Goal: Task Accomplishment & Management: Complete application form

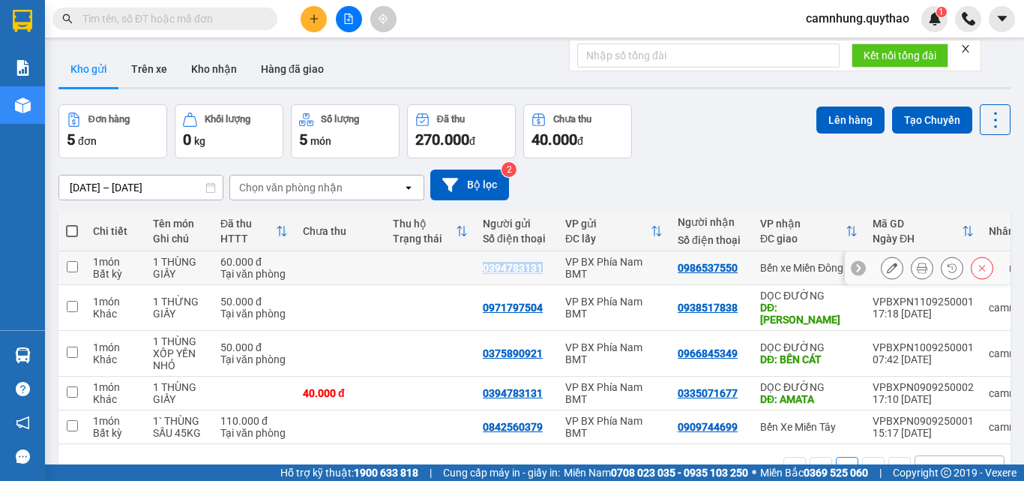
drag, startPoint x: 478, startPoint y: 262, endPoint x: 540, endPoint y: 267, distance: 62.4
click at [540, 267] on td "0394783131" at bounding box center [516, 268] width 82 height 34
checkbox input "true"
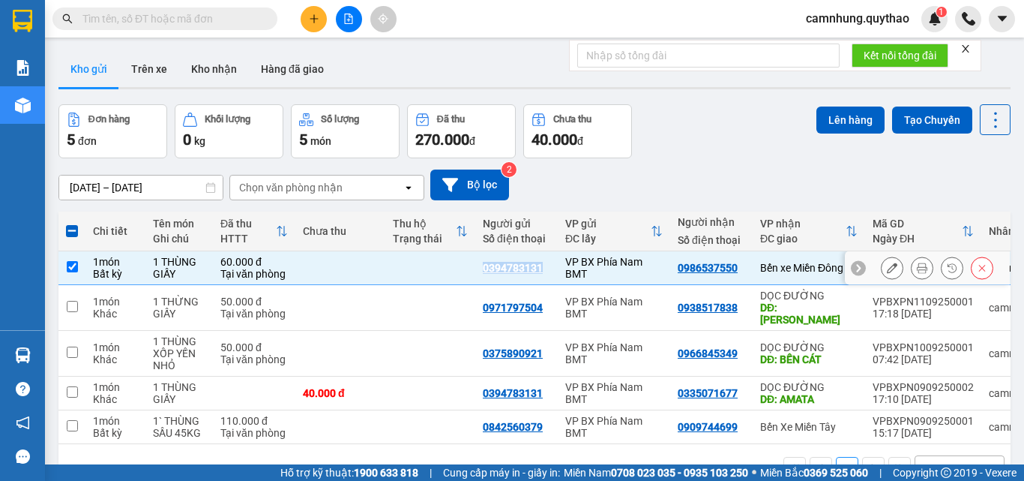
copy div "0394783131"
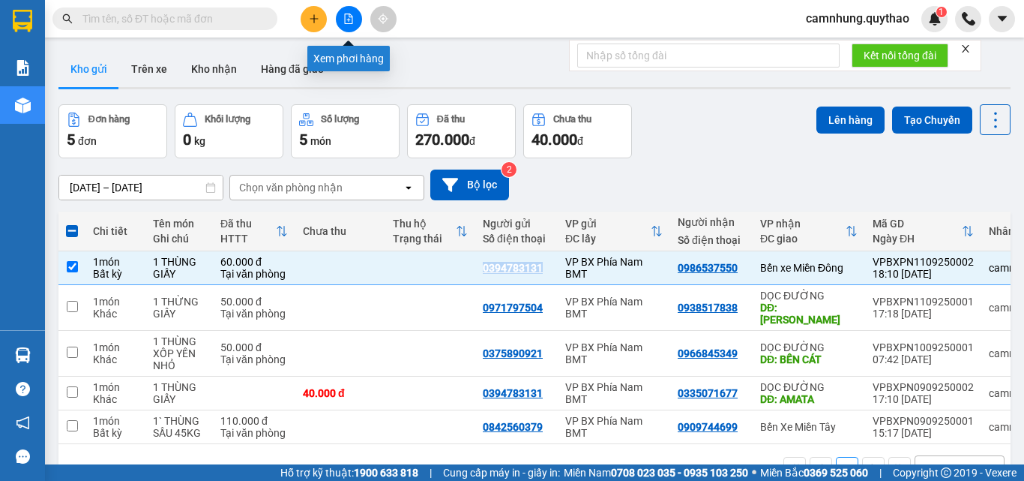
click at [307, 22] on button at bounding box center [314, 19] width 26 height 26
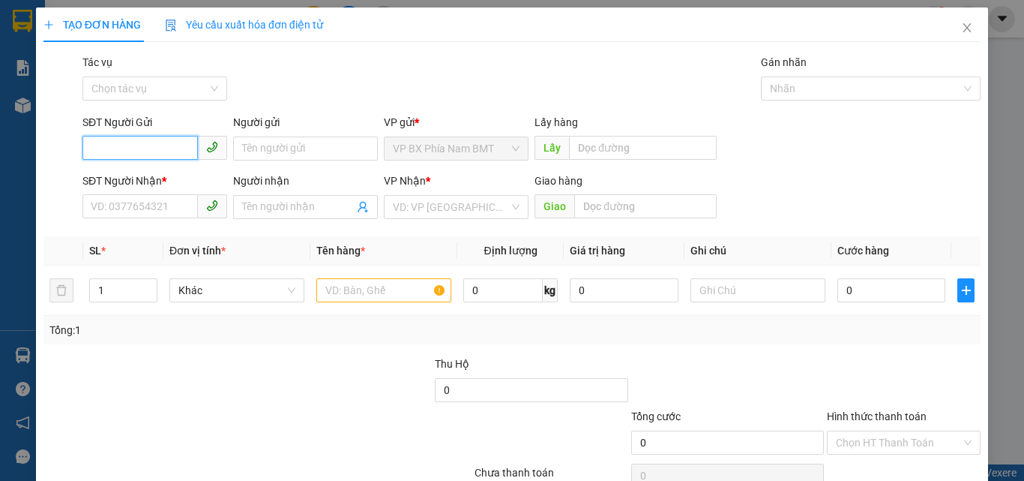
click at [129, 149] on input "SĐT Người Gửi" at bounding box center [139, 148] width 115 height 24
paste input "0394783131"
type input "0394783131"
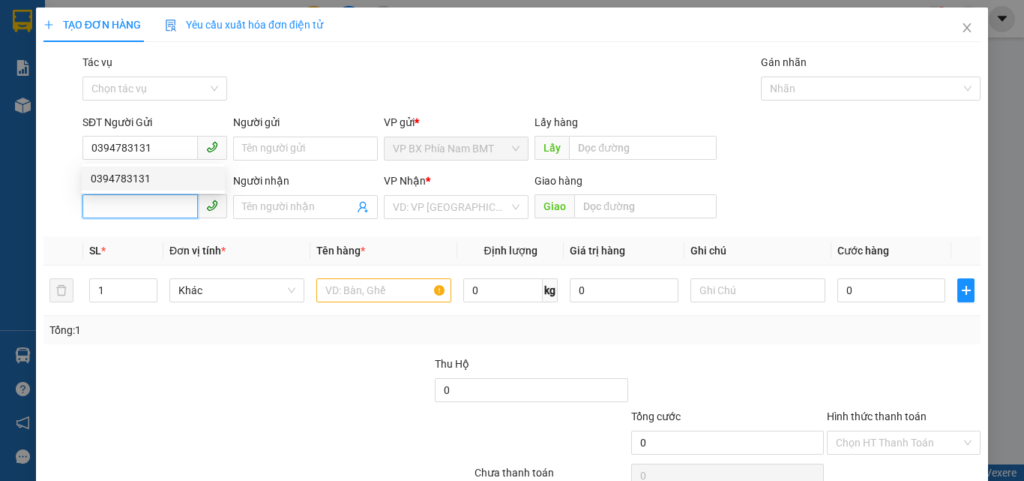
click at [115, 214] on input "SĐT Người Nhận *" at bounding box center [139, 206] width 115 height 24
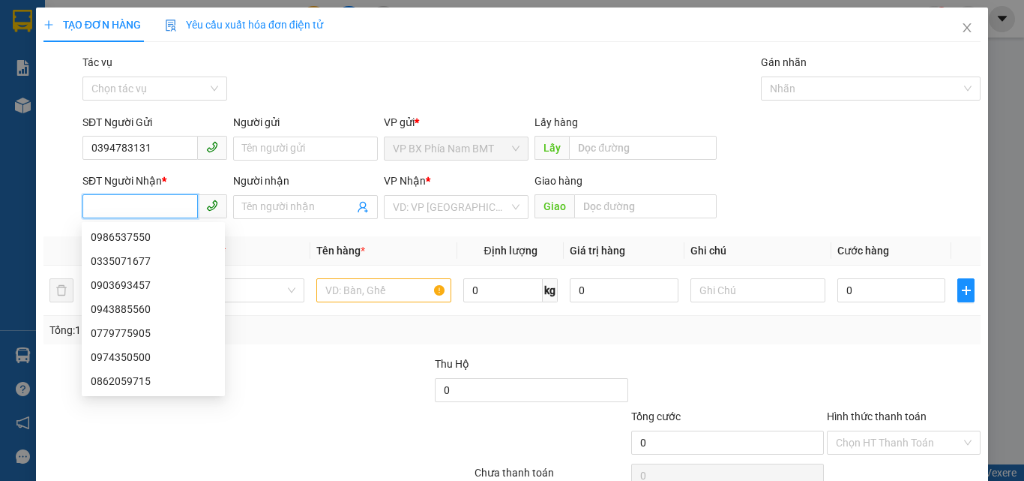
click at [115, 214] on input "SĐT Người Nhận *" at bounding box center [139, 206] width 115 height 24
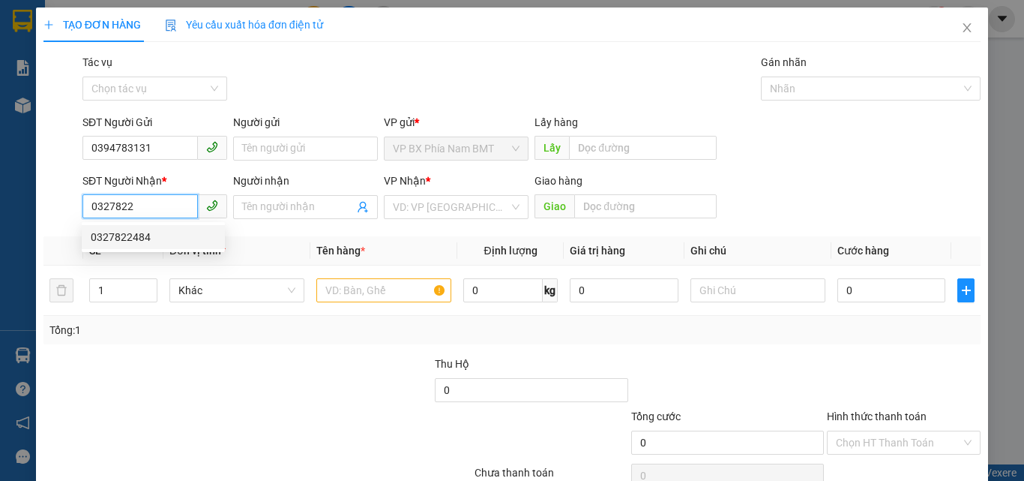
click at [136, 238] on div "0327822484" at bounding box center [153, 237] width 125 height 16
type input "0327822484"
type input "CX MINH ANH ( GÒ DẦU )"
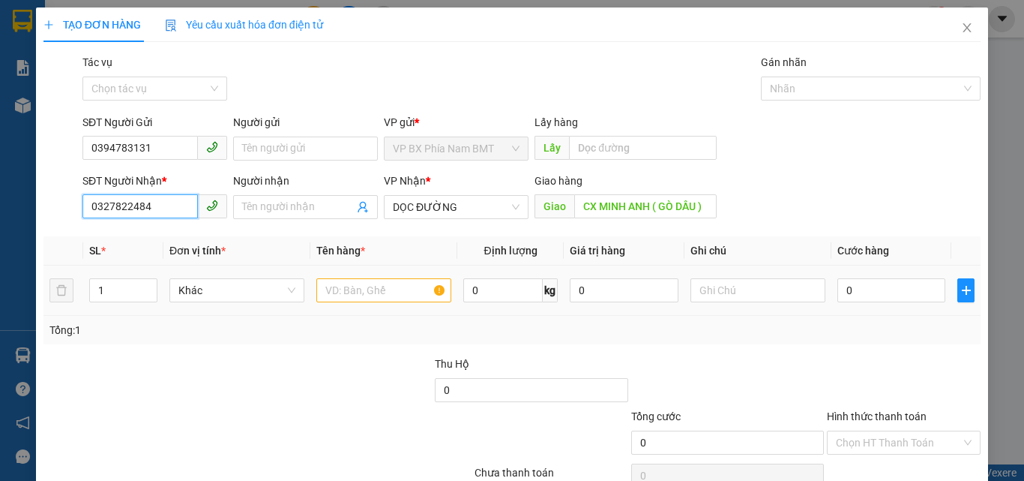
type input "0327822484"
click at [351, 288] on input "text" at bounding box center [383, 290] width 135 height 24
click at [332, 294] on input "1B THÙNG" at bounding box center [383, 290] width 135 height 24
click at [381, 286] on input "1 THÙNG" at bounding box center [383, 290] width 135 height 24
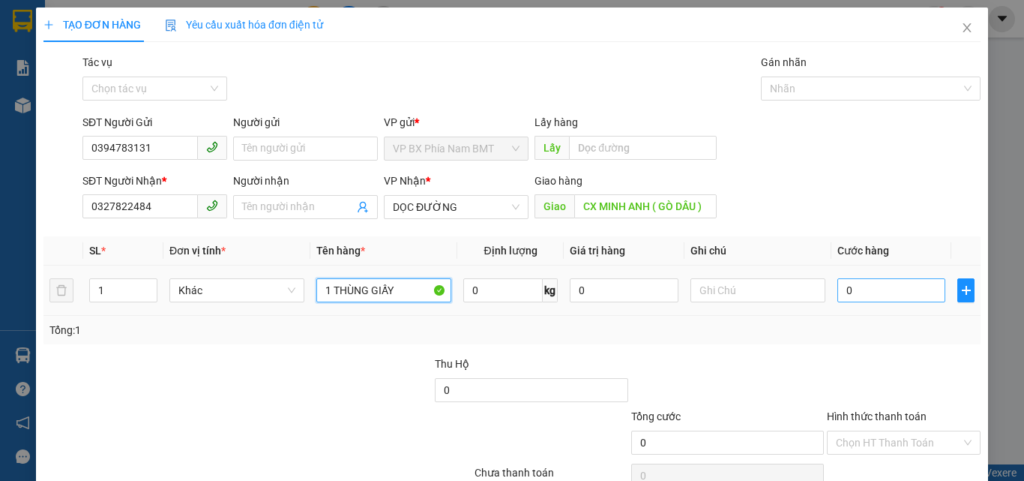
type input "1 THÙNG GIẤY"
click at [850, 292] on input "0" at bounding box center [892, 290] width 108 height 24
click at [838, 289] on input "0" at bounding box center [892, 290] width 108 height 24
type input "50"
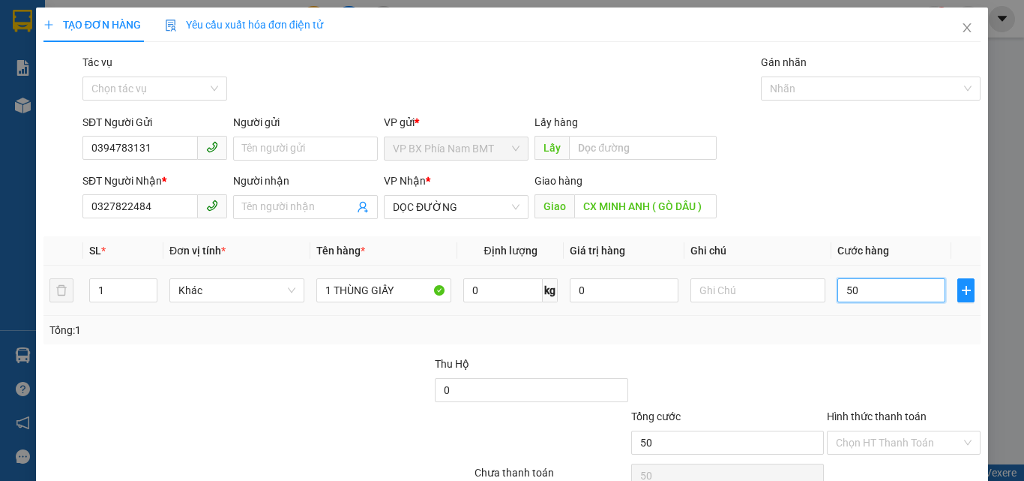
type input "50"
type input "500"
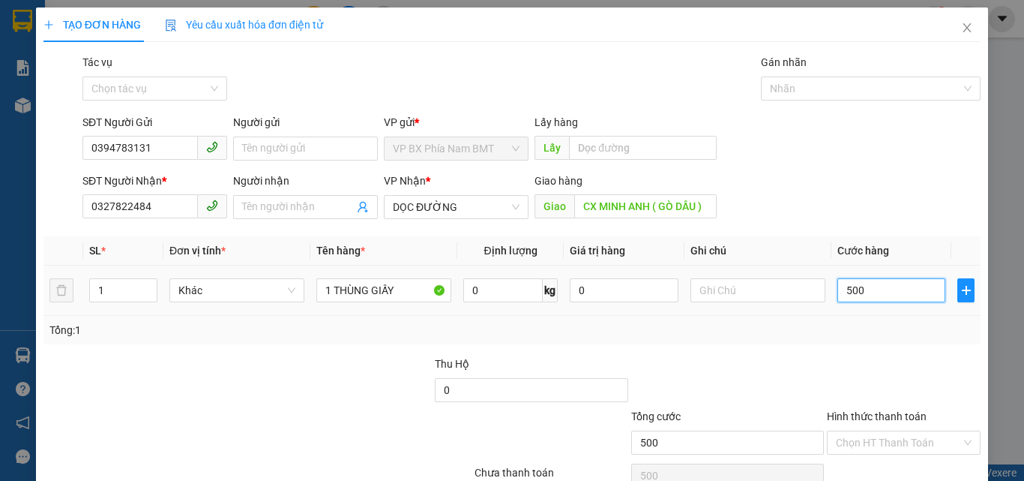
type input "5.000"
type input "50.000"
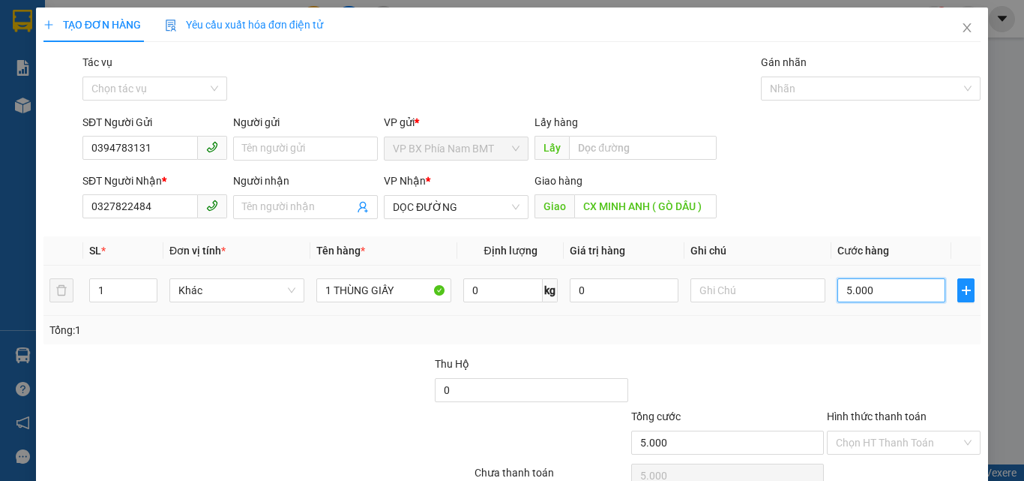
type input "50.000"
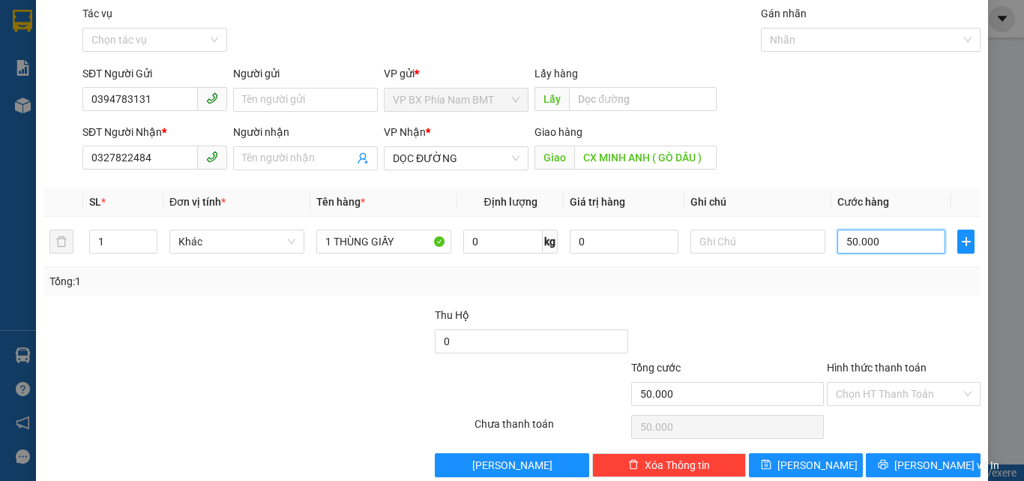
scroll to position [74, 0]
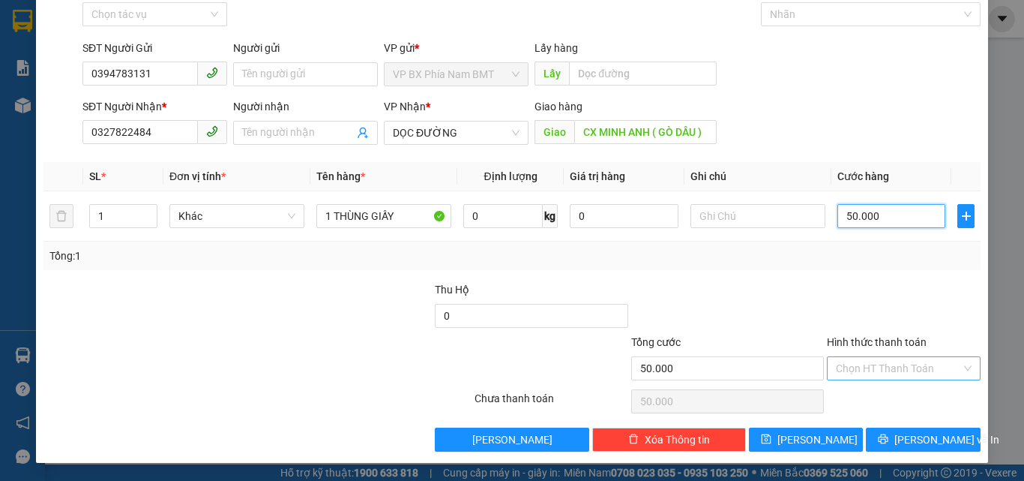
type input "50.000"
click at [909, 365] on input "Hình thức thanh toán" at bounding box center [898, 368] width 125 height 22
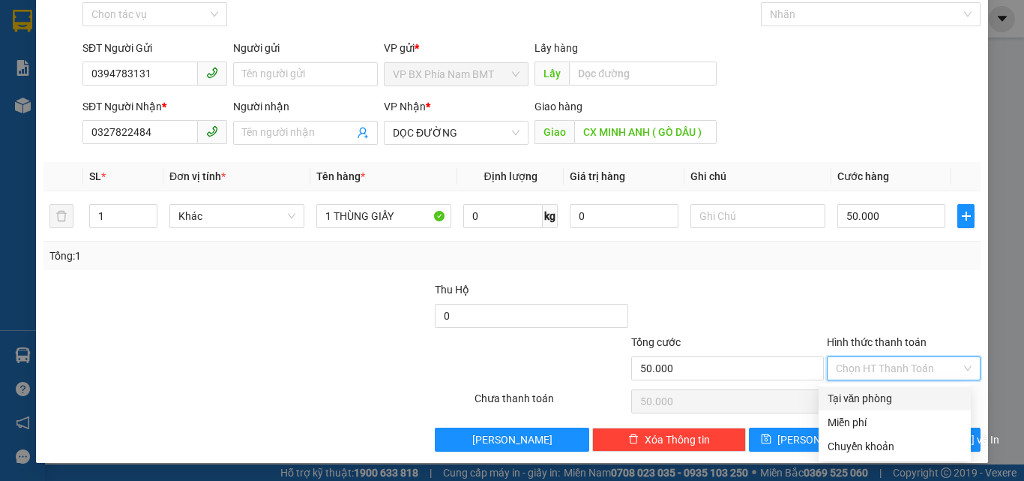
click at [907, 391] on div "Tại văn phòng" at bounding box center [895, 398] width 134 height 16
type input "0"
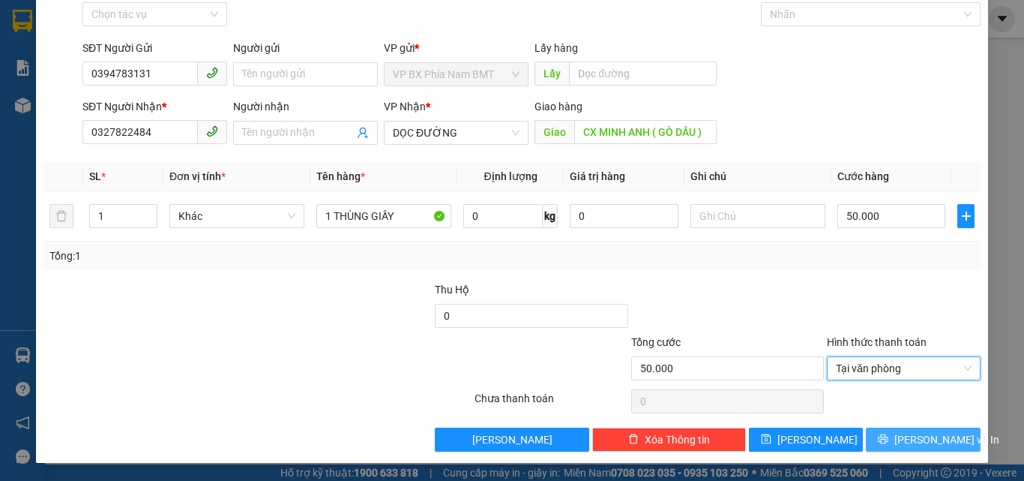
drag, startPoint x: 927, startPoint y: 439, endPoint x: 923, endPoint y: 428, distance: 11.9
click at [925, 438] on span "[PERSON_NAME] và In" at bounding box center [947, 439] width 105 height 16
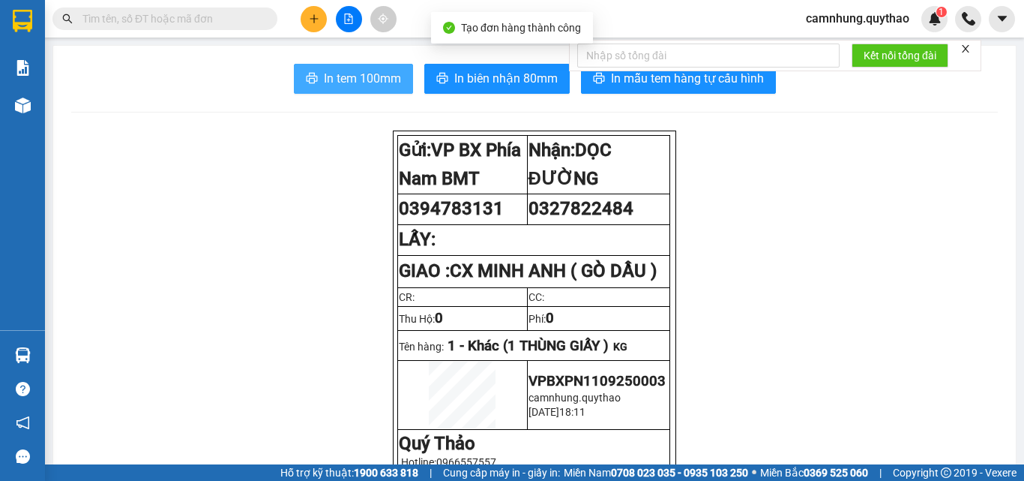
click at [353, 76] on span "In tem 100mm" at bounding box center [362, 78] width 77 height 19
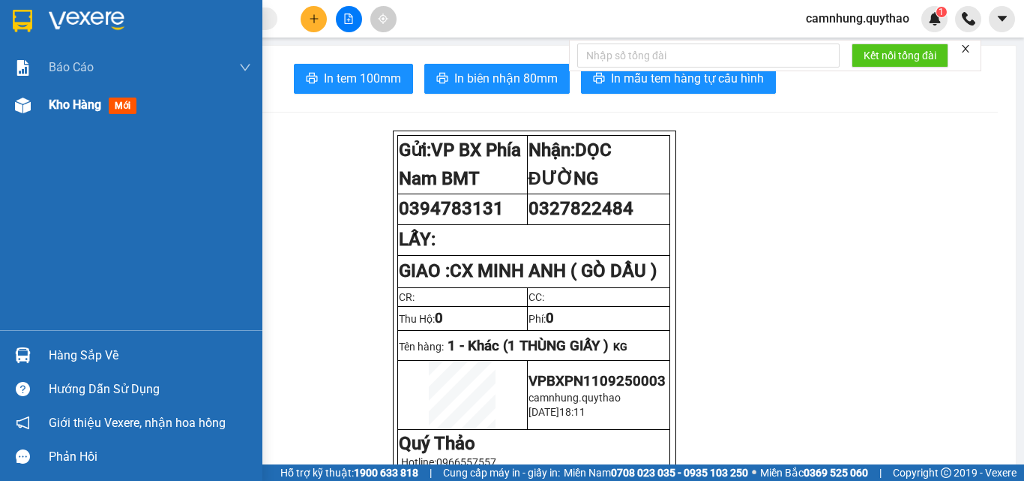
click at [63, 101] on span "Kho hàng" at bounding box center [75, 104] width 52 height 14
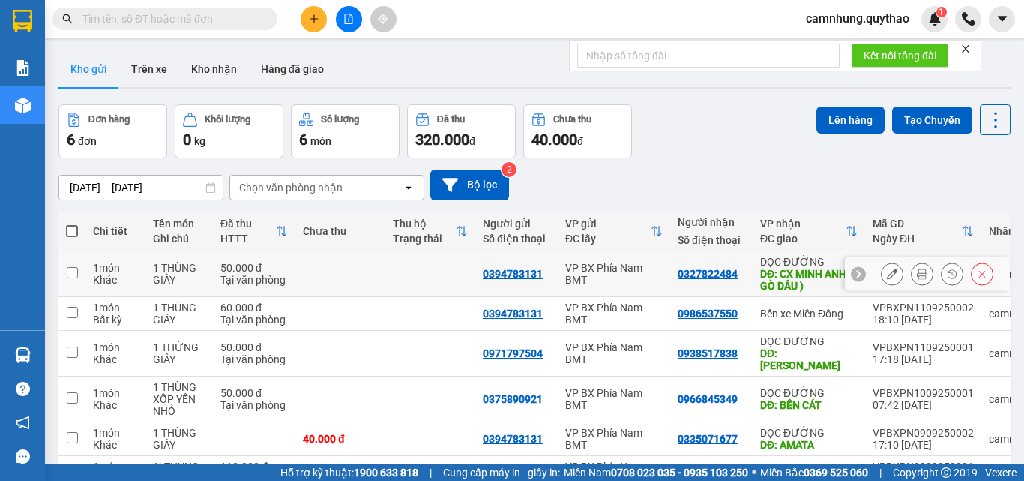
click at [165, 264] on div "1 THÙNG GIẤY" at bounding box center [179, 274] width 52 height 24
checkbox input "true"
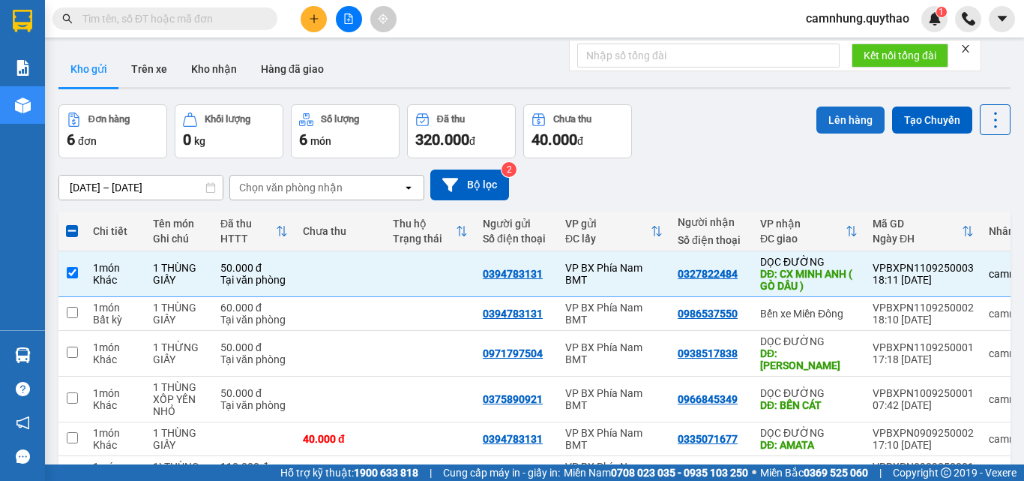
click at [830, 118] on button "Lên hàng" at bounding box center [851, 119] width 68 height 27
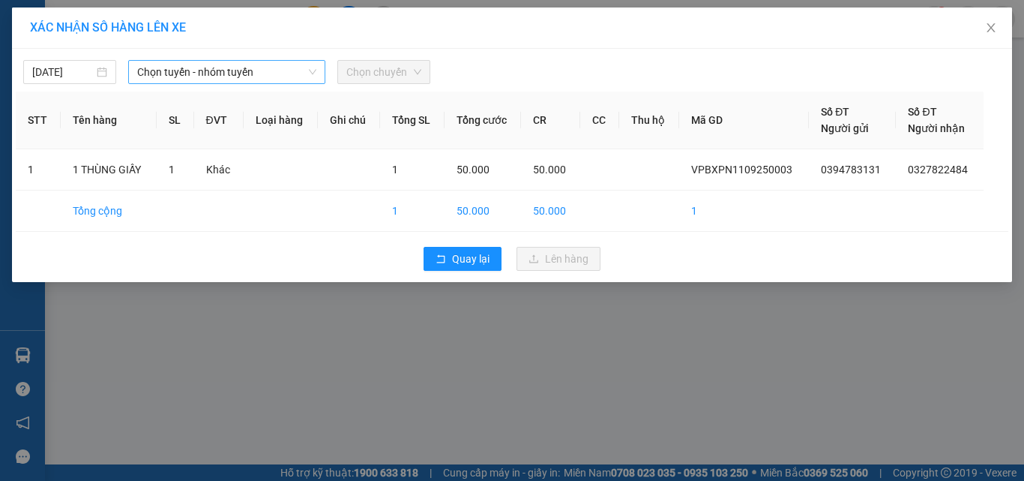
click at [180, 70] on span "Chọn tuyến - nhóm tuyến" at bounding box center [226, 72] width 179 height 22
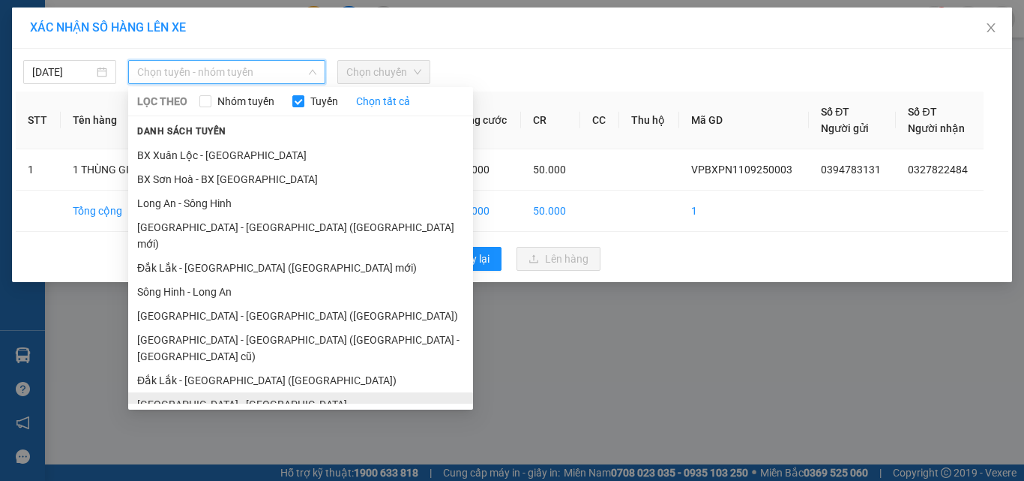
scroll to position [119, 0]
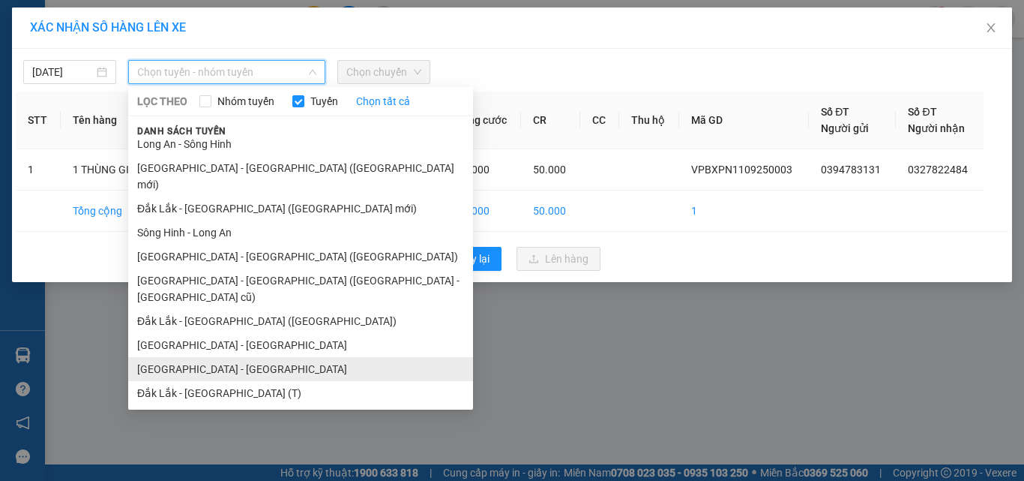
click at [209, 357] on li "[GEOGRAPHIC_DATA] - [GEOGRAPHIC_DATA]" at bounding box center [300, 369] width 345 height 24
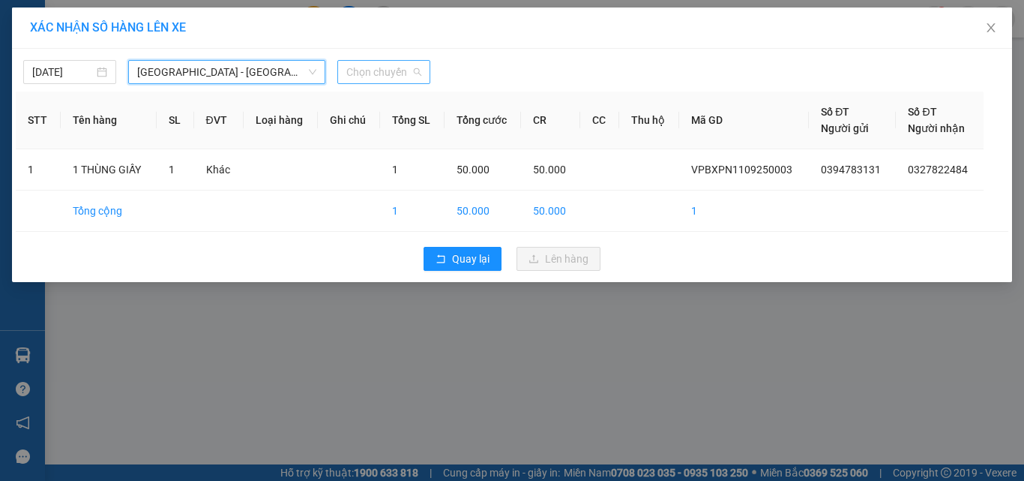
click at [375, 81] on span "Chọn chuyến" at bounding box center [383, 72] width 75 height 22
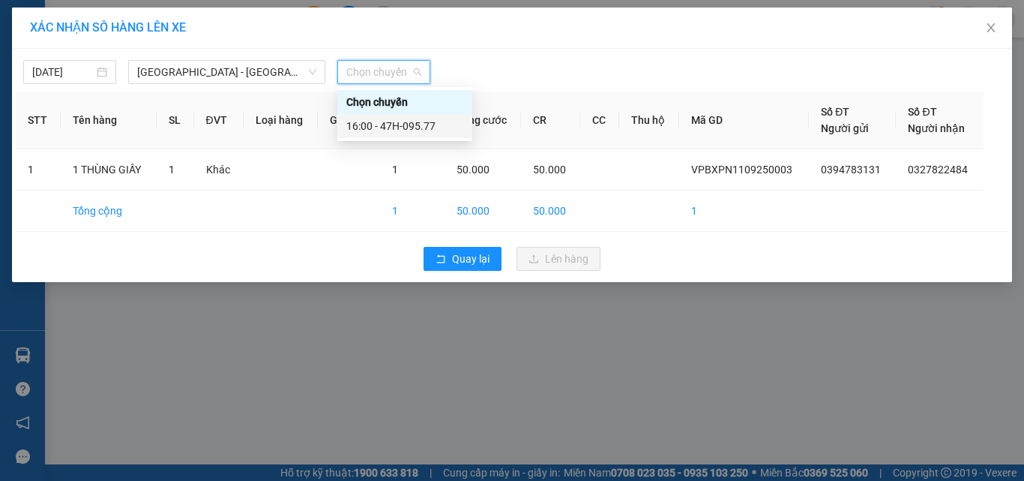
click at [391, 129] on div "16:00 - 47H-095.77" at bounding box center [404, 126] width 117 height 16
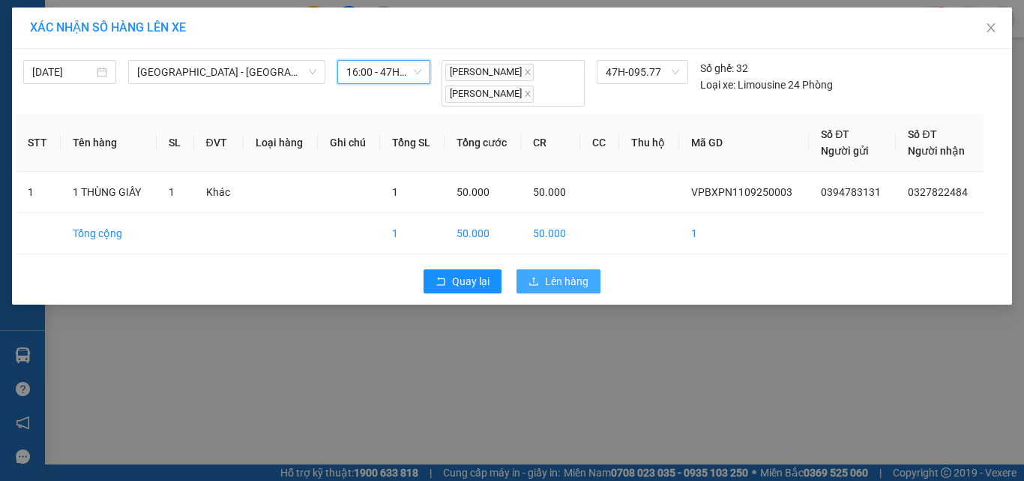
drag, startPoint x: 546, startPoint y: 282, endPoint x: 1023, endPoint y: 175, distance: 489.4
click at [546, 281] on span "Lên hàng" at bounding box center [566, 281] width 43 height 16
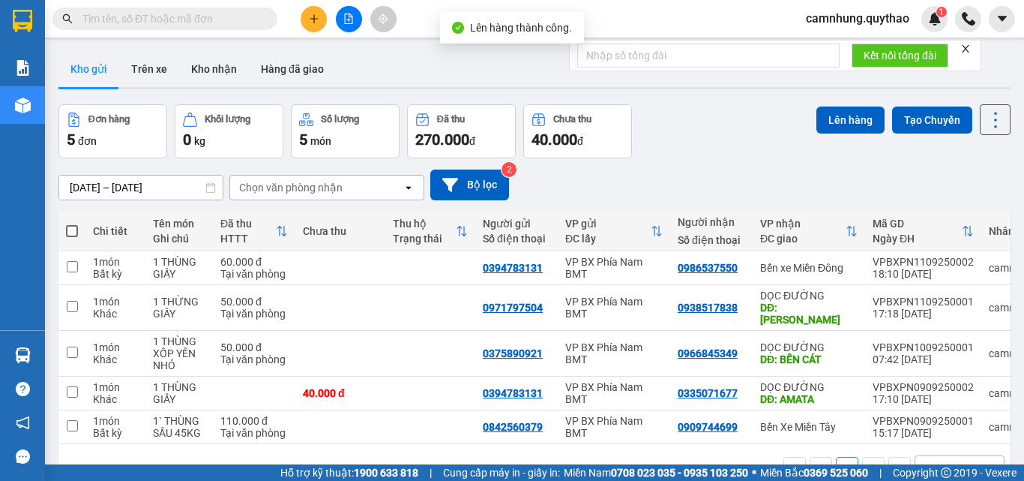
click at [342, 27] on button at bounding box center [349, 19] width 26 height 26
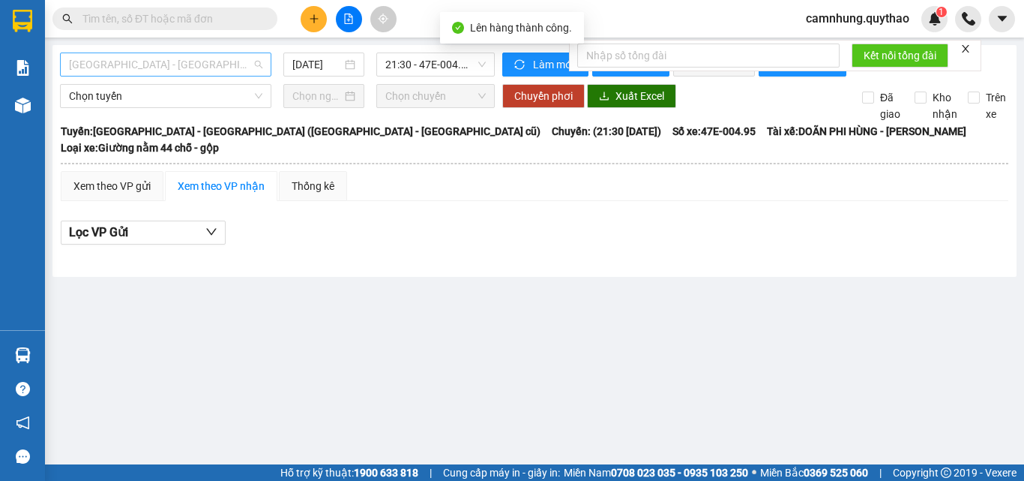
click at [161, 67] on span "[GEOGRAPHIC_DATA] - [GEOGRAPHIC_DATA] ([GEOGRAPHIC_DATA] - [GEOGRAPHIC_DATA] cũ)" at bounding box center [165, 64] width 193 height 22
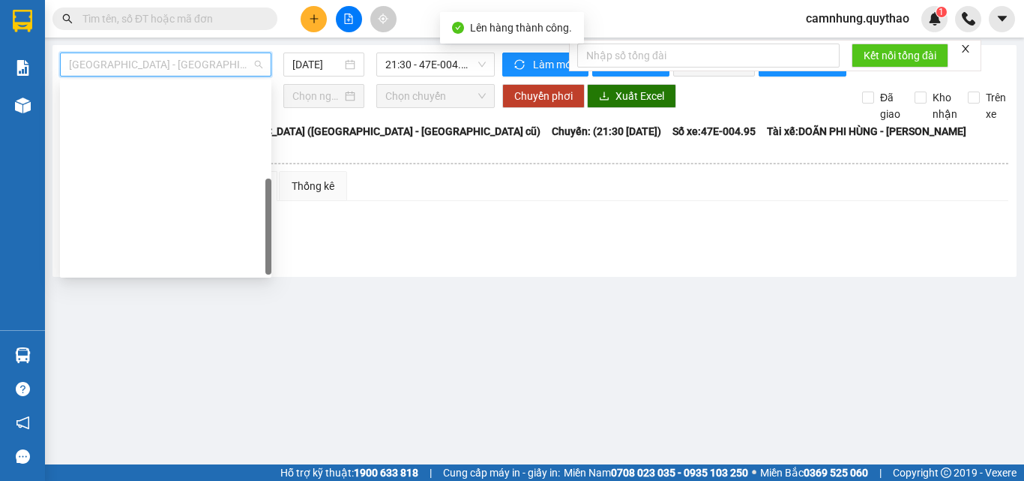
scroll to position [216, 0]
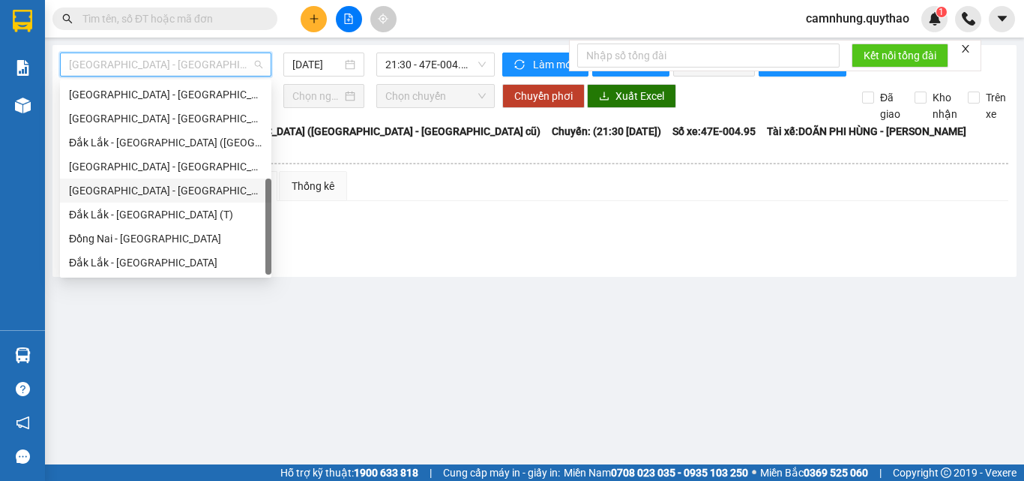
click at [120, 192] on div "[GEOGRAPHIC_DATA] - [GEOGRAPHIC_DATA]" at bounding box center [165, 190] width 193 height 16
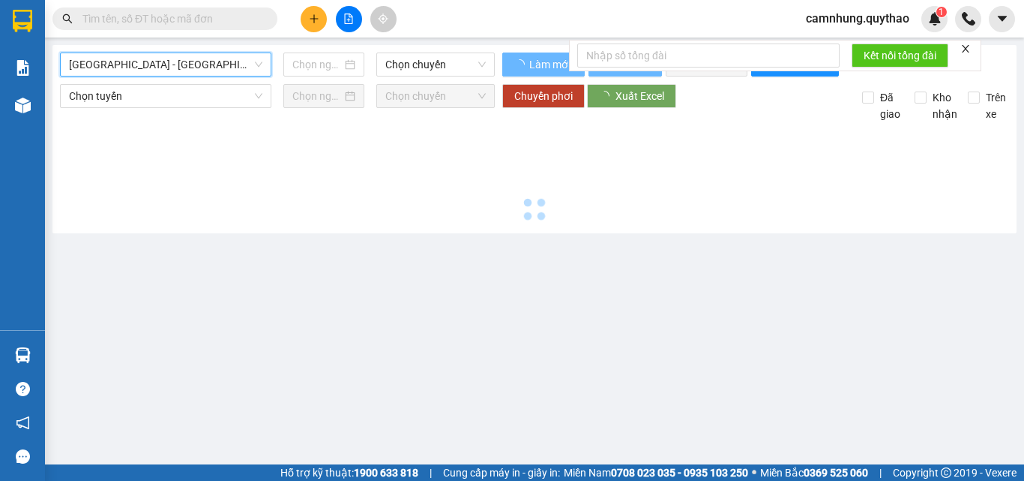
type input "[DATE]"
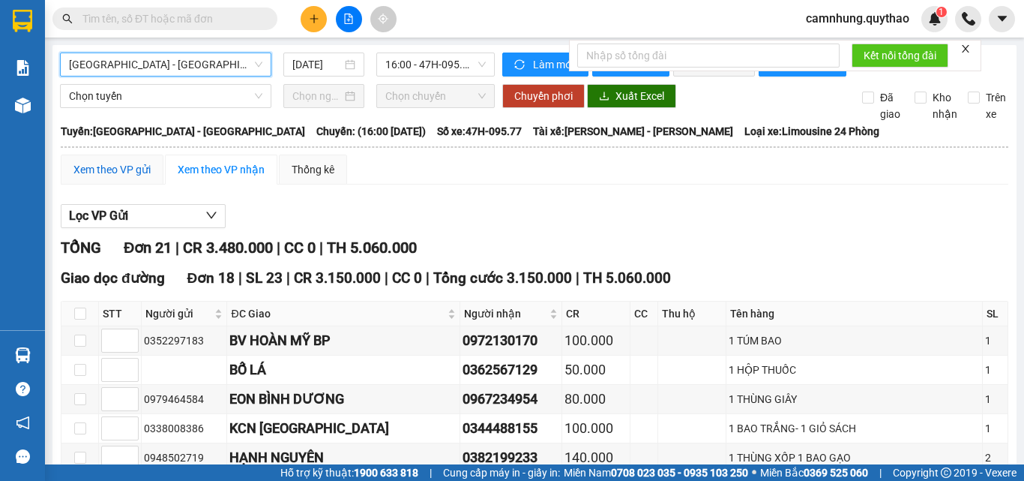
click at [118, 178] on div "Xem theo VP gửi" at bounding box center [111, 169] width 77 height 16
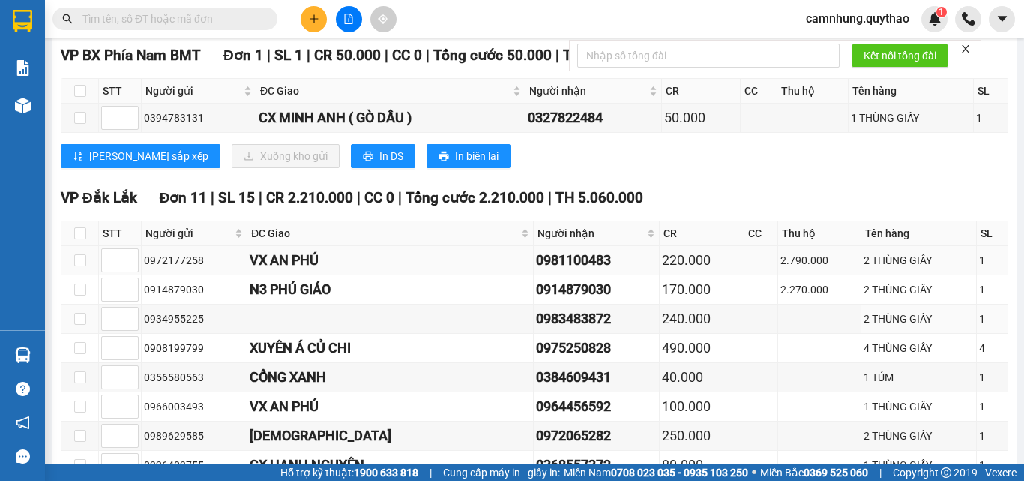
scroll to position [225, 0]
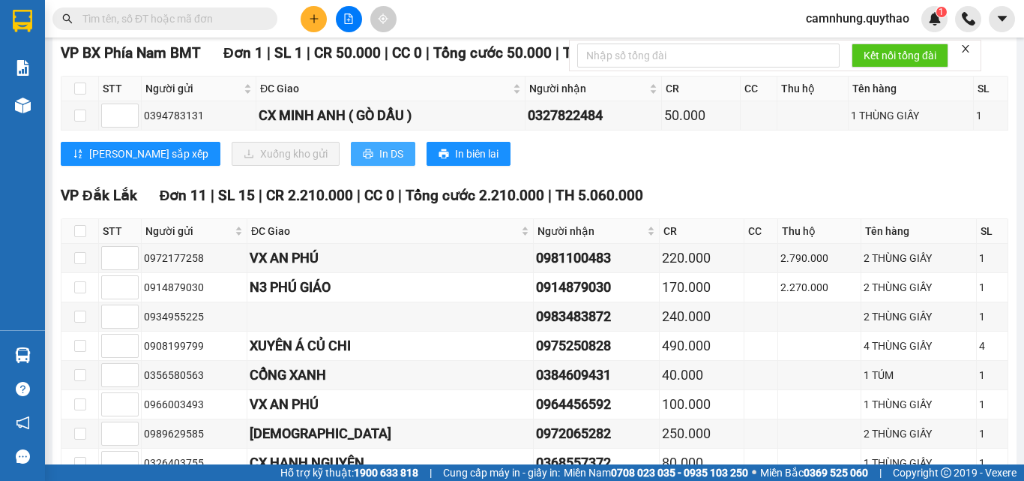
click at [351, 166] on button "In DS" at bounding box center [383, 154] width 64 height 24
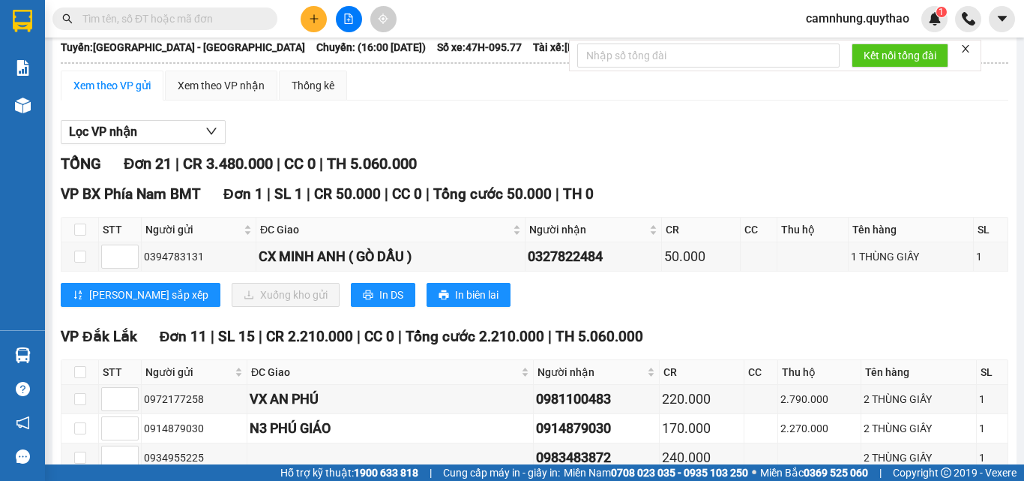
scroll to position [75, 0]
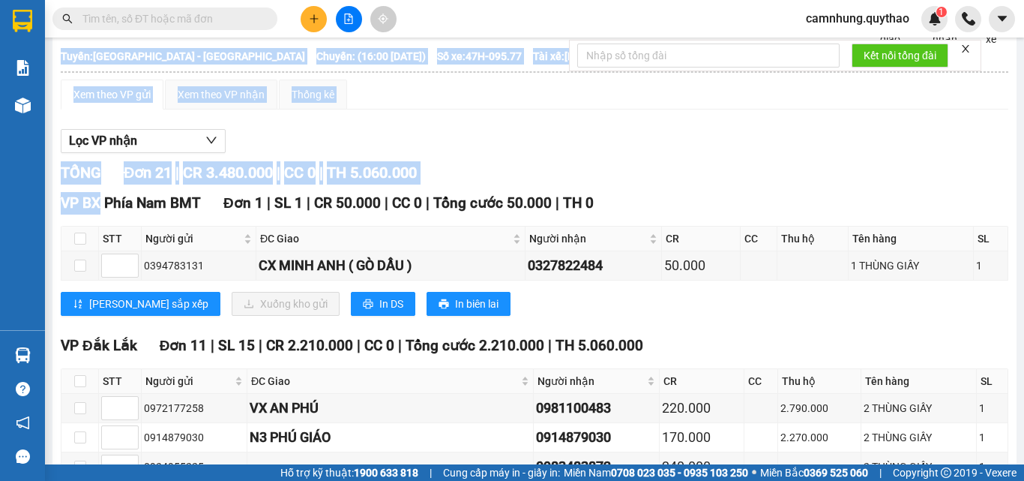
drag, startPoint x: 57, startPoint y: 214, endPoint x: 99, endPoint y: 227, distance: 43.9
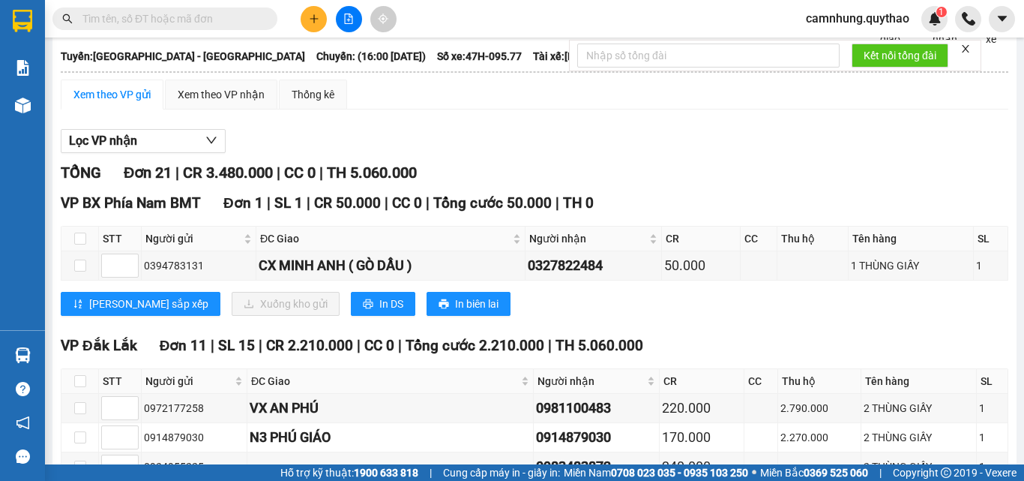
click at [152, 211] on span "VP BX Phía Nam BMT" at bounding box center [131, 202] width 140 height 17
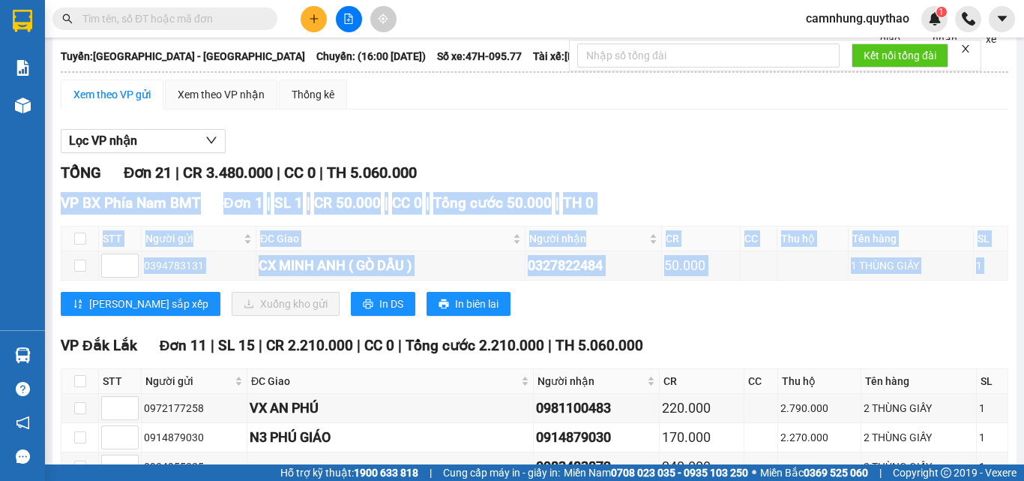
copy div "LO IP Dolo Sit AME Con 6 | AD 3 | EL 15.432 | SE 3 | Doei temp 56.244 | IN 3 UT…"
drag, startPoint x: 61, startPoint y: 215, endPoint x: 674, endPoint y: 296, distance: 618.7
click at [674, 296] on div "VP BX Phía Nam BMT Đơn 1 | SL 1 | CR 50.000 | CC 0 | Tổng cước 50.000 | TH 0 ST…" at bounding box center [535, 259] width 948 height 135
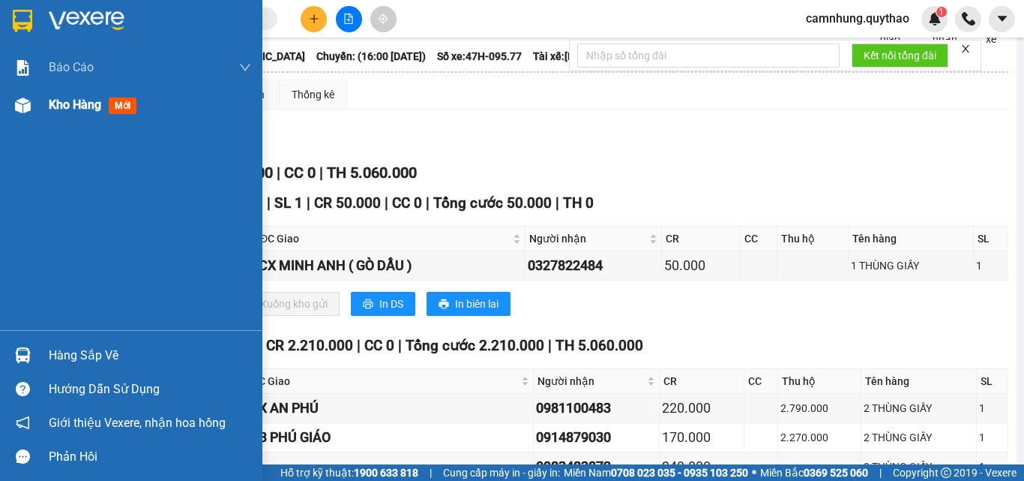
click at [46, 112] on div "Kho hàng mới" at bounding box center [131, 104] width 262 height 37
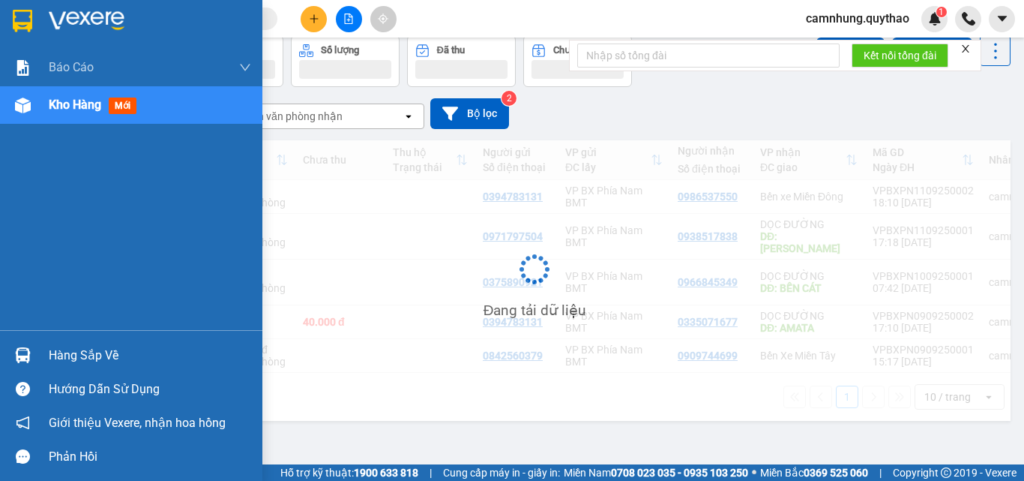
scroll to position [69, 0]
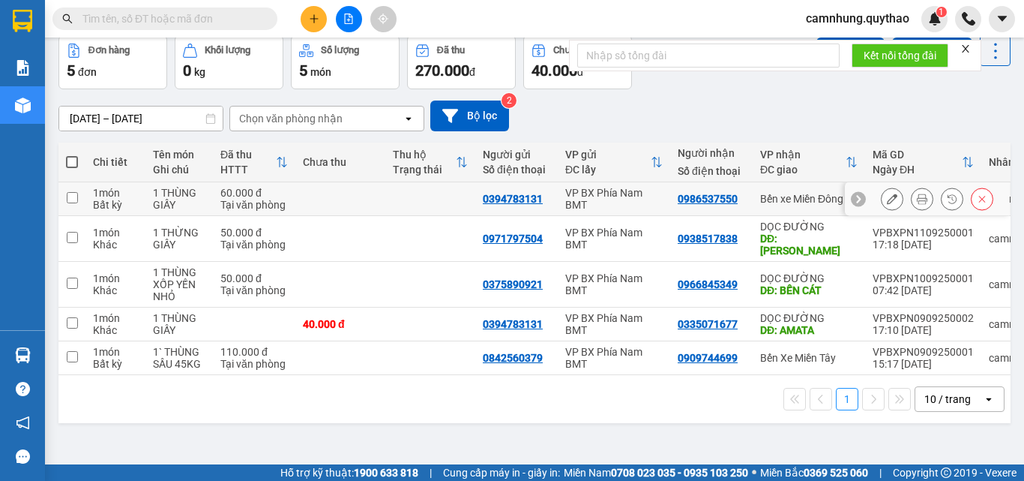
click at [213, 192] on td "60.000 đ Tại văn phòng" at bounding box center [254, 199] width 82 height 34
checkbox input "true"
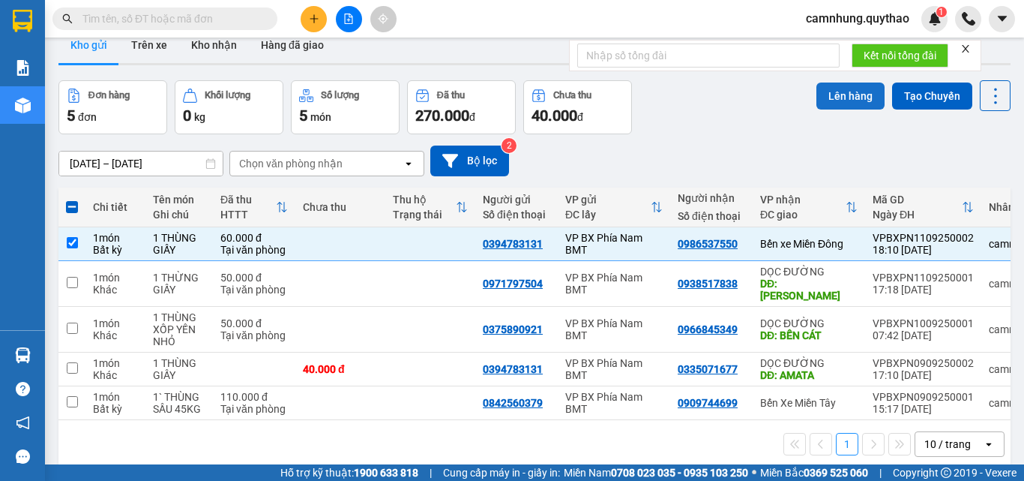
scroll to position [0, 0]
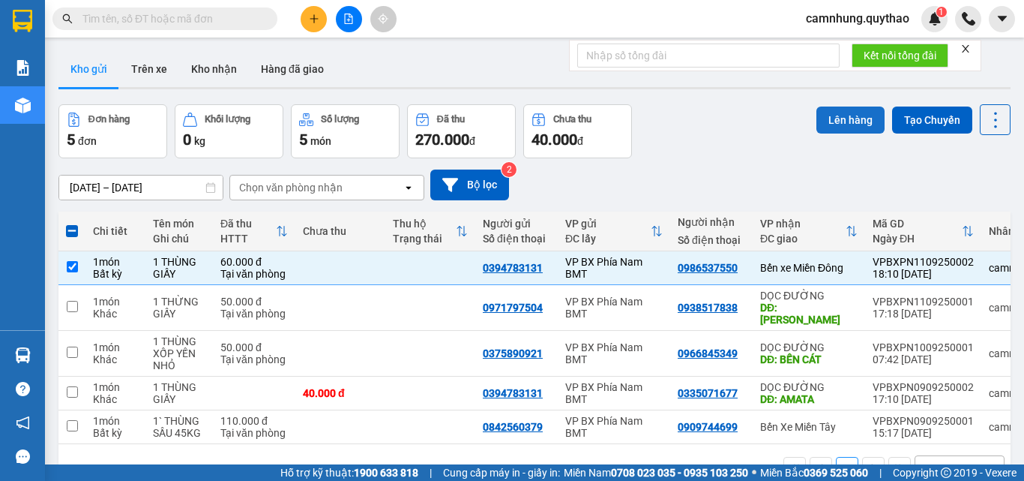
click at [847, 128] on button "Lên hàng" at bounding box center [851, 119] width 68 height 27
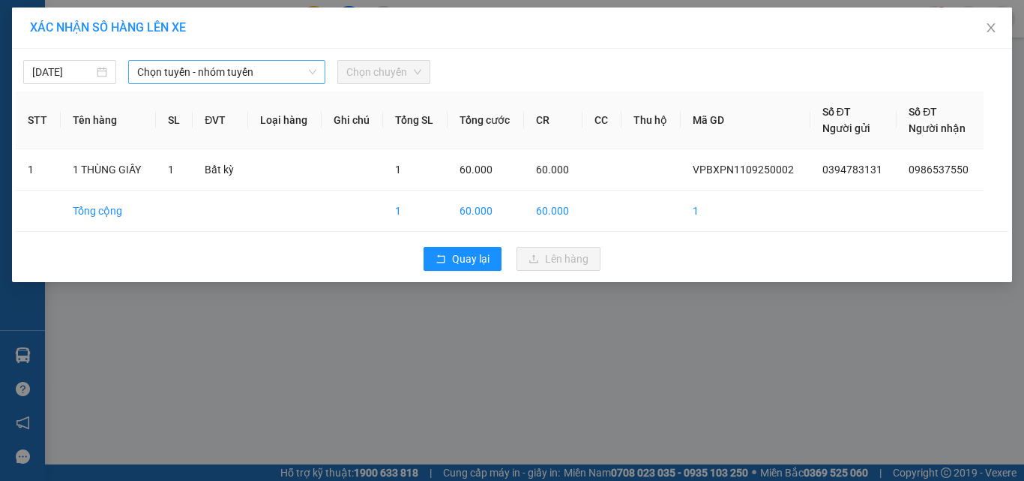
click at [223, 70] on span "Chọn tuyến - nhóm tuyến" at bounding box center [226, 72] width 179 height 22
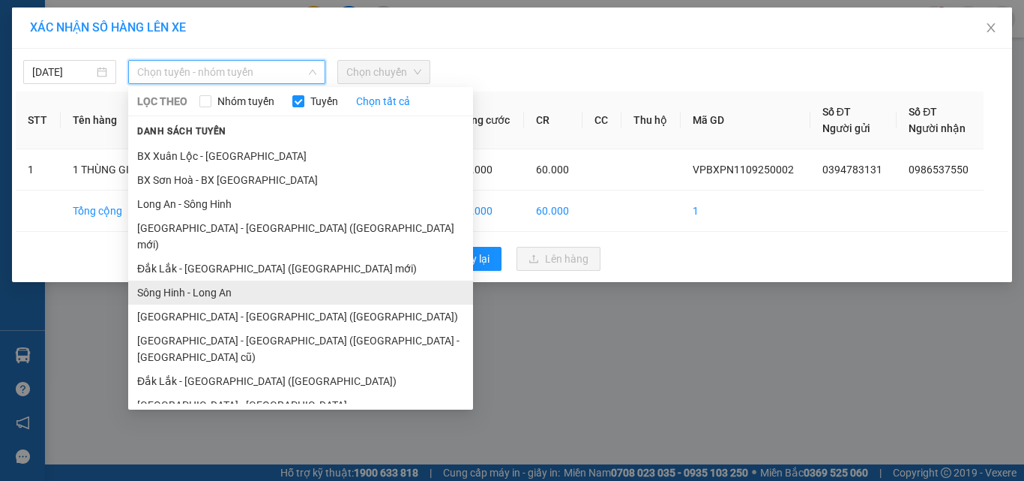
scroll to position [119, 0]
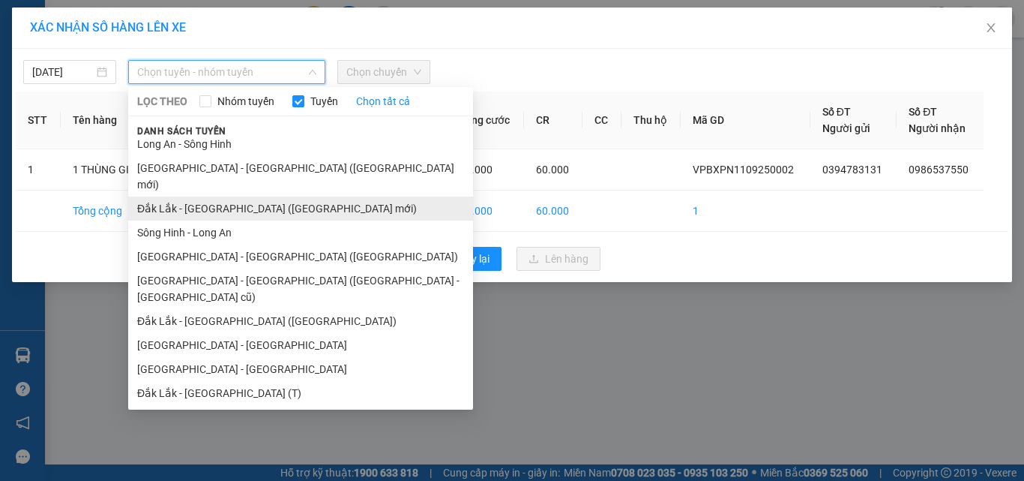
click at [241, 196] on li "Đắk Lắk - [GEOGRAPHIC_DATA] ([GEOGRAPHIC_DATA] mới)" at bounding box center [300, 208] width 345 height 24
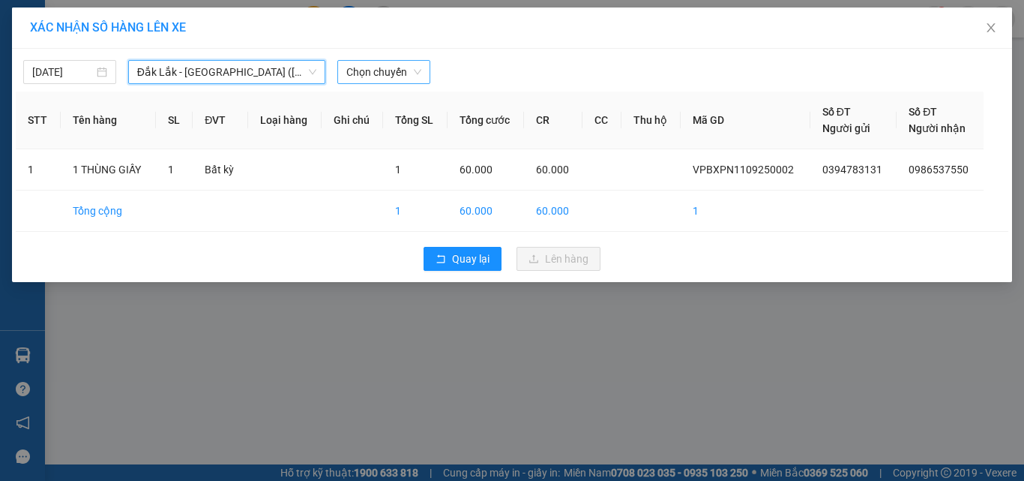
click at [383, 70] on span "Chọn chuyến" at bounding box center [383, 72] width 75 height 22
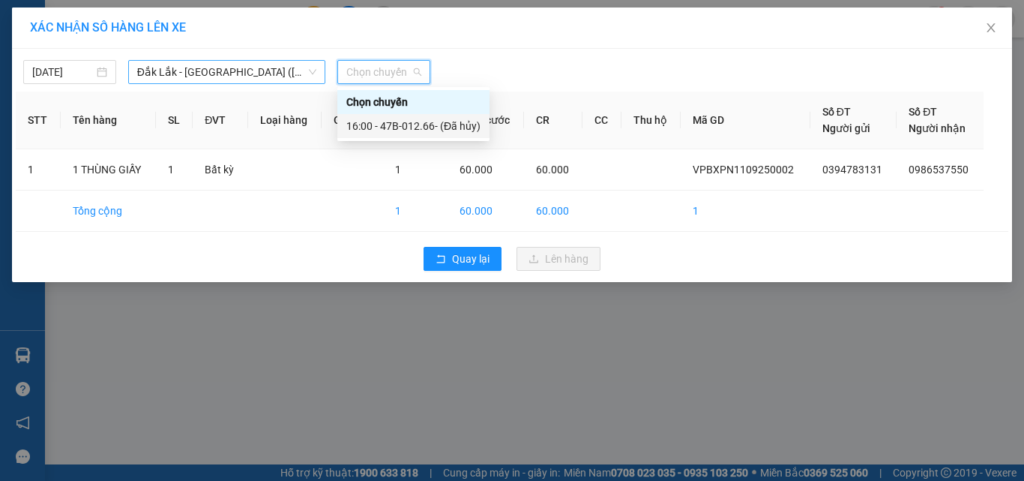
click at [211, 73] on span "Đắk Lắk - [GEOGRAPHIC_DATA] ([GEOGRAPHIC_DATA] mới)" at bounding box center [226, 72] width 179 height 22
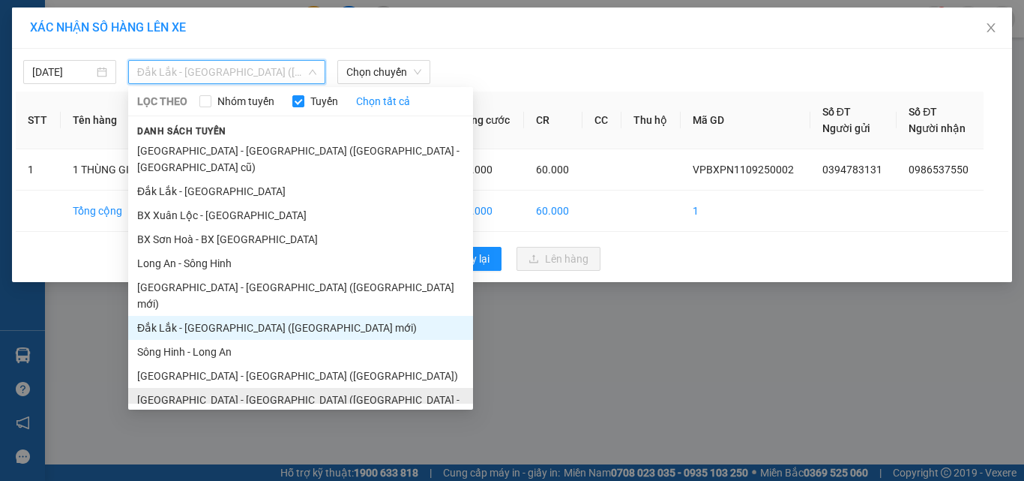
scroll to position [75, 0]
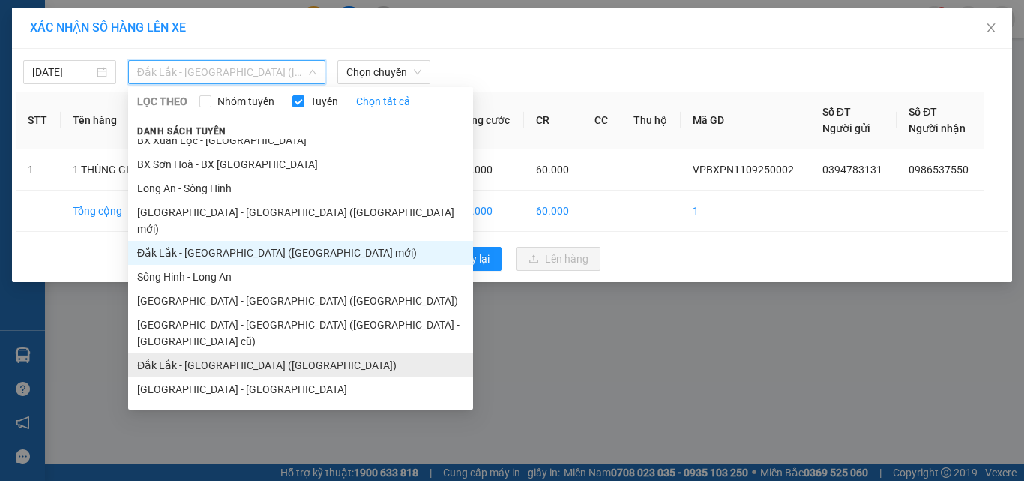
click at [203, 353] on li "Đắk Lắk - [GEOGRAPHIC_DATA] ([GEOGRAPHIC_DATA])" at bounding box center [300, 365] width 345 height 24
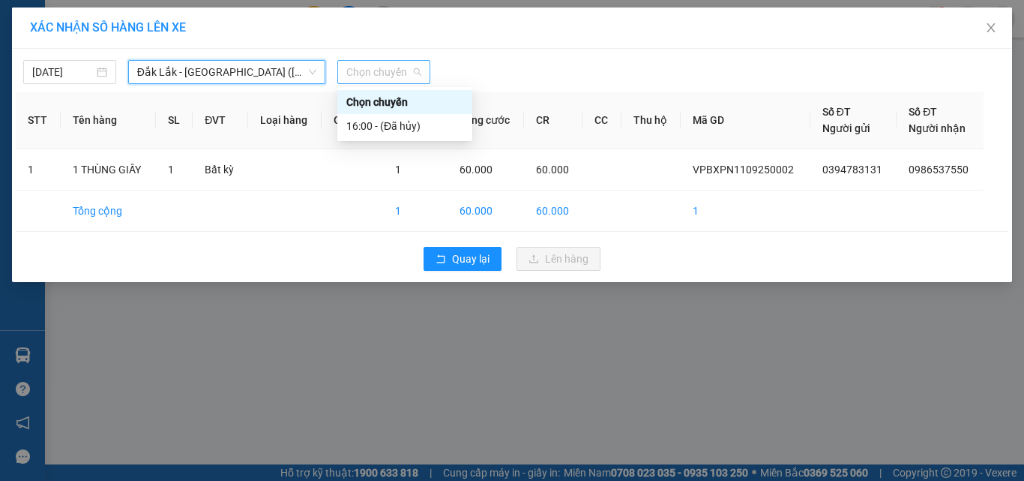
click at [376, 66] on span "Chọn chuyến" at bounding box center [383, 72] width 75 height 22
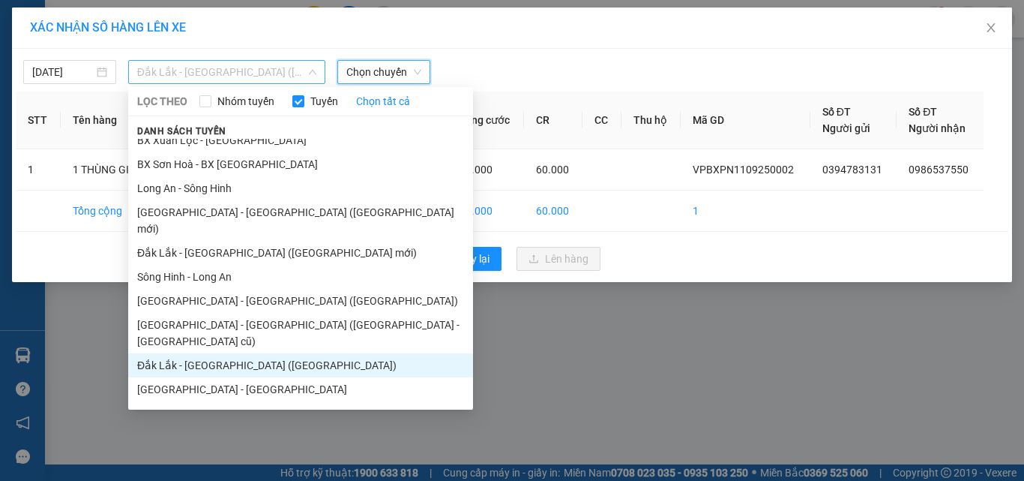
click at [234, 79] on span "Đắk Lắk - [GEOGRAPHIC_DATA] ([GEOGRAPHIC_DATA])" at bounding box center [226, 72] width 179 height 22
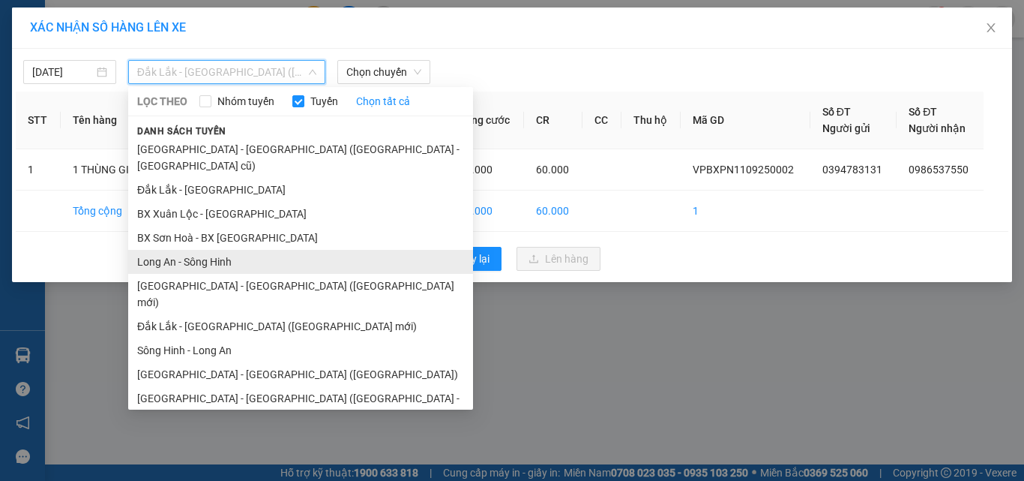
scroll to position [0, 0]
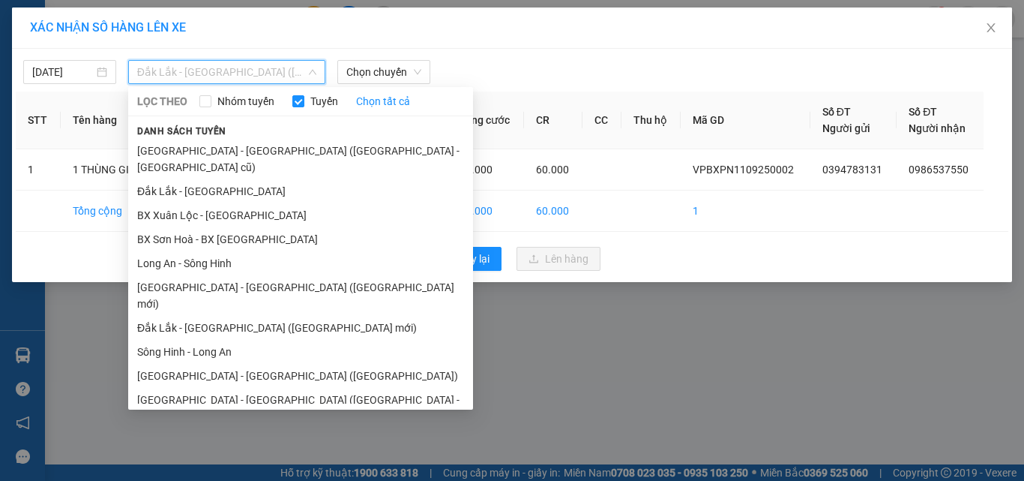
click at [199, 95] on div "LỌC THEO Nhóm tuyến Tuyến Chọn tất cả" at bounding box center [300, 101] width 345 height 16
click at [382, 100] on link "Chọn tất cả" at bounding box center [383, 101] width 54 height 16
checkbox input "true"
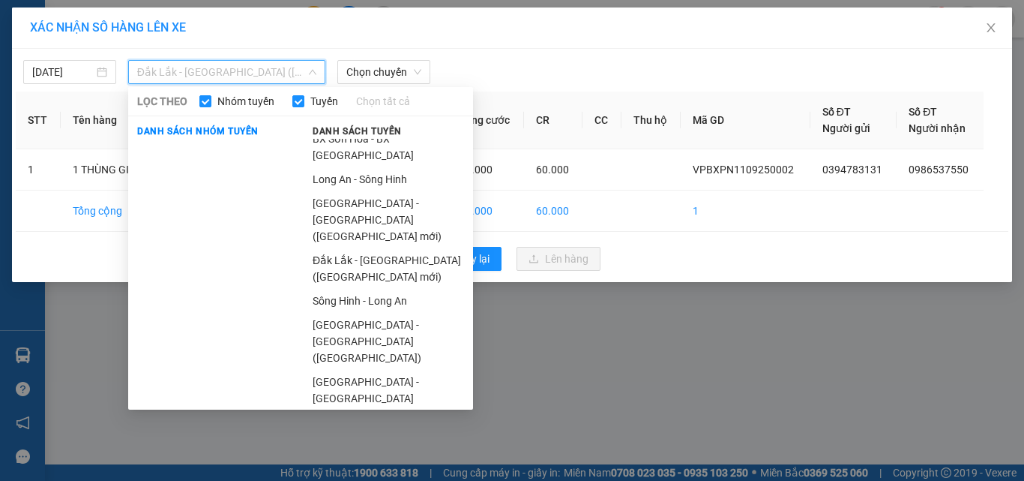
scroll to position [185, 0]
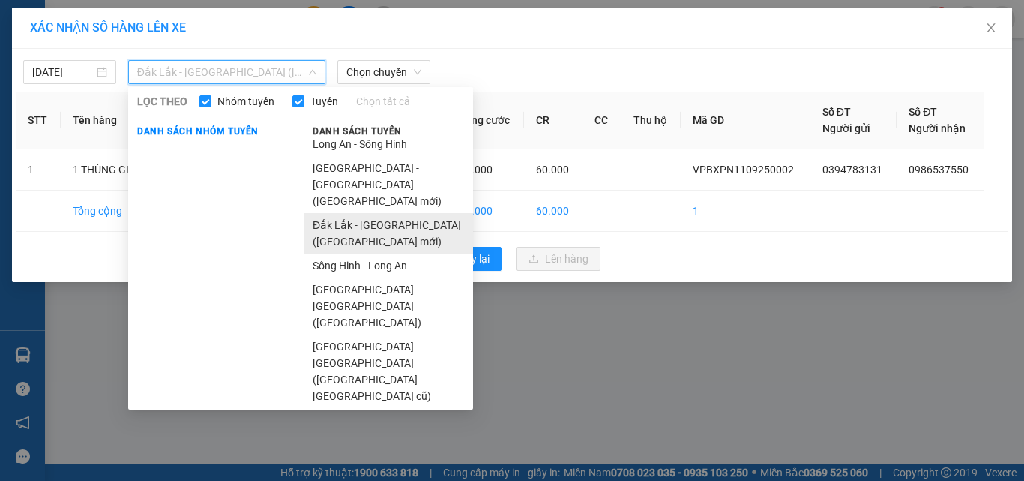
click at [364, 213] on li "Đắk Lắk - [GEOGRAPHIC_DATA] ([GEOGRAPHIC_DATA] mới)" at bounding box center [388, 233] width 169 height 40
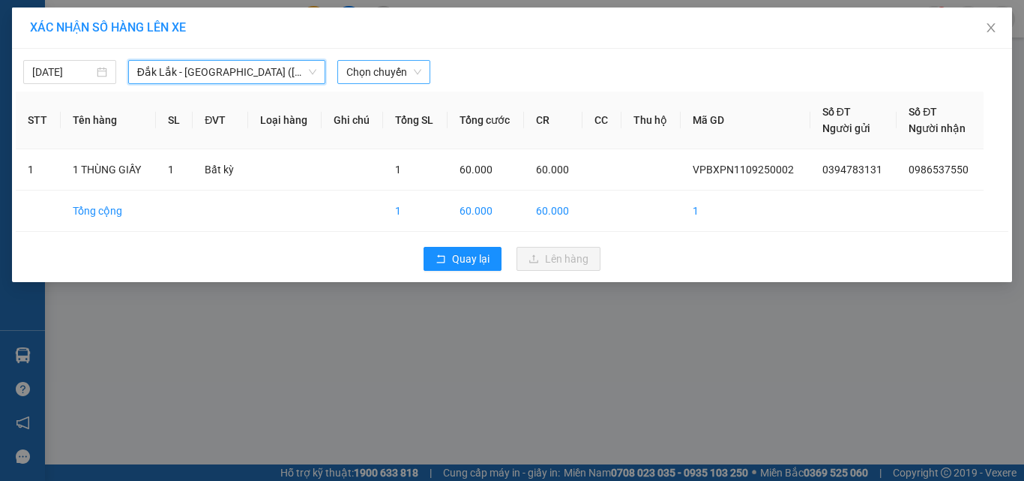
click at [394, 76] on span "Chọn chuyến" at bounding box center [383, 72] width 75 height 22
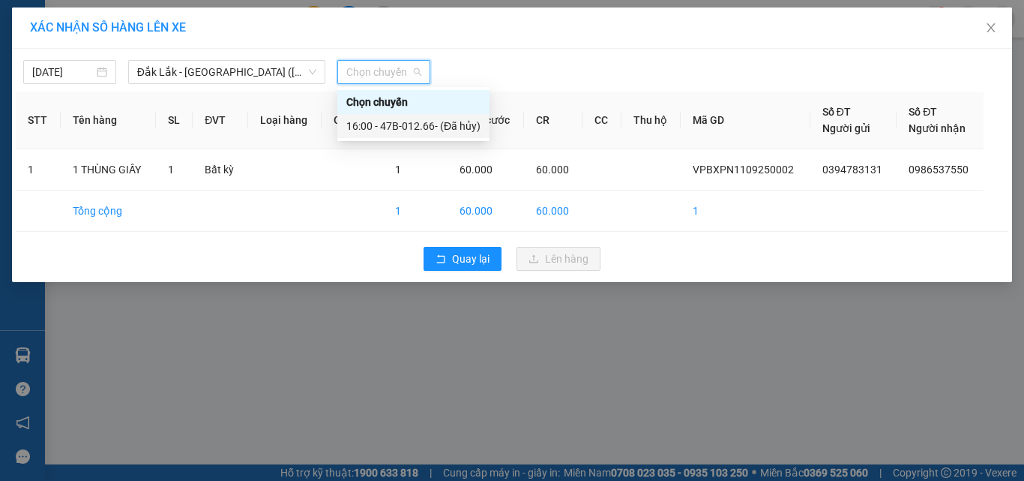
click at [409, 127] on div "16:00 - 47B-012.66 - (Đã hủy)" at bounding box center [413, 126] width 134 height 16
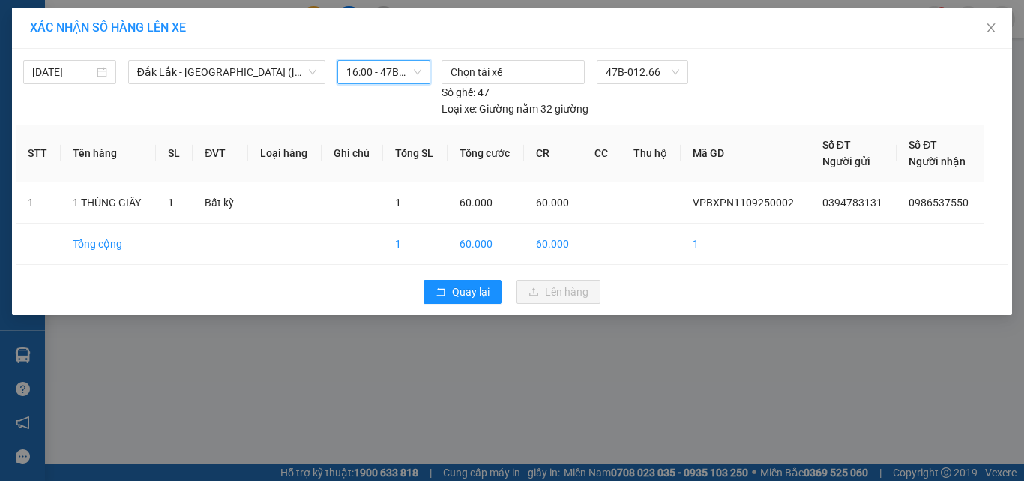
click at [376, 71] on span "16:00 - 47B-012.66 - (Đã hủy)" at bounding box center [383, 72] width 75 height 22
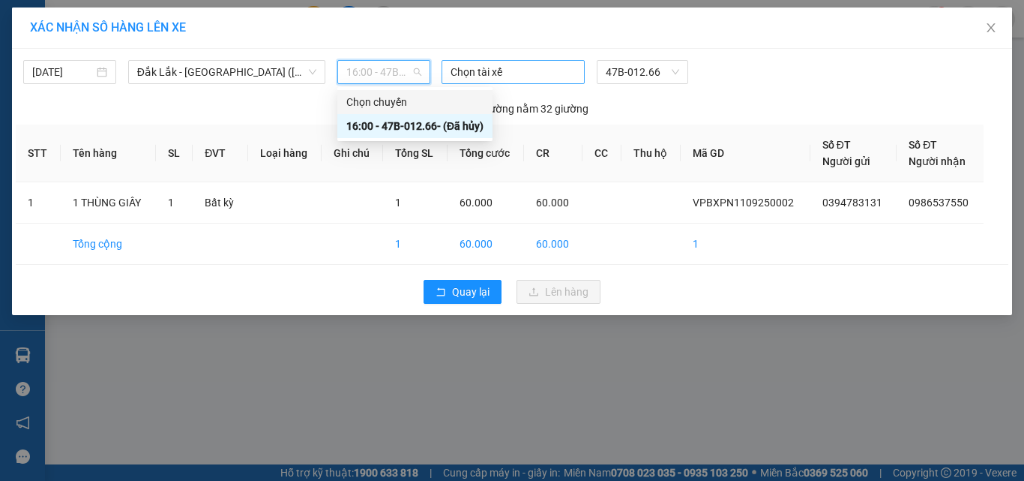
click at [474, 68] on div at bounding box center [513, 72] width 136 height 18
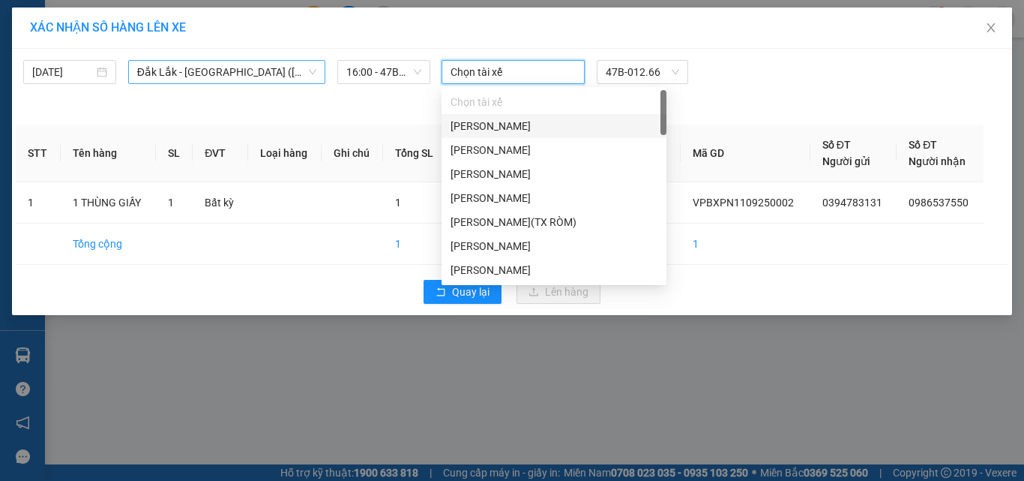
click at [262, 72] on span "Đắk Lắk - [GEOGRAPHIC_DATA] ([GEOGRAPHIC_DATA] mới)" at bounding box center [226, 72] width 179 height 22
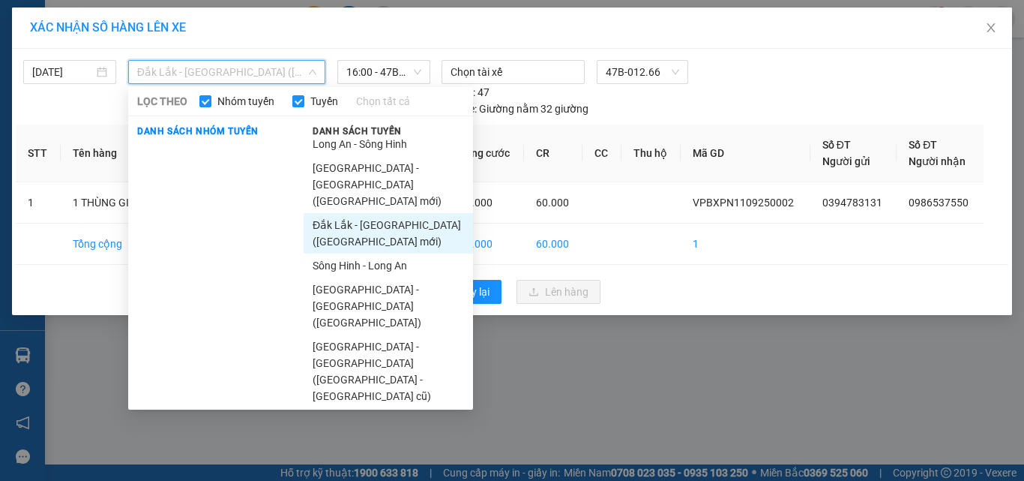
drag, startPoint x: 382, startPoint y: 345, endPoint x: 407, endPoint y: 311, distance: 41.8
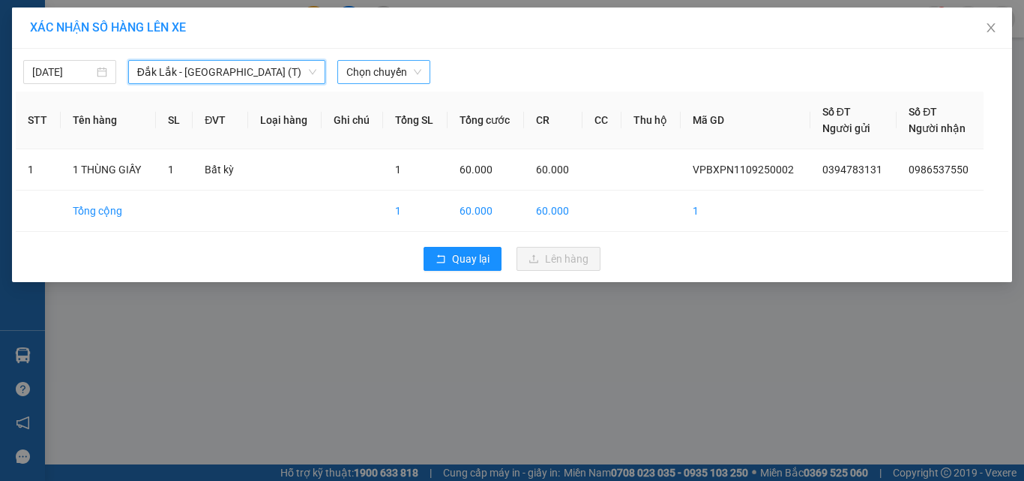
click at [380, 70] on span "Chọn chuyến" at bounding box center [383, 72] width 75 height 22
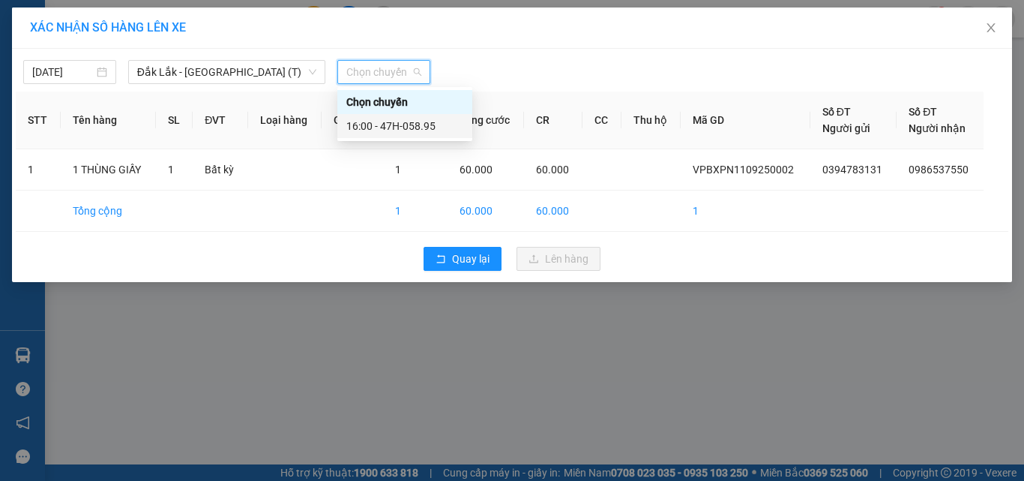
click at [415, 124] on div "16:00 - 47H-058.95" at bounding box center [404, 126] width 117 height 16
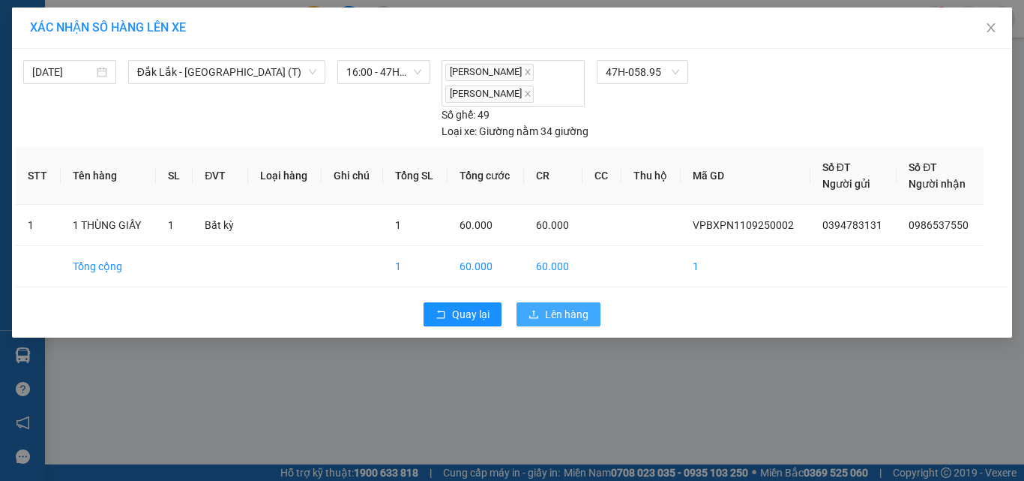
drag, startPoint x: 533, startPoint y: 311, endPoint x: 547, endPoint y: 300, distance: 18.2
click at [534, 311] on icon "upload" at bounding box center [533, 314] width 9 height 8
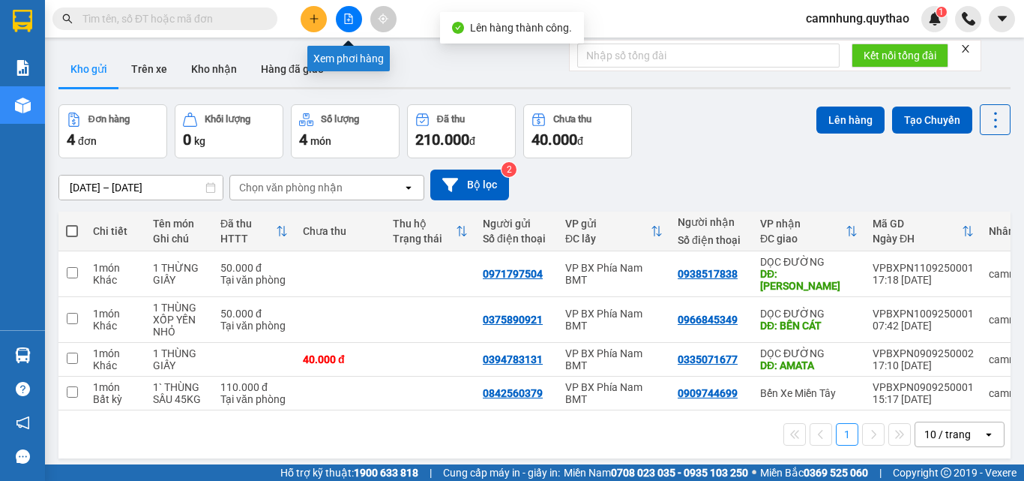
click at [355, 25] on button at bounding box center [349, 19] width 26 height 26
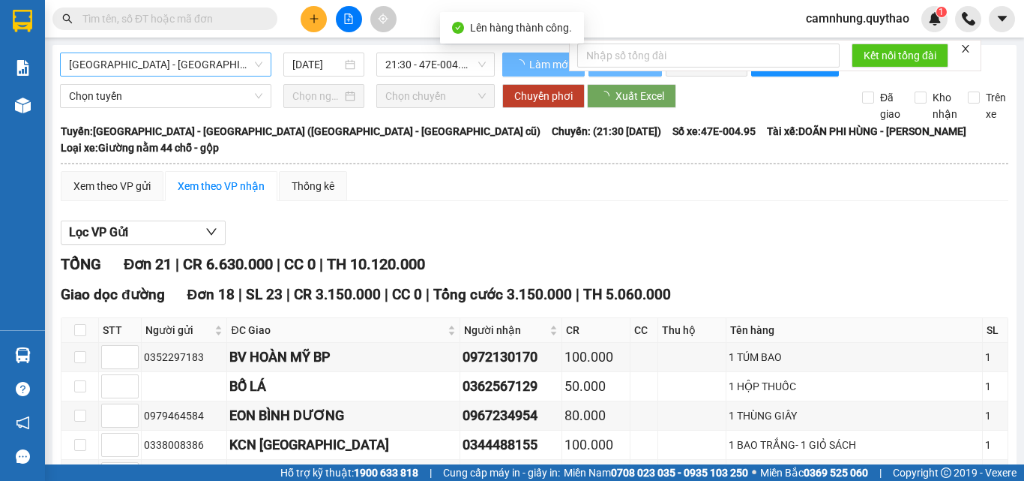
click at [166, 64] on span "[GEOGRAPHIC_DATA] - [GEOGRAPHIC_DATA] ([GEOGRAPHIC_DATA] - [GEOGRAPHIC_DATA] cũ)" at bounding box center [165, 64] width 193 height 22
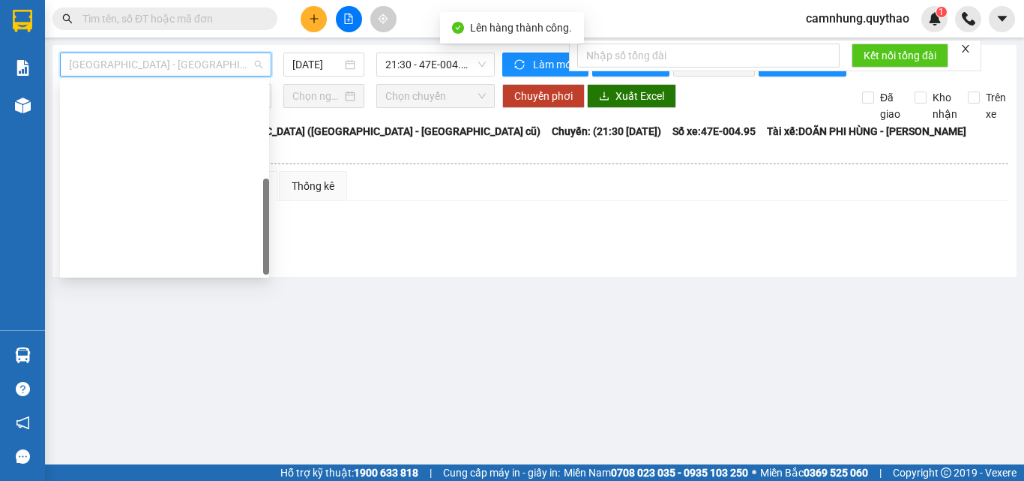
scroll to position [216, 0]
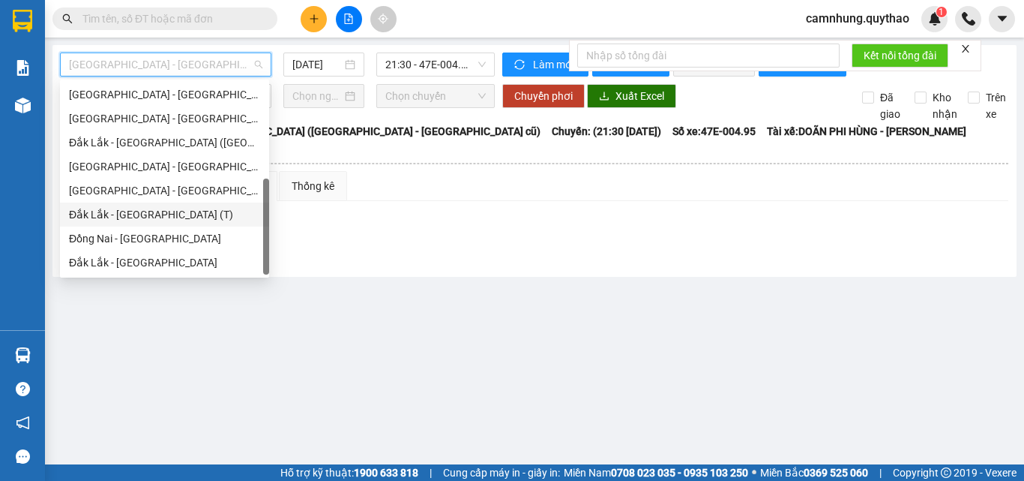
click at [145, 215] on div "Đắk Lắk - [GEOGRAPHIC_DATA] (T)" at bounding box center [164, 214] width 191 height 16
type input "[DATE]"
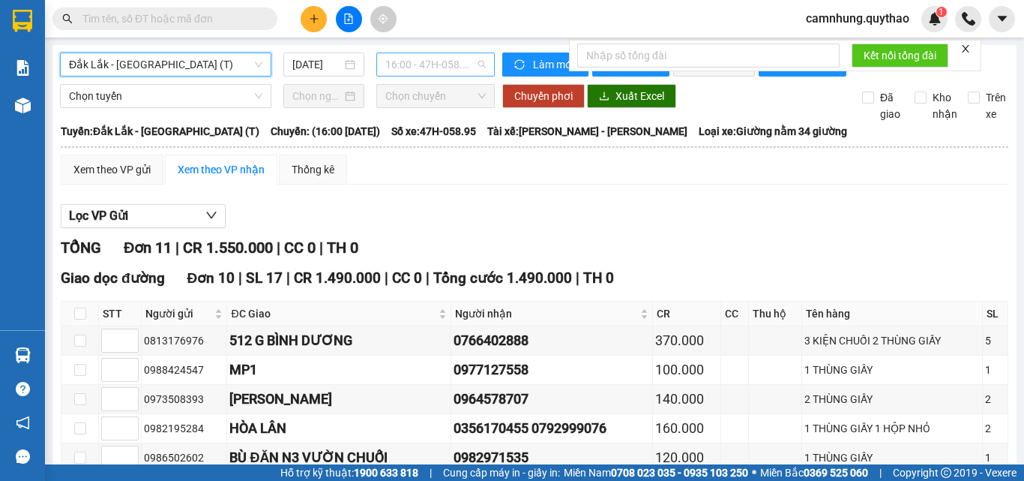
click at [448, 71] on span "16:00 - 47H-058.95" at bounding box center [435, 64] width 100 height 22
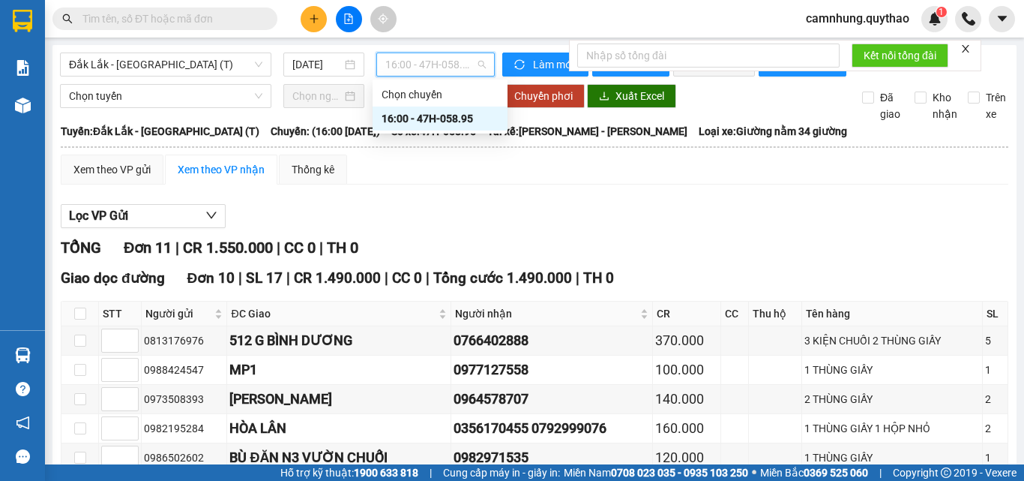
click at [433, 115] on div "16:00 - 47H-058.95" at bounding box center [440, 118] width 117 height 16
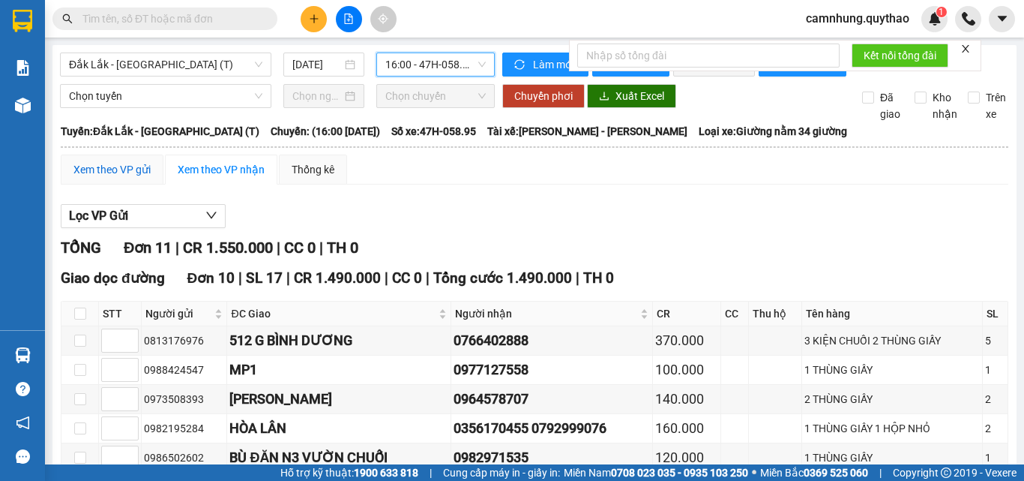
click at [122, 176] on div "Xem theo VP gửi" at bounding box center [111, 169] width 77 height 16
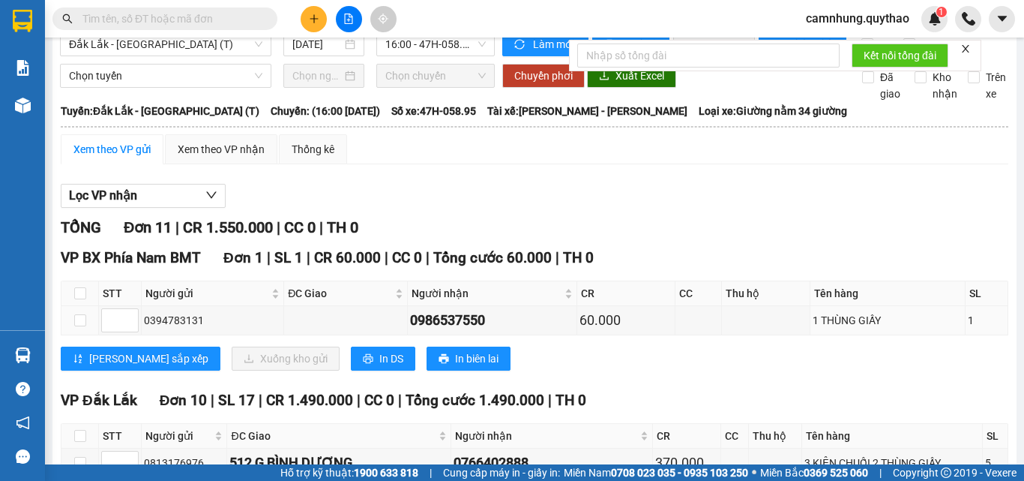
scroll to position [75, 0]
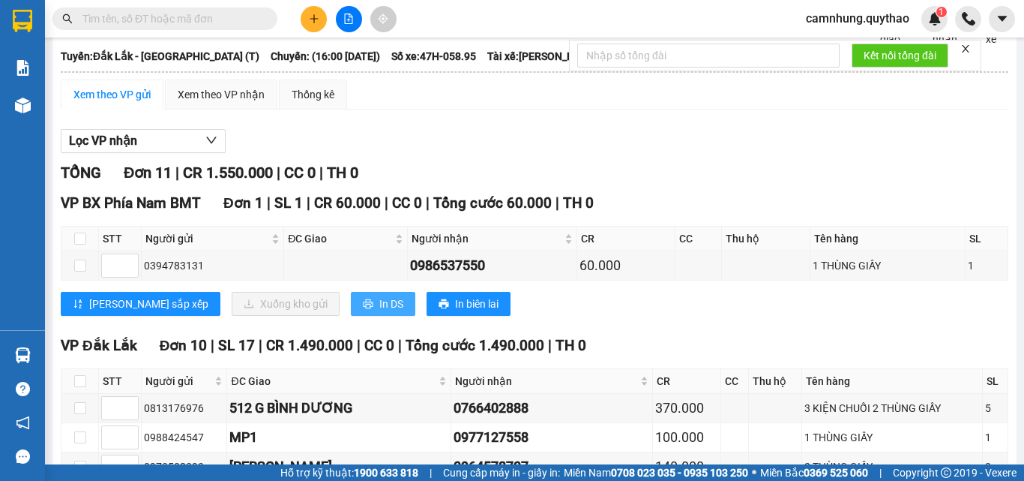
drag, startPoint x: 312, startPoint y: 319, endPoint x: 664, endPoint y: 197, distance: 372.0
click at [351, 316] on button "In DS" at bounding box center [383, 304] width 64 height 24
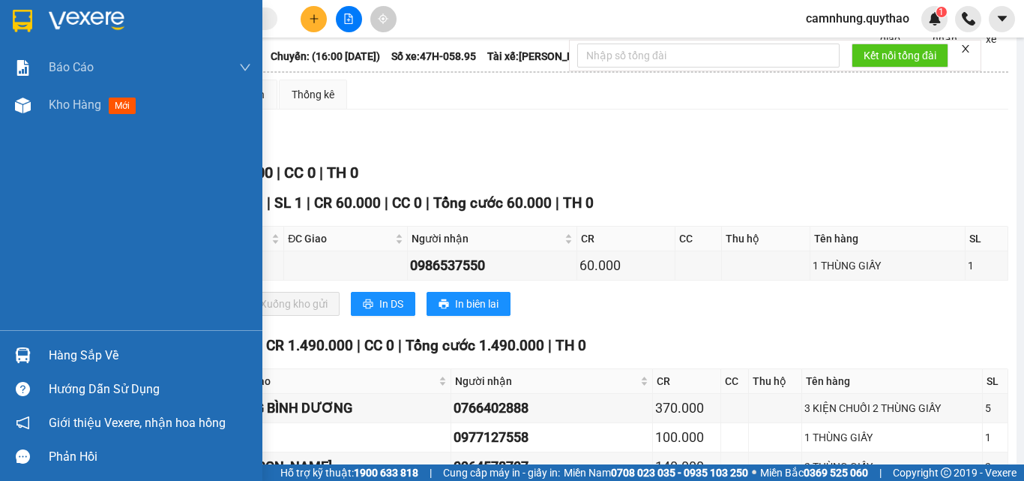
click at [78, 105] on span "Kho hàng" at bounding box center [75, 104] width 52 height 14
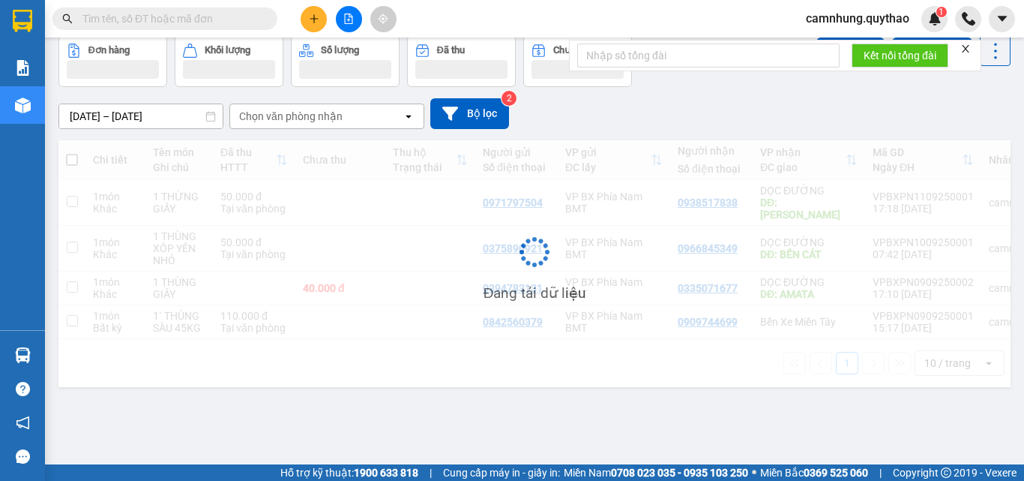
scroll to position [69, 0]
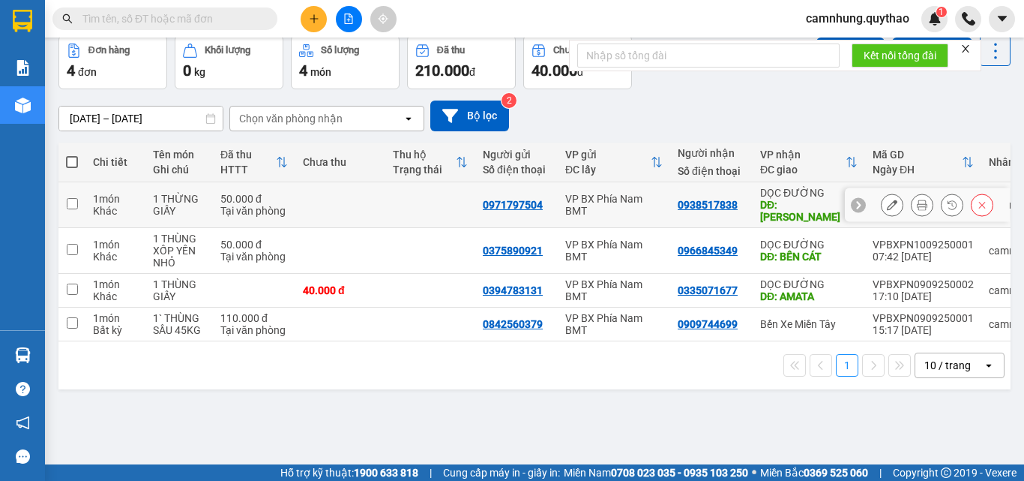
click at [139, 191] on td "1 món Khác" at bounding box center [115, 205] width 60 height 46
checkbox input "true"
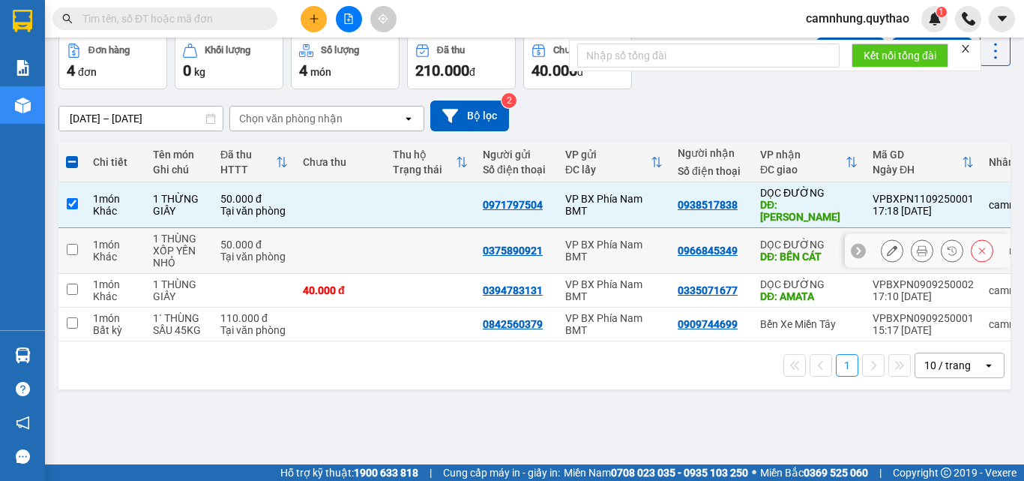
click at [141, 242] on td "1 món Khác" at bounding box center [115, 251] width 60 height 46
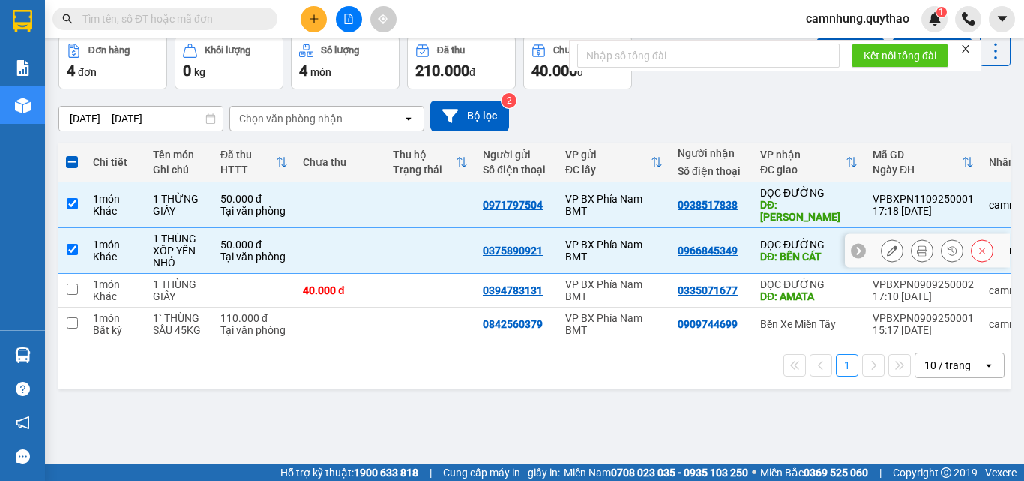
click at [208, 253] on td "1 THÙNG XỐP YẾN NHỎ" at bounding box center [178, 251] width 67 height 46
checkbox input "false"
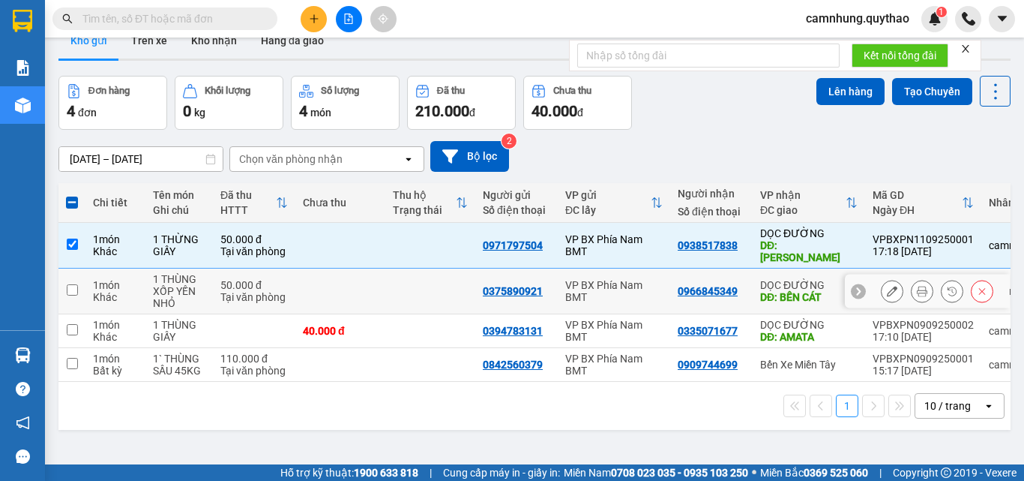
scroll to position [0, 0]
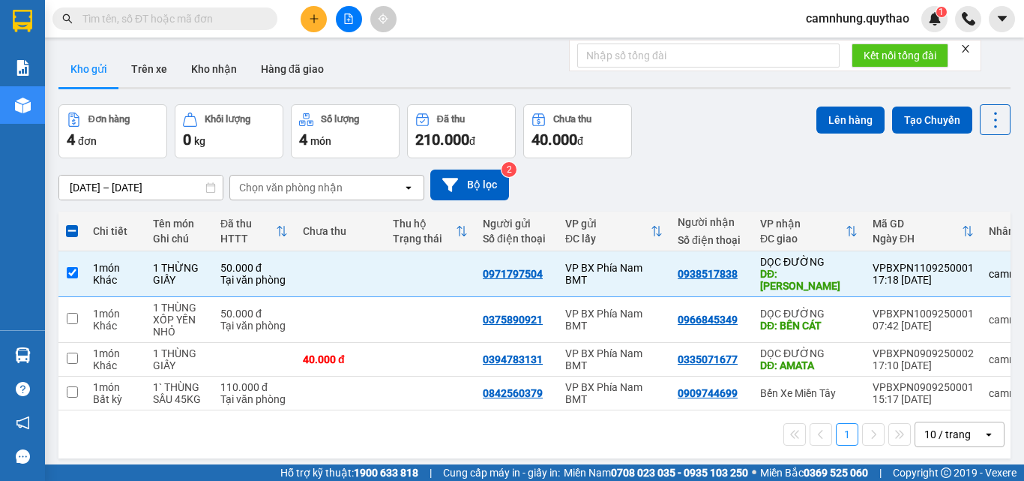
click at [346, 18] on icon "file-add" at bounding box center [348, 18] width 10 height 10
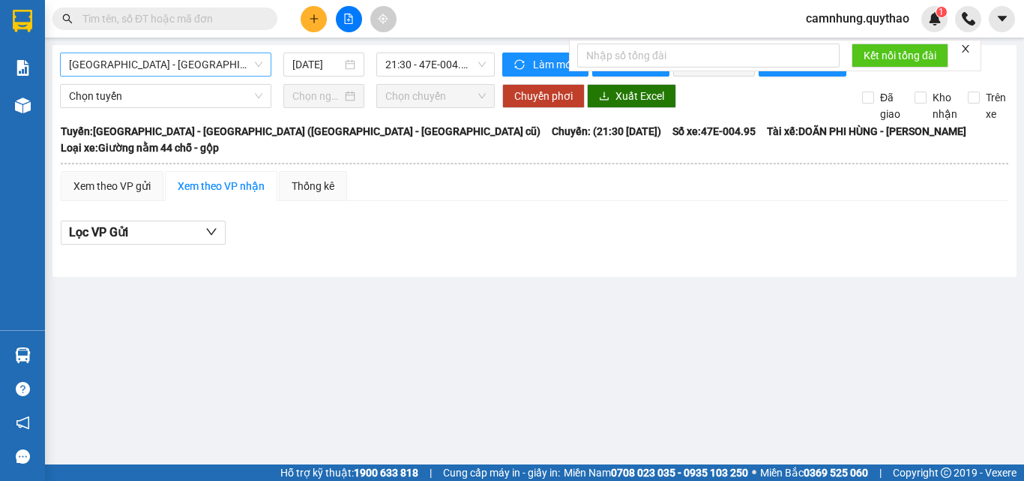
click at [187, 67] on span "[GEOGRAPHIC_DATA] - [GEOGRAPHIC_DATA] ([GEOGRAPHIC_DATA] - [GEOGRAPHIC_DATA] cũ)" at bounding box center [165, 64] width 193 height 22
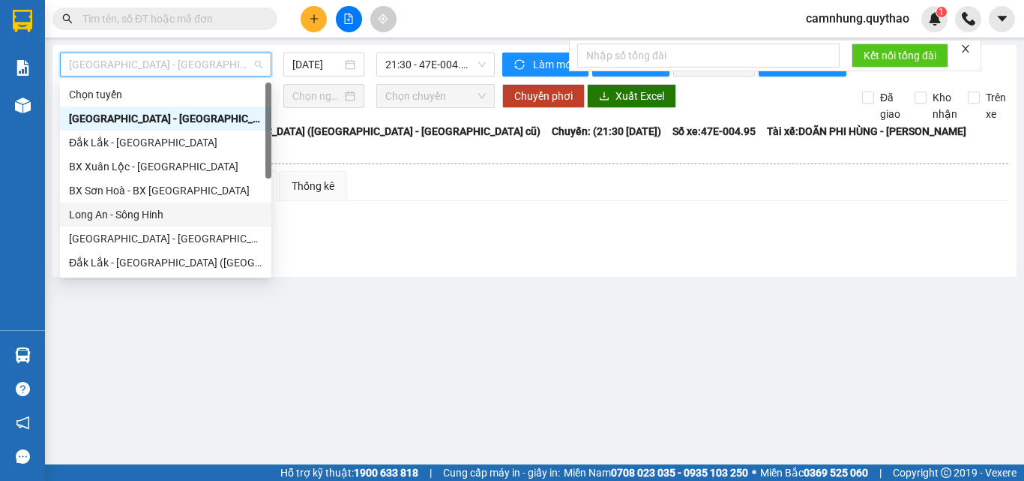
scroll to position [216, 0]
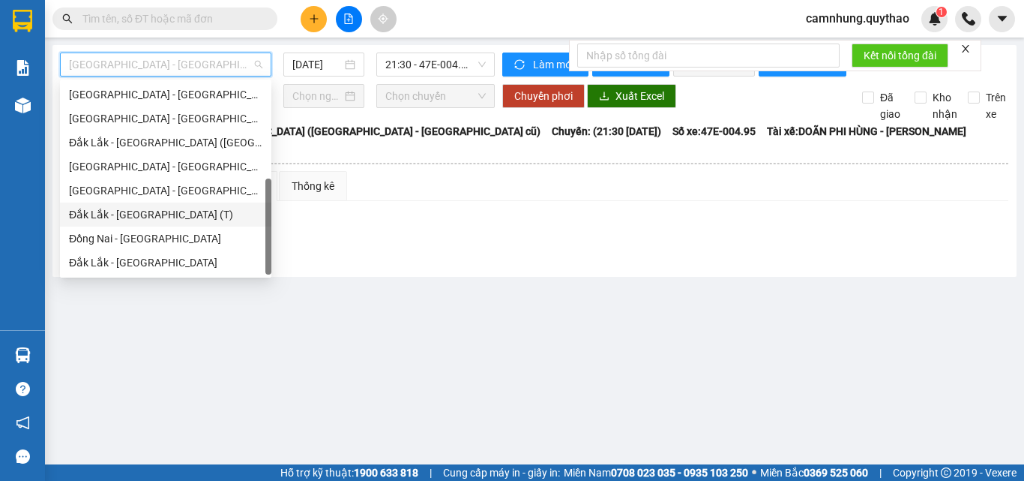
click at [135, 205] on div "Đắk Lắk - [GEOGRAPHIC_DATA] (T)" at bounding box center [165, 214] width 211 height 24
type input "[DATE]"
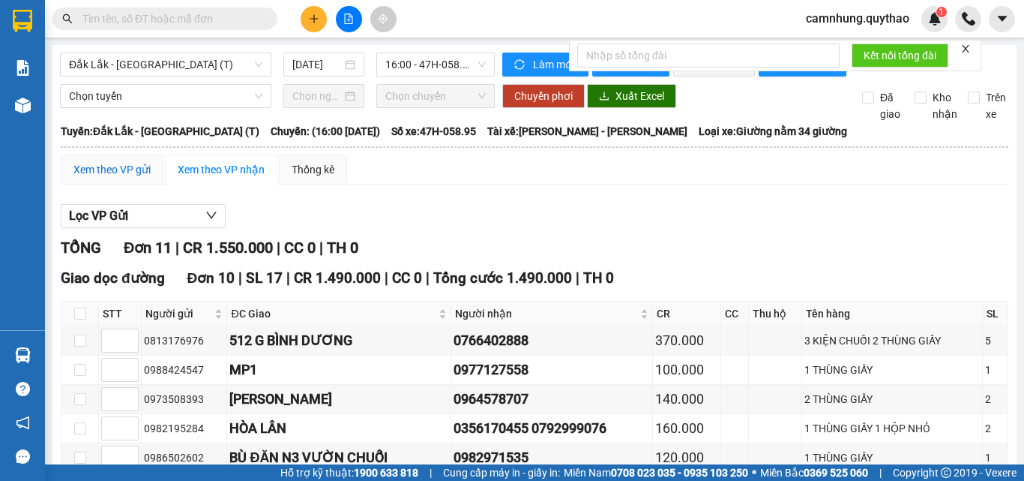
click at [103, 178] on div "Xem theo VP gửi" at bounding box center [111, 169] width 77 height 16
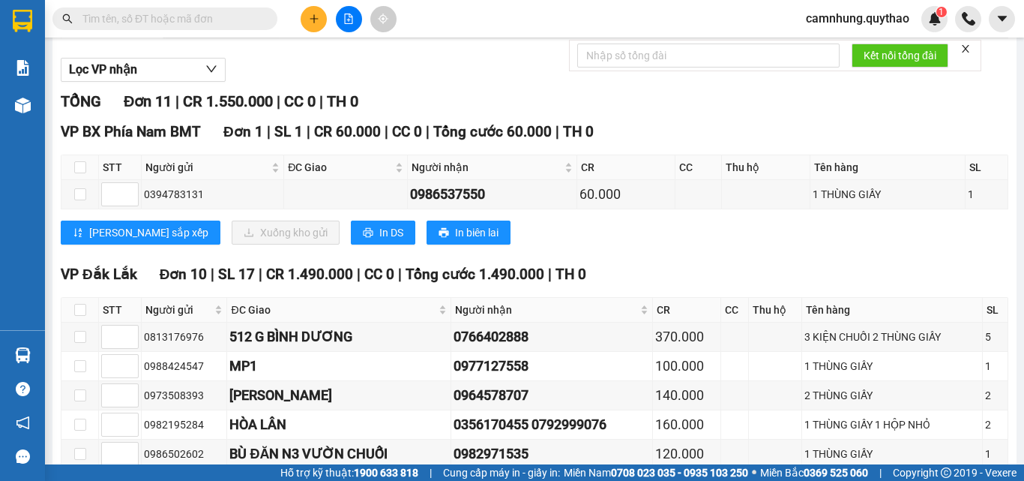
scroll to position [75, 0]
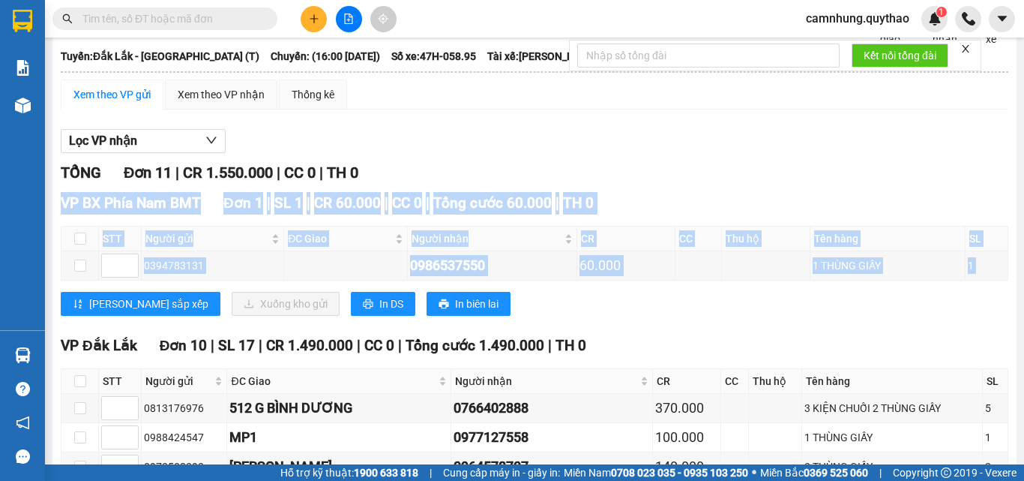
drag, startPoint x: 63, startPoint y: 214, endPoint x: 604, endPoint y: 301, distance: 548.4
click at [604, 301] on div "VP BX Phía Nam BMT Đơn 1 | SL 1 | CR 60.000 | CC 0 | Tổng cước 60.000 | TH 0 ST…" at bounding box center [535, 259] width 948 height 135
copy div "LO IP Dolo Sit AME Con 4 | AD 1 | EL 41.765 | SE 4 | Doei temp 53.540 | IN 2 UT…"
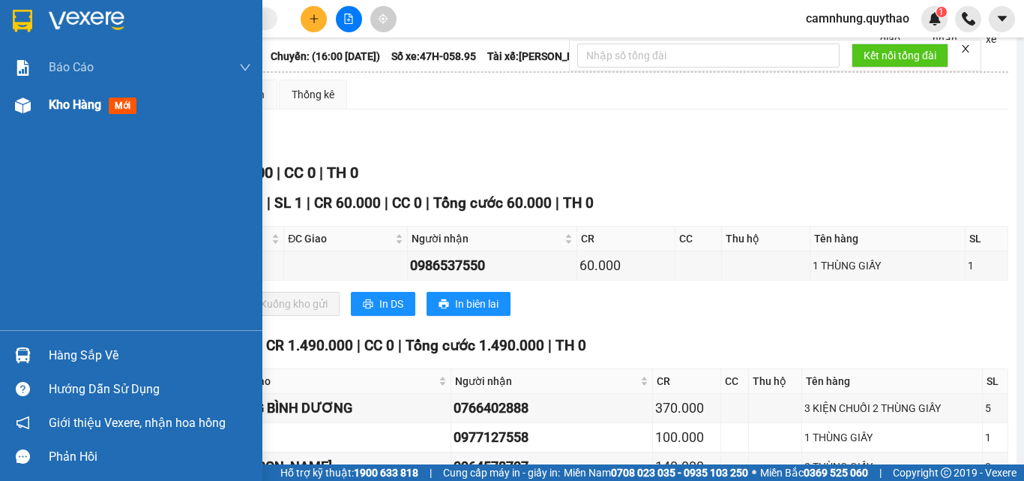
click at [46, 105] on div "Kho hàng mới" at bounding box center [131, 104] width 262 height 37
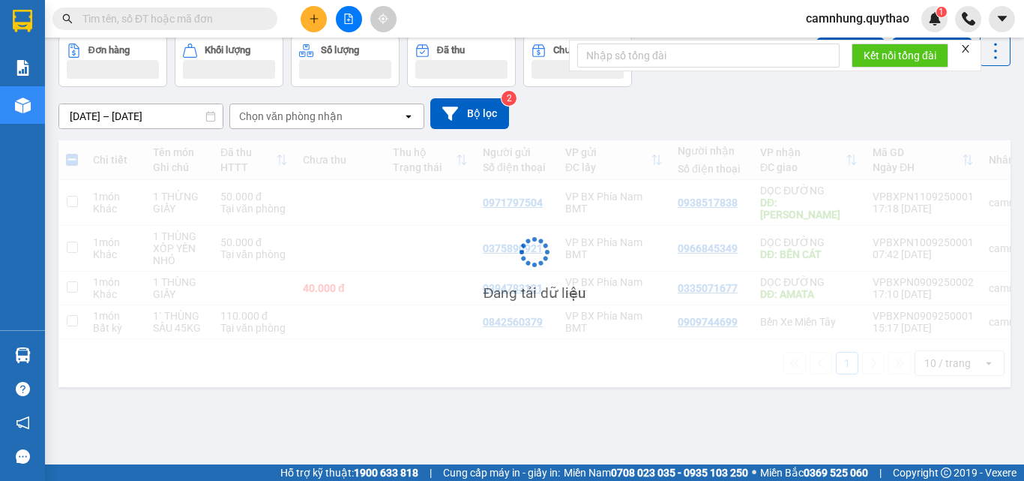
scroll to position [69, 0]
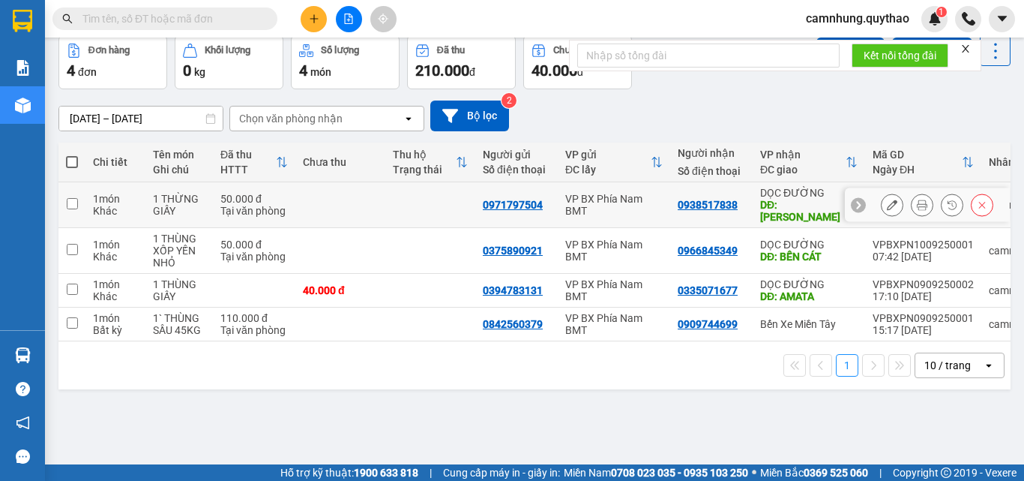
click at [221, 205] on div "Tại văn phòng" at bounding box center [253, 211] width 67 height 12
checkbox input "true"
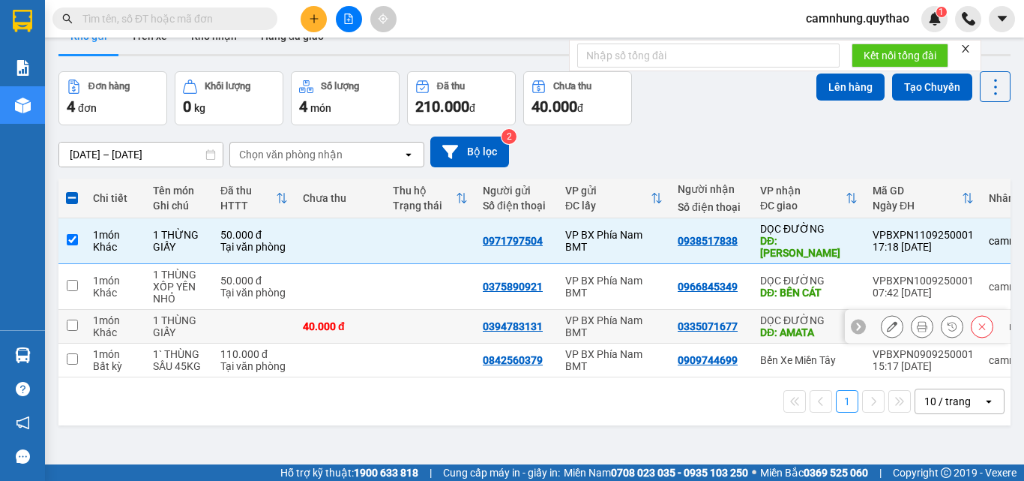
scroll to position [0, 0]
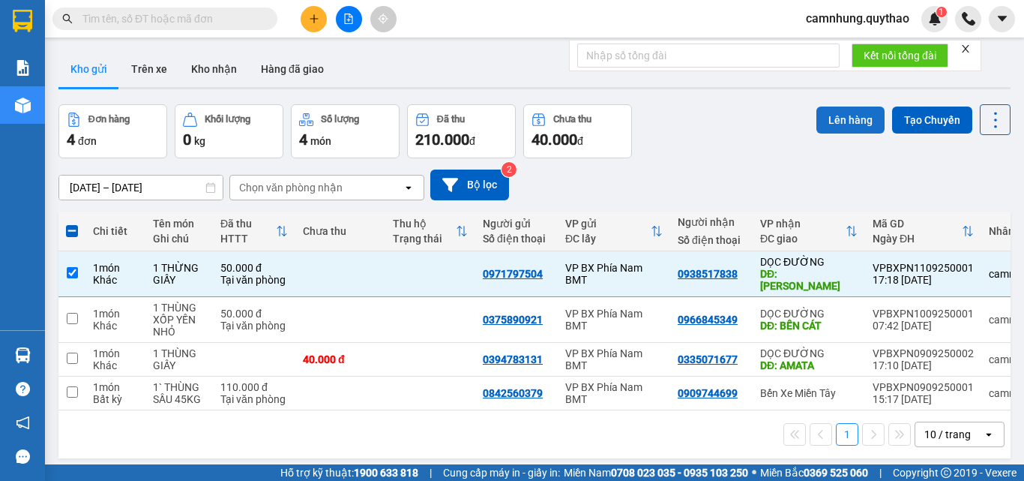
click at [822, 118] on button "Lên hàng" at bounding box center [851, 119] width 68 height 27
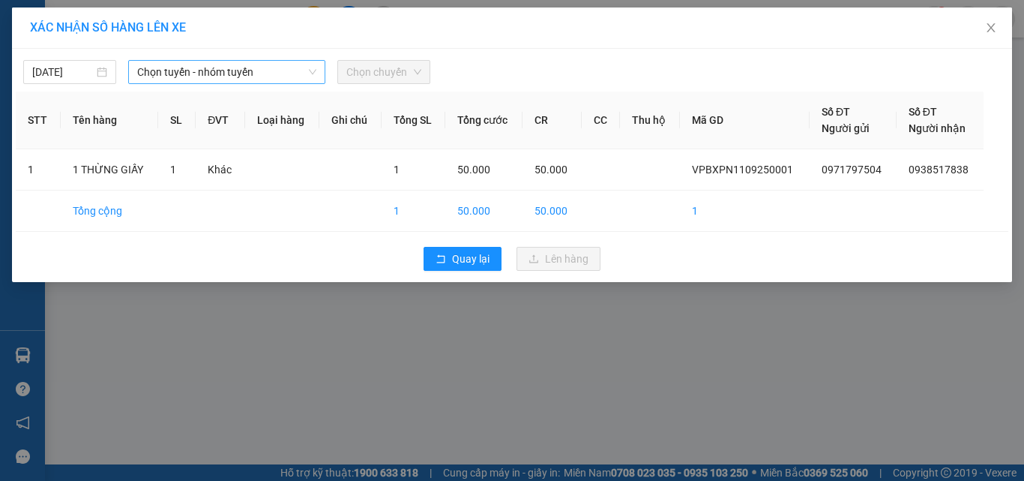
click at [205, 78] on span "Chọn tuyến - nhóm tuyến" at bounding box center [226, 72] width 179 height 22
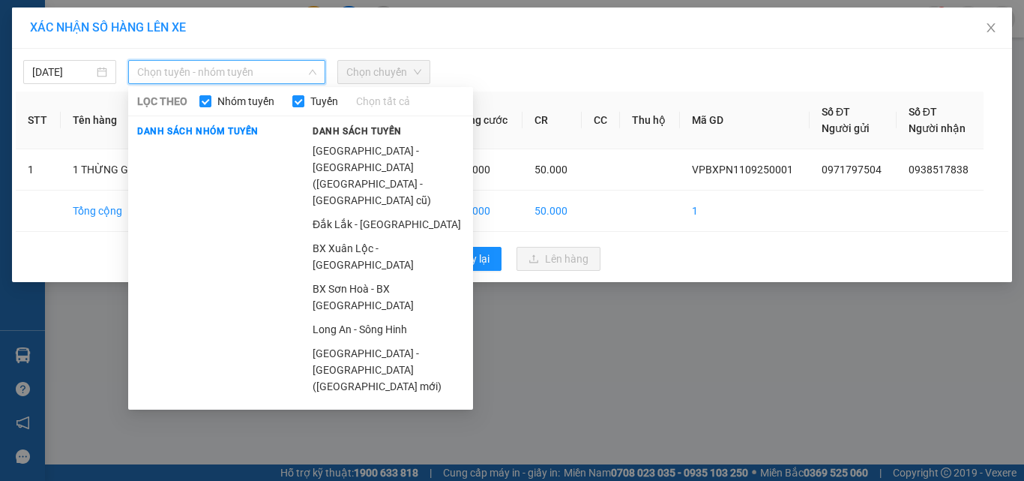
click at [369, 439] on li "Sông Hinh - Long An" at bounding box center [388, 451] width 169 height 24
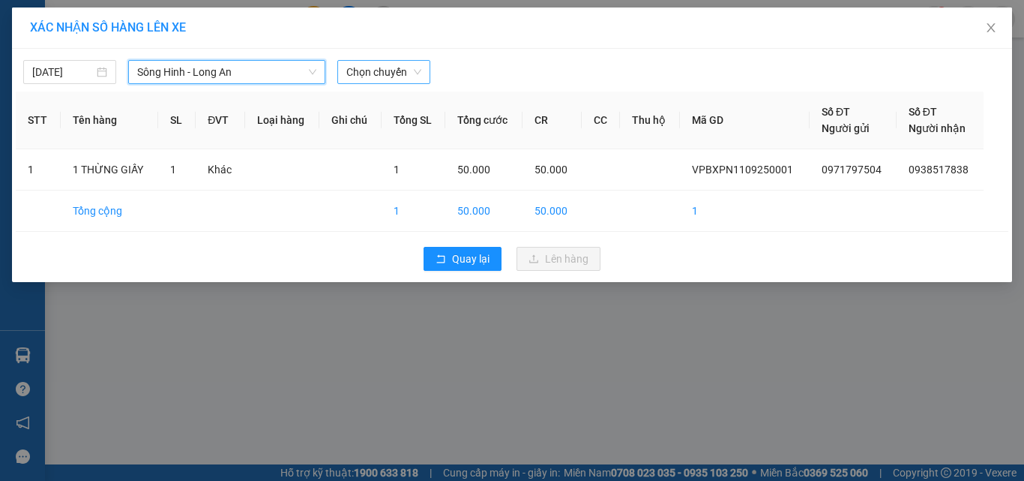
click at [373, 79] on span "Chọn chuyến" at bounding box center [383, 72] width 75 height 22
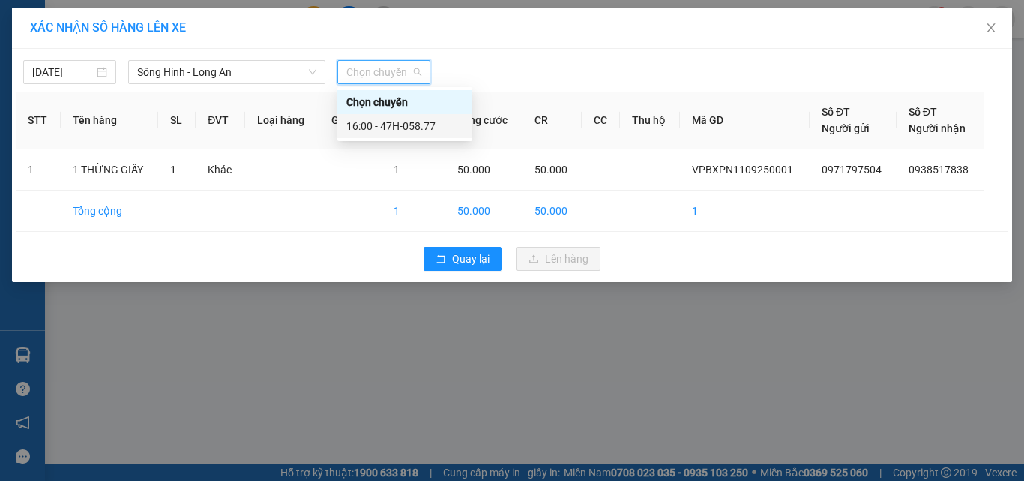
click at [379, 115] on div "16:00 - 47H-058.77" at bounding box center [404, 126] width 135 height 24
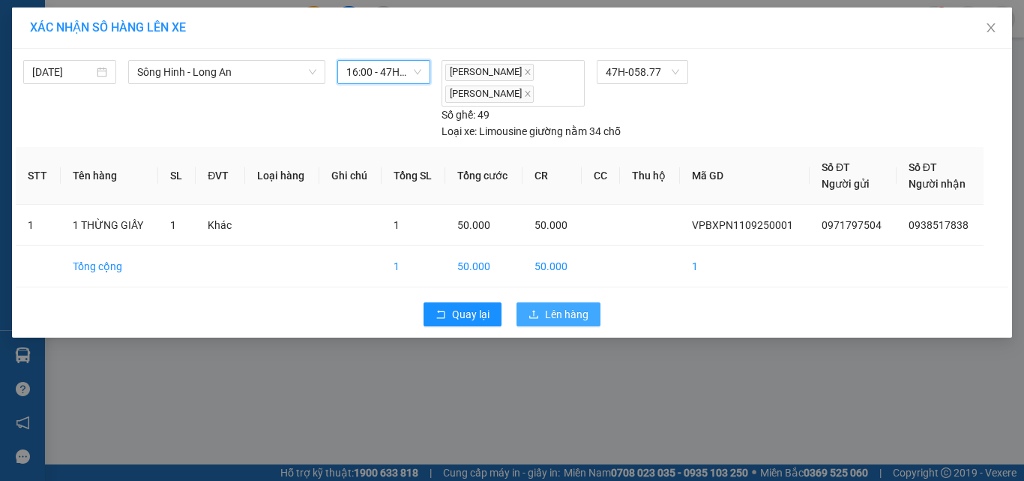
click at [550, 314] on span "Lên hàng" at bounding box center [566, 314] width 43 height 16
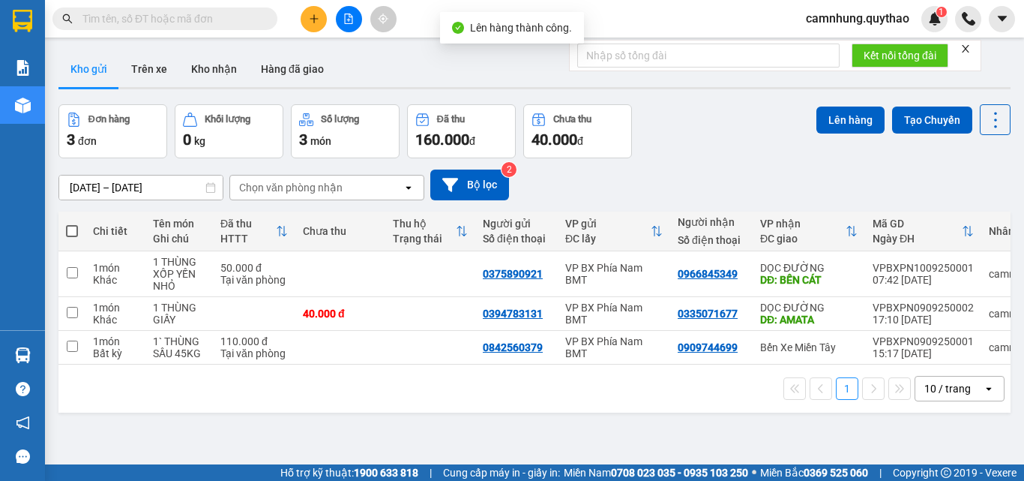
click at [343, 23] on icon "file-add" at bounding box center [348, 18] width 10 height 10
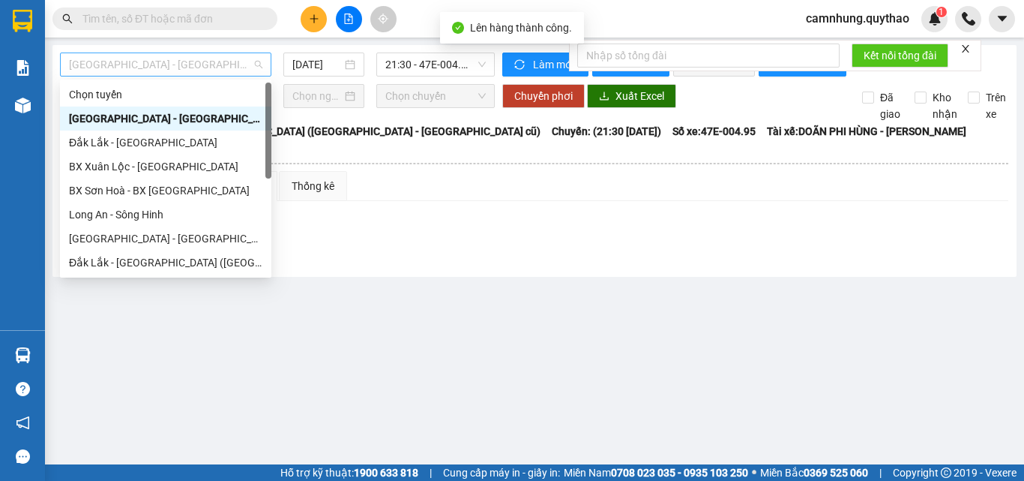
drag, startPoint x: 202, startPoint y: 70, endPoint x: 196, endPoint y: 87, distance: 18.0
click at [202, 68] on span "[GEOGRAPHIC_DATA] - [GEOGRAPHIC_DATA] ([GEOGRAPHIC_DATA] - [GEOGRAPHIC_DATA] cũ)" at bounding box center [165, 64] width 193 height 22
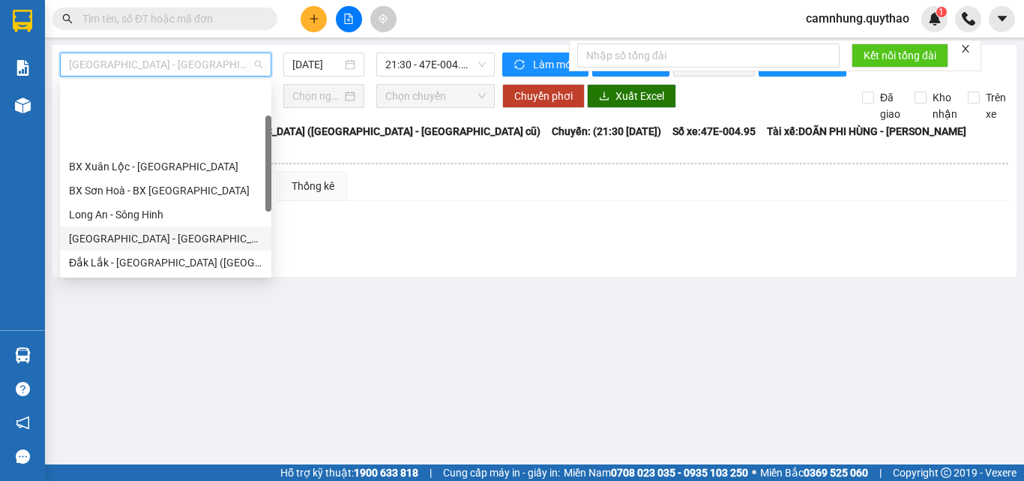
scroll to position [75, 0]
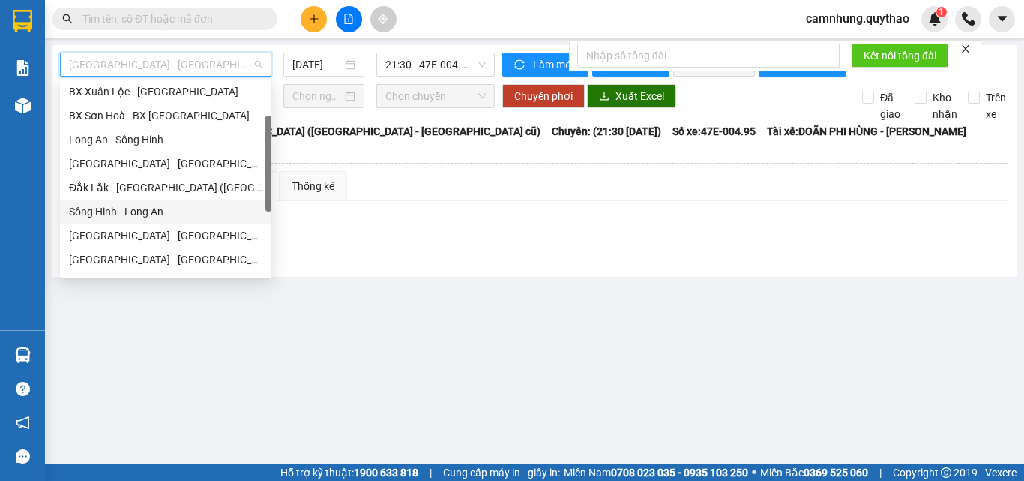
click at [134, 208] on div "Sông Hinh - Long An" at bounding box center [165, 211] width 193 height 16
type input "[DATE]"
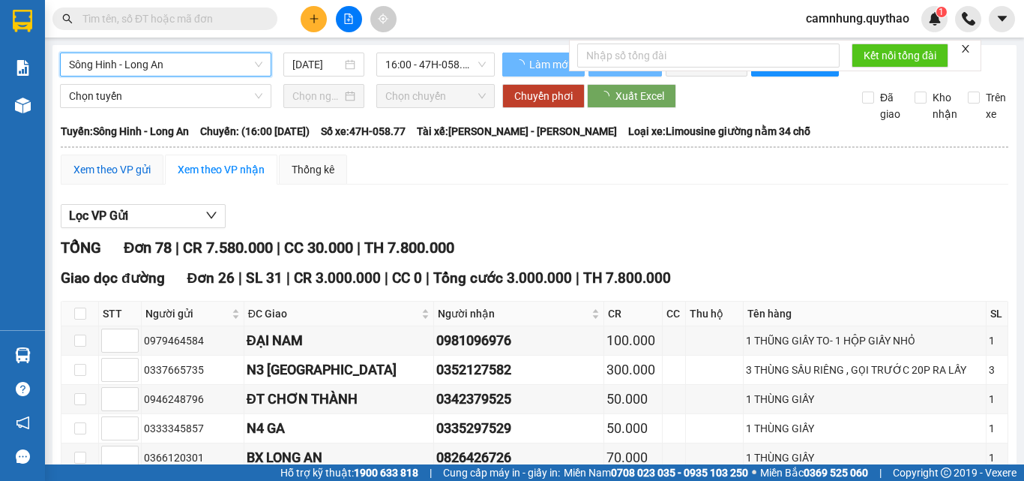
click at [111, 178] on div "Xem theo VP gửi" at bounding box center [111, 169] width 77 height 16
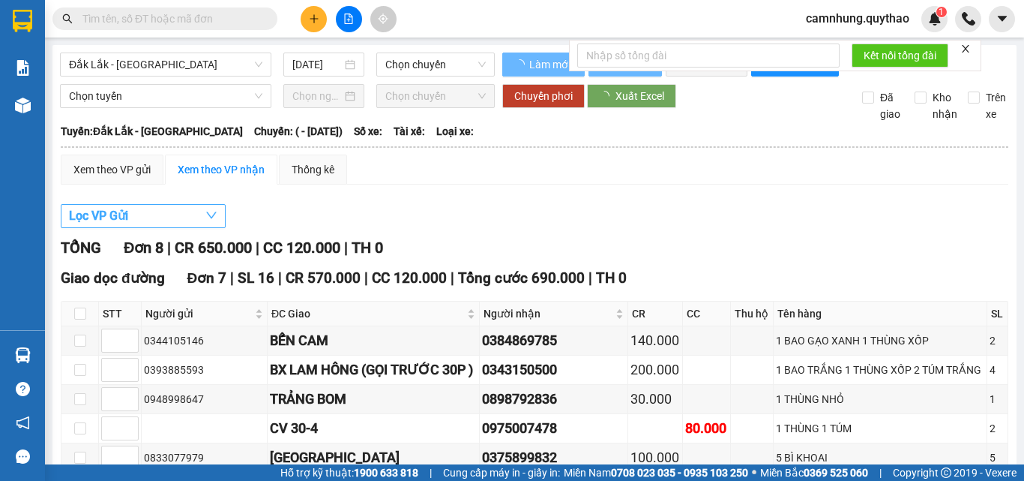
type input "22/12/2024"
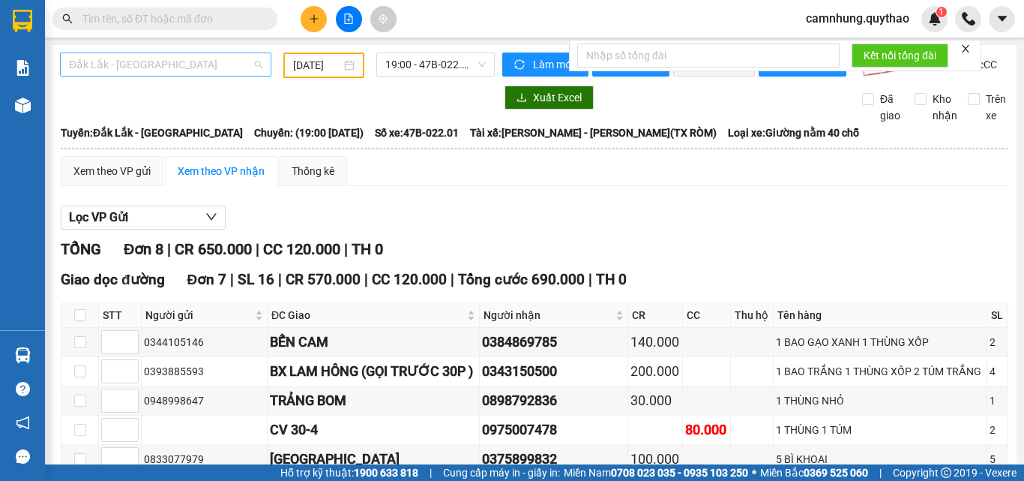
click at [172, 63] on span "Đắk Lắk - [GEOGRAPHIC_DATA]" at bounding box center [165, 64] width 193 height 22
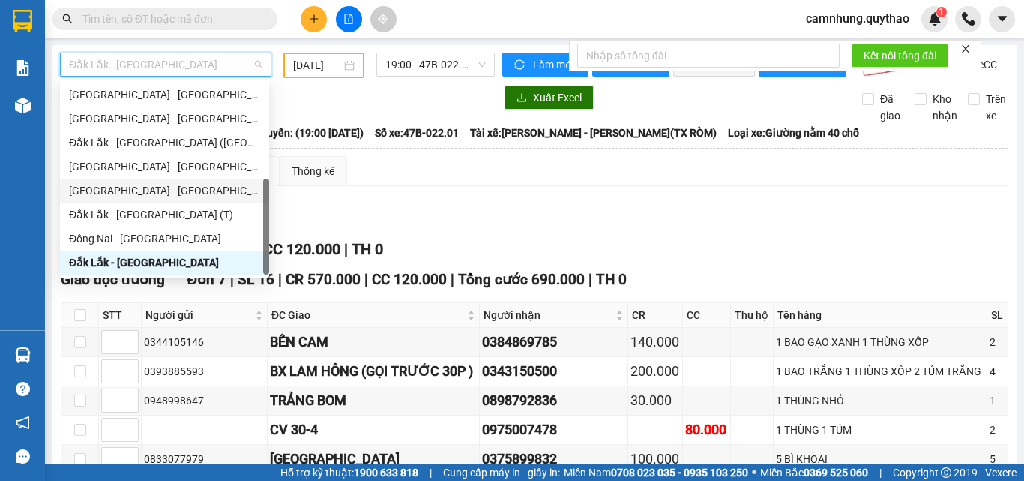
click at [133, 190] on div "[GEOGRAPHIC_DATA] - [GEOGRAPHIC_DATA]" at bounding box center [164, 190] width 191 height 16
type input "[DATE]"
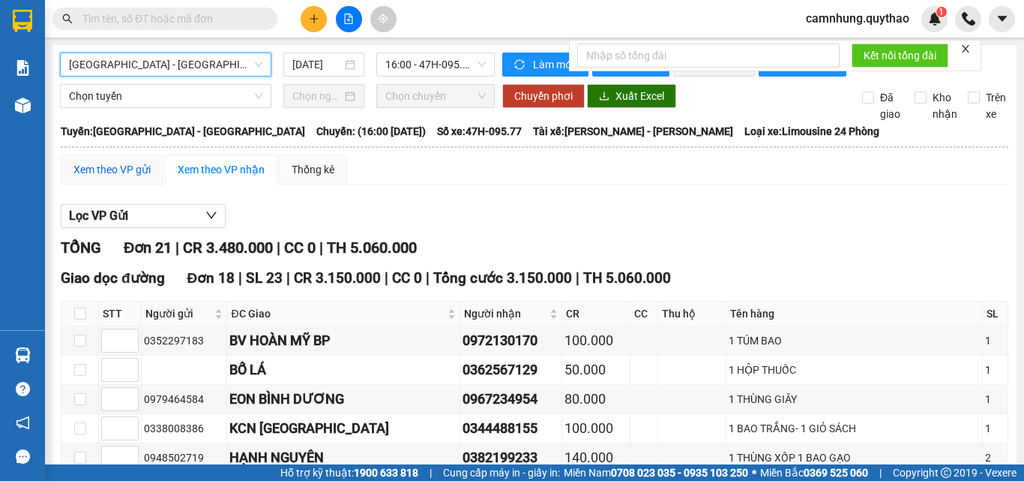
click at [121, 178] on div "Xem theo VP gửi" at bounding box center [111, 169] width 77 height 16
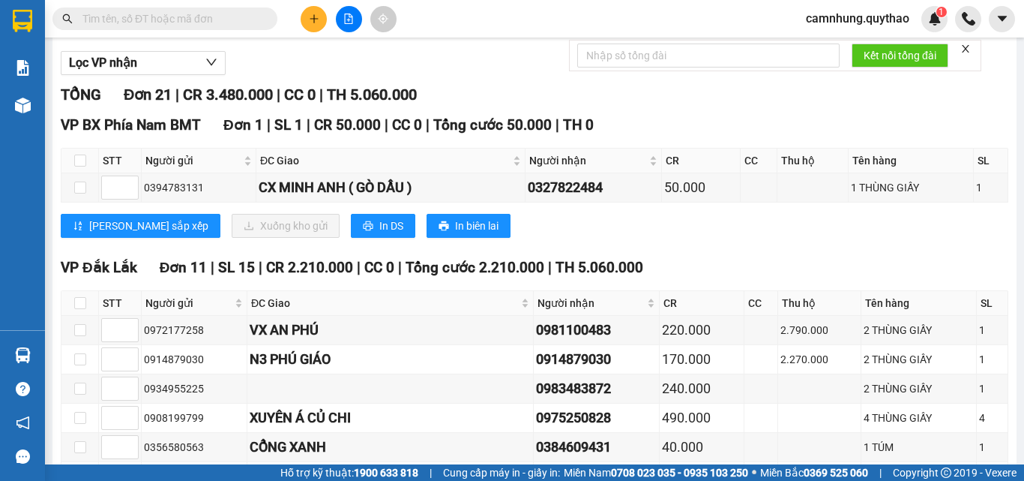
scroll to position [75, 0]
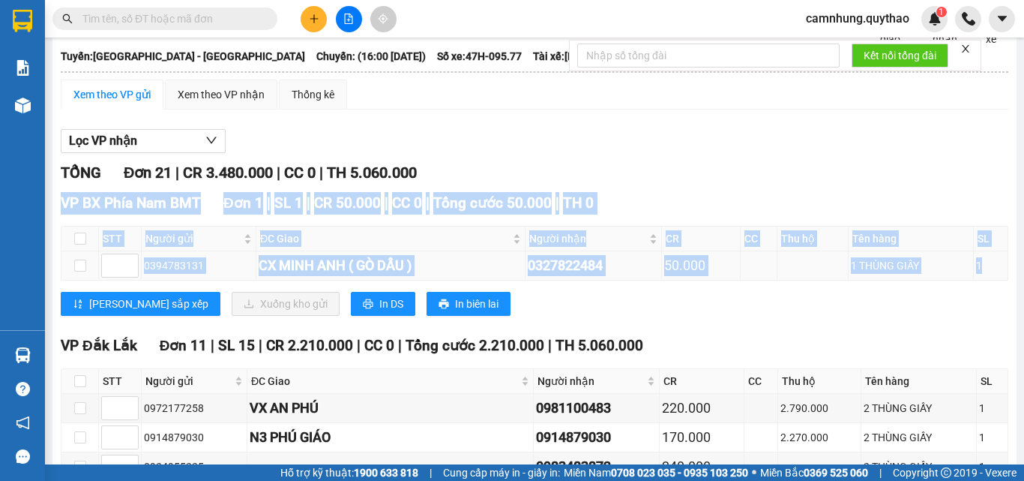
copy div "VP BX Phía Nam BMT Đơn 1 | SL 1 | CR 50.000 | CC 0 | Tổng cước 50.000 | TH 0 ST…"
drag, startPoint x: 63, startPoint y: 211, endPoint x: 933, endPoint y: 316, distance: 876.1
click at [992, 285] on div "VP BX Phía Nam BMT Đơn 1 | SL 1 | CR 50.000 | CC 0 | Tổng cước 50.000 | TH 0 ST…" at bounding box center [535, 259] width 948 height 135
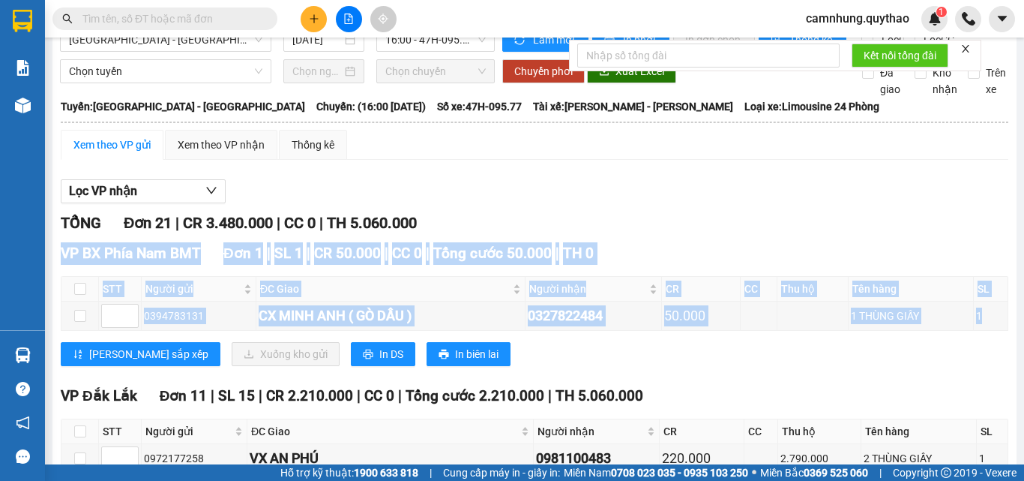
scroll to position [0, 0]
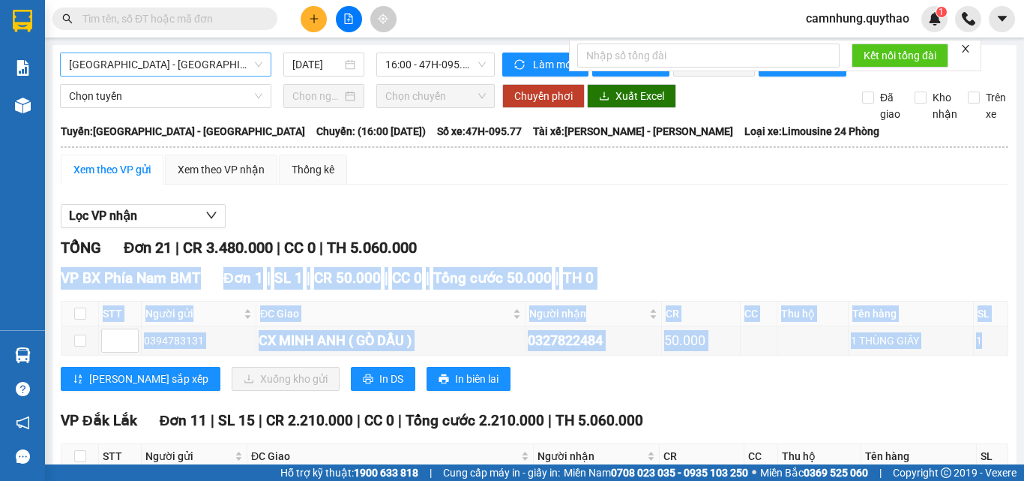
click at [196, 67] on span "[GEOGRAPHIC_DATA] - [GEOGRAPHIC_DATA]" at bounding box center [165, 64] width 193 height 22
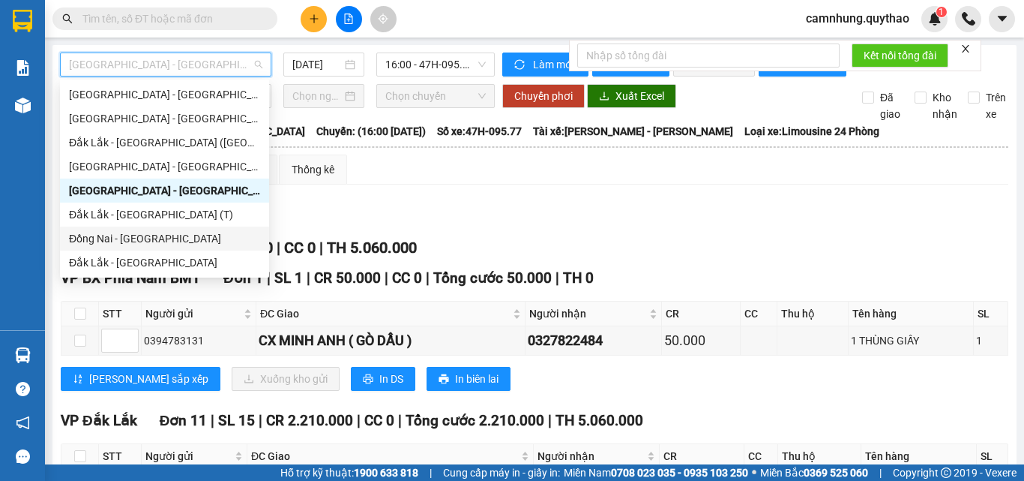
scroll to position [66, 0]
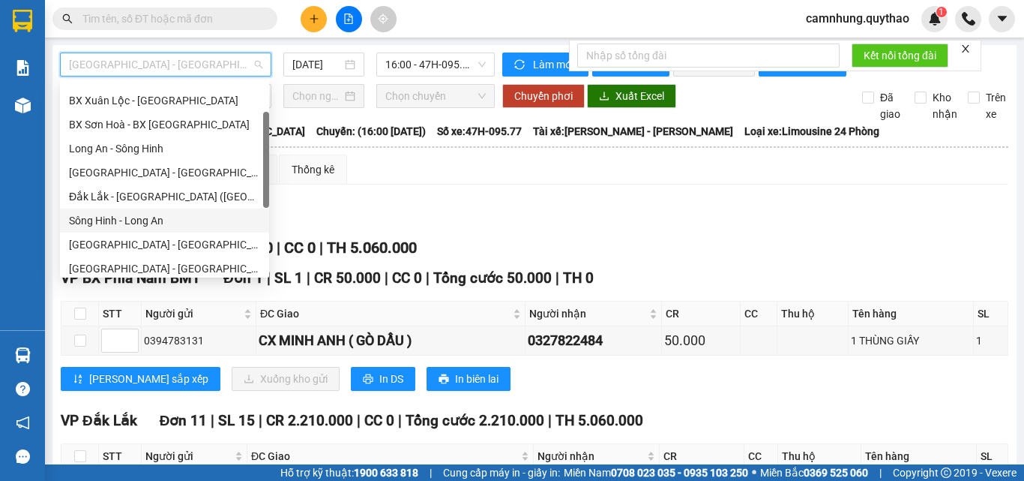
click at [130, 210] on div "Sông Hinh - Long An" at bounding box center [164, 220] width 209 height 24
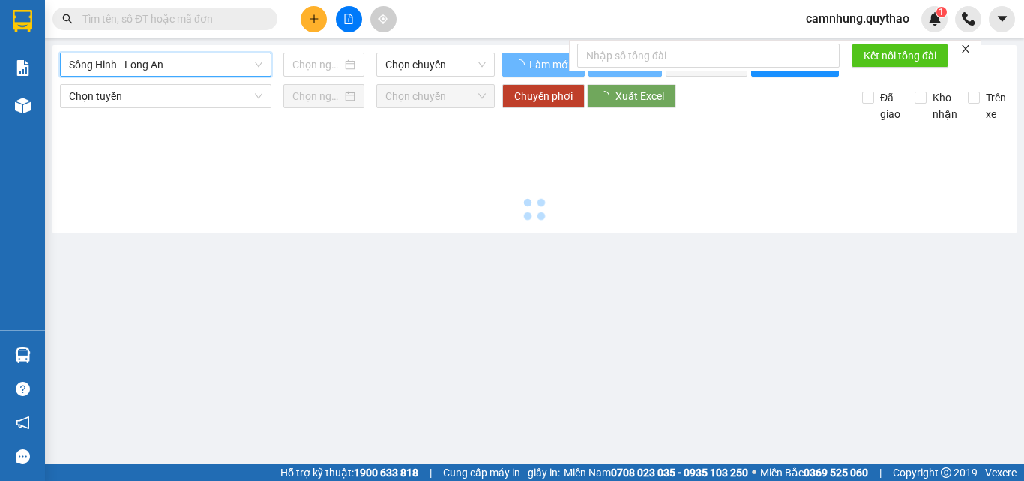
type input "[DATE]"
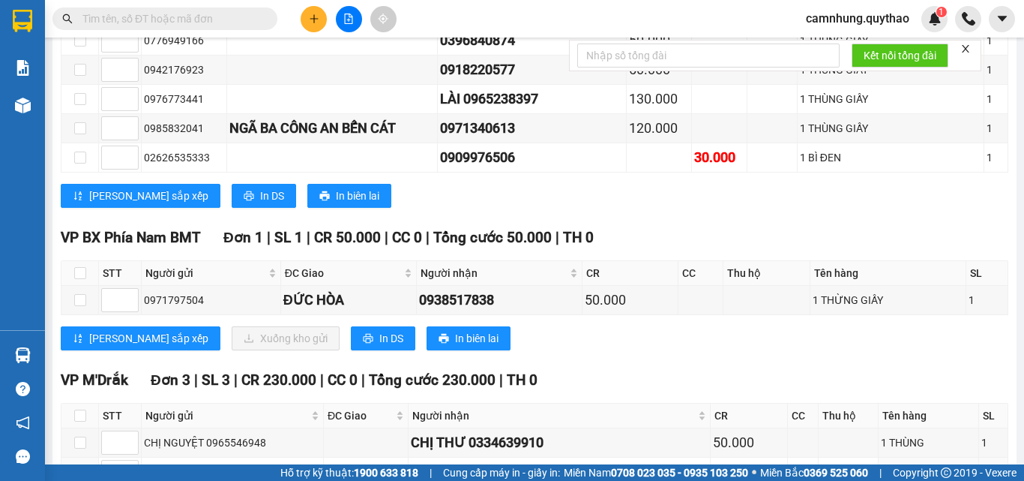
scroll to position [2024, 0]
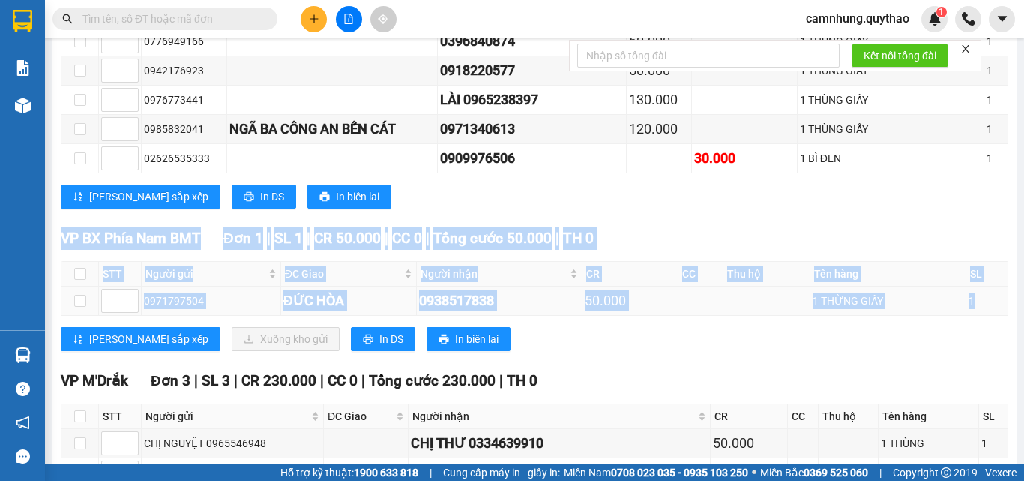
copy div "VP BX Phía Nam BMT Đơn 1 | SL 1 | CR 50.000 | CC 0 | Tổng cước 50.000 | TH 0 ST…"
drag, startPoint x: 61, startPoint y: 248, endPoint x: 985, endPoint y: 310, distance: 926.6
click at [985, 310] on div "VP BX Phía Nam BMT Đơn 1 | SL 1 | CR 50.000 | CC 0 | Tổng cước 50.000 | TH 0 ST…" at bounding box center [535, 294] width 948 height 135
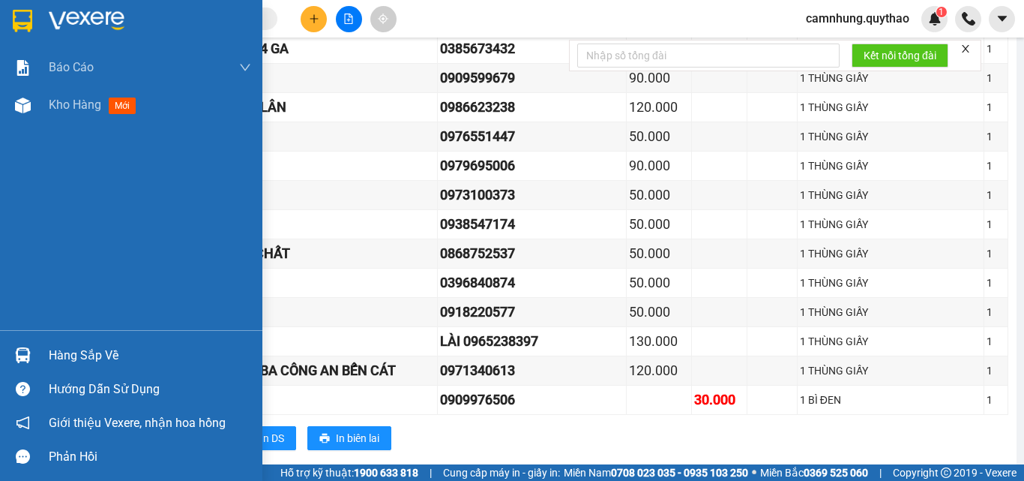
scroll to position [1725, 0]
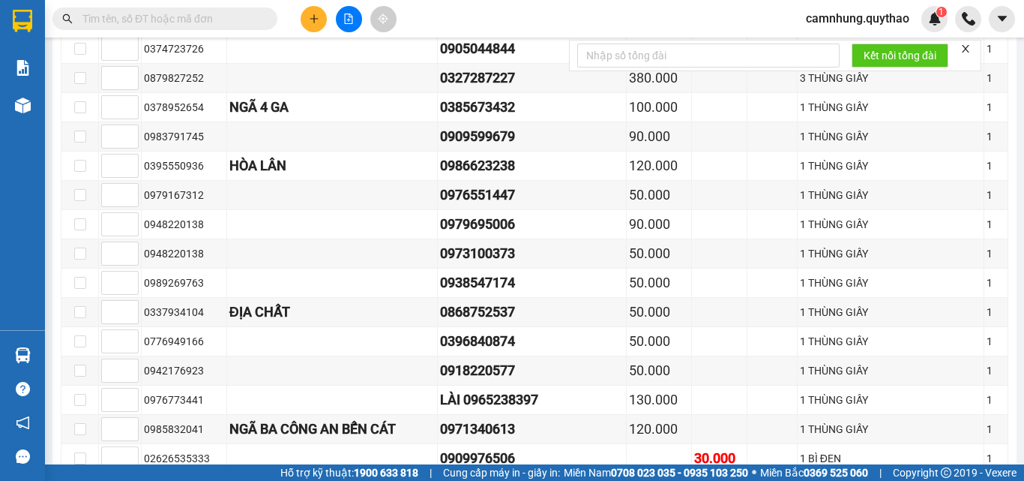
click at [320, 19] on button at bounding box center [314, 19] width 26 height 26
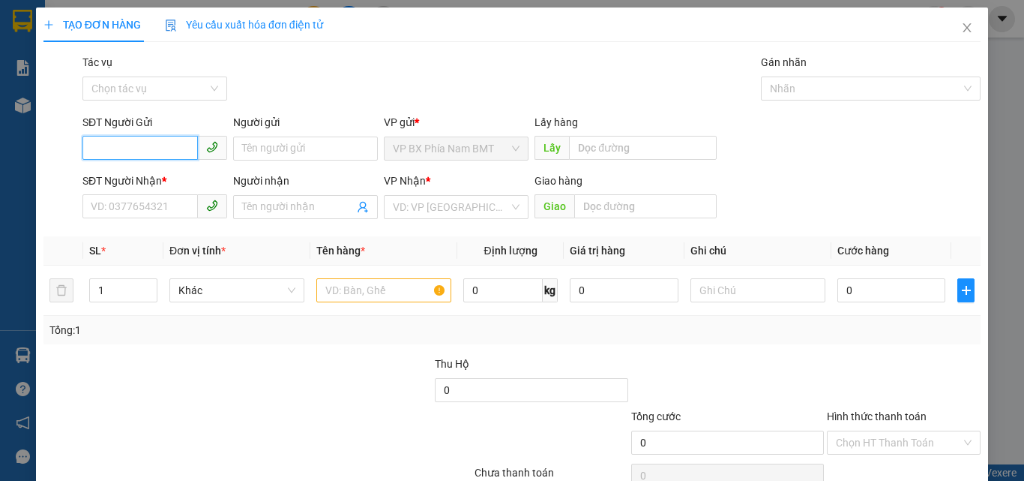
click at [110, 155] on input "SĐT Người Gửi" at bounding box center [139, 148] width 115 height 24
type input "0762584567"
click at [148, 182] on div "0762584567" at bounding box center [153, 178] width 125 height 16
type input "0978820419"
type input "BXLA"
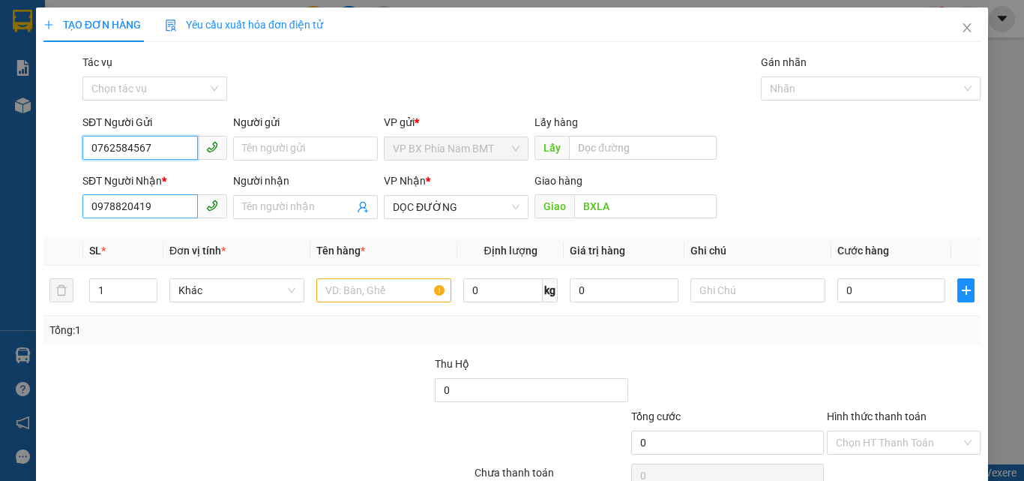
type input "0762584567"
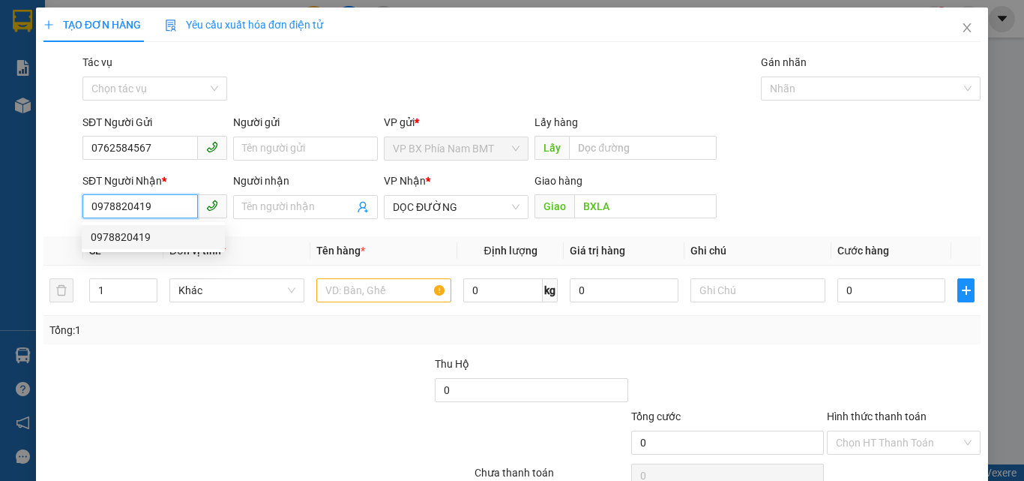
drag, startPoint x: 169, startPoint y: 208, endPoint x: 58, endPoint y: 216, distance: 112.0
click at [58, 216] on div "SĐT Người Nhận * 0978820419 Người nhận Tên người nhận VP Nhận * DỌC ĐƯỜNG Giao …" at bounding box center [512, 198] width 940 height 52
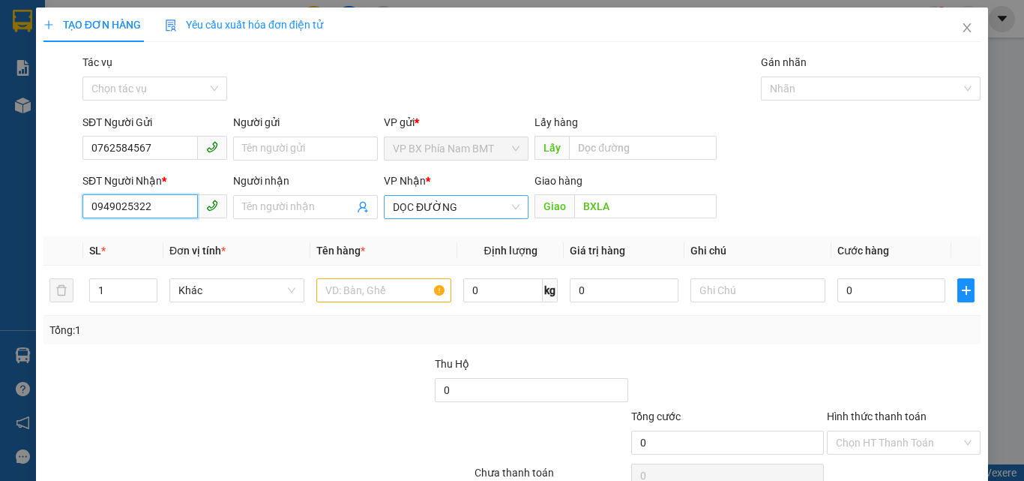
click at [473, 213] on span "DỌC ĐƯỜNG" at bounding box center [456, 207] width 127 height 22
type input "0949025322"
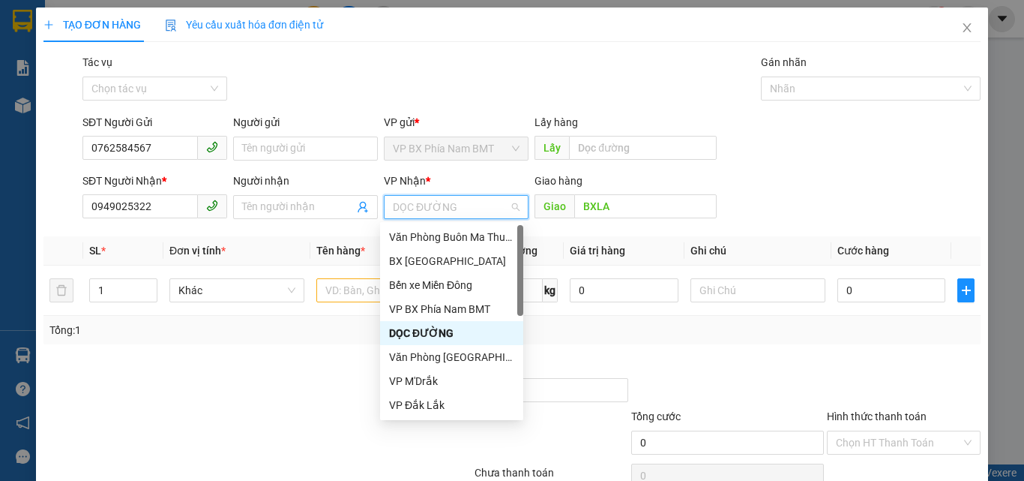
drag, startPoint x: 433, startPoint y: 325, endPoint x: 542, endPoint y: 241, distance: 138.0
click at [433, 325] on div "DỌC ĐƯỜNG" at bounding box center [451, 333] width 143 height 24
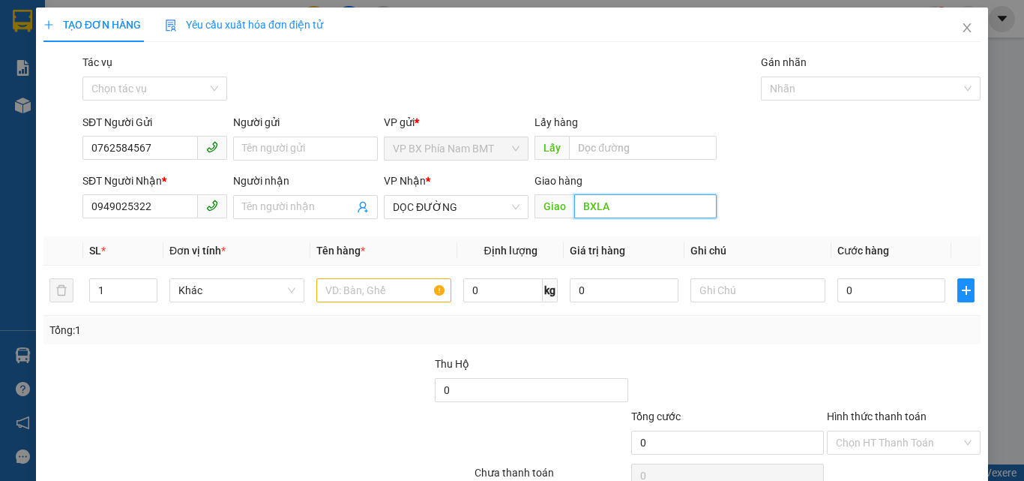
click at [607, 209] on input "BXLA" at bounding box center [645, 206] width 142 height 24
type input "n"
type input "b"
type input "BẾN CÁT"
click at [349, 290] on input "text" at bounding box center [383, 290] width 135 height 24
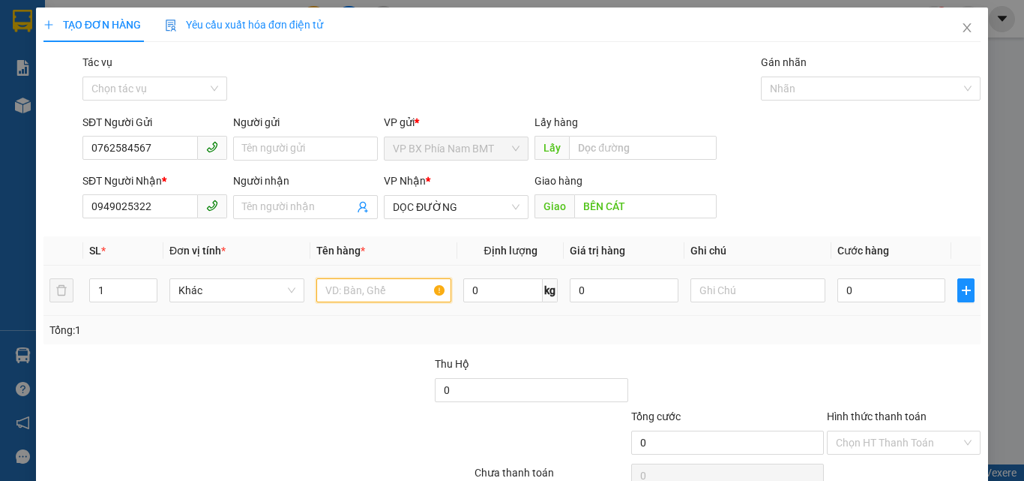
click at [363, 289] on input "text" at bounding box center [383, 290] width 135 height 24
type input "1 THÙNG MÈO"
click at [860, 298] on input "0" at bounding box center [892, 290] width 108 height 24
type input "1"
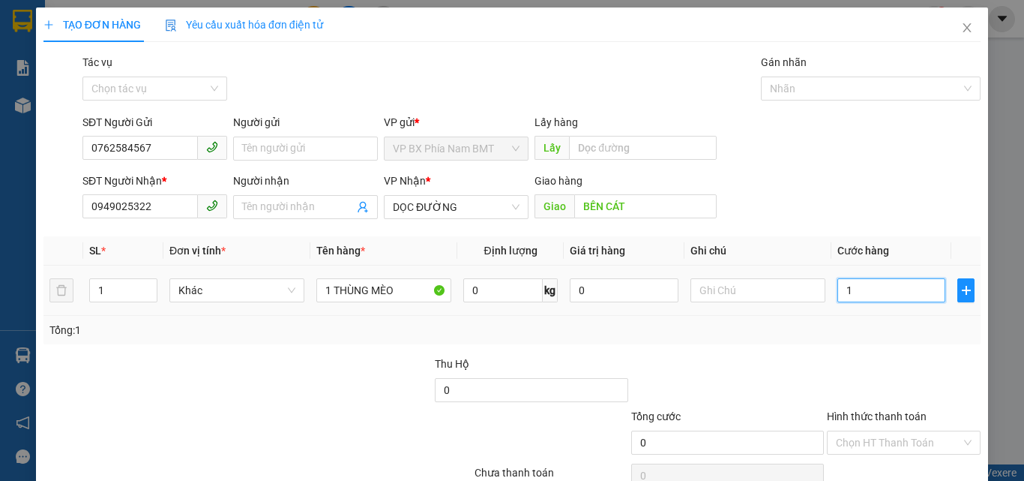
type input "1"
type input "10"
type input "100"
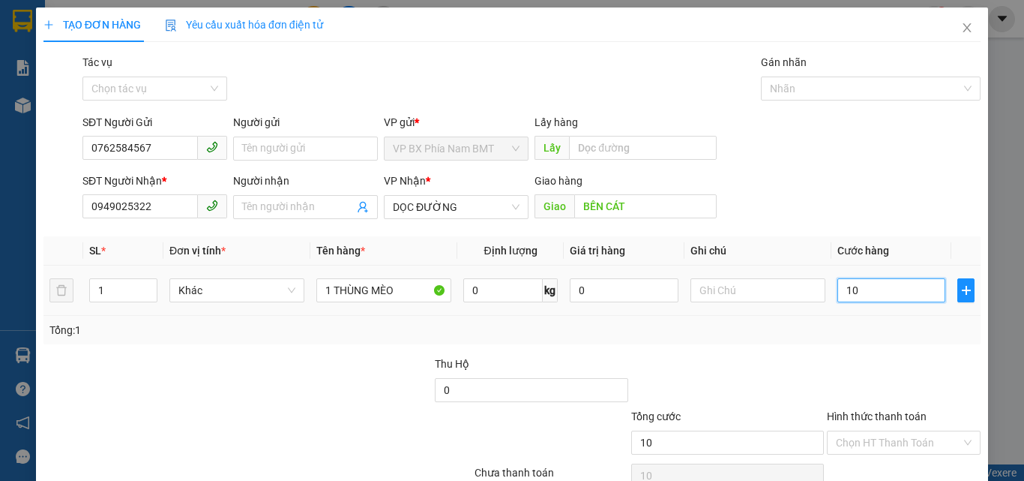
type input "100"
type input "1.000"
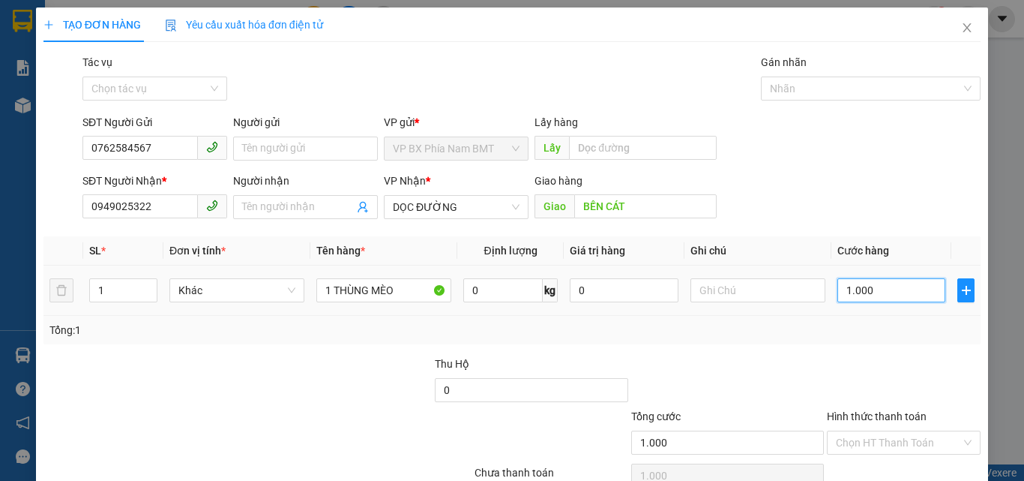
type input "10.000"
type input "100.000"
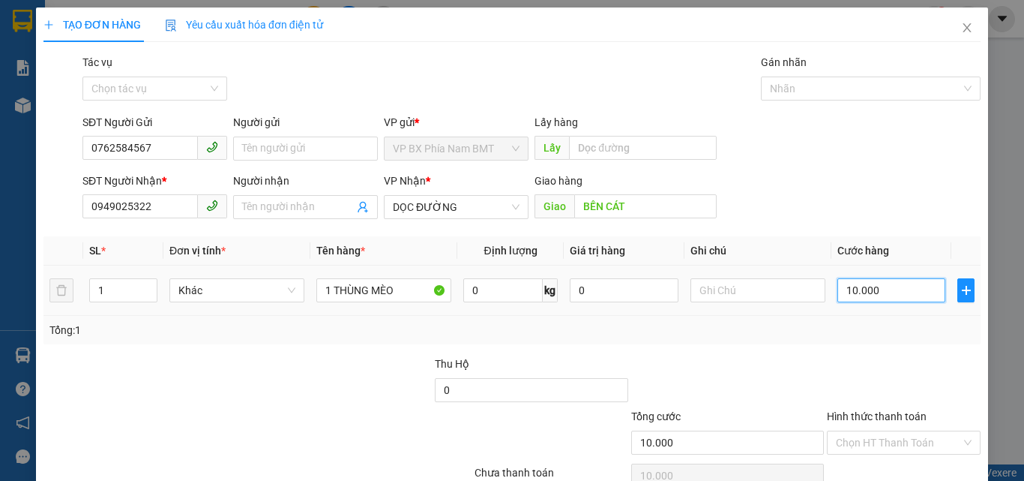
type input "100.000"
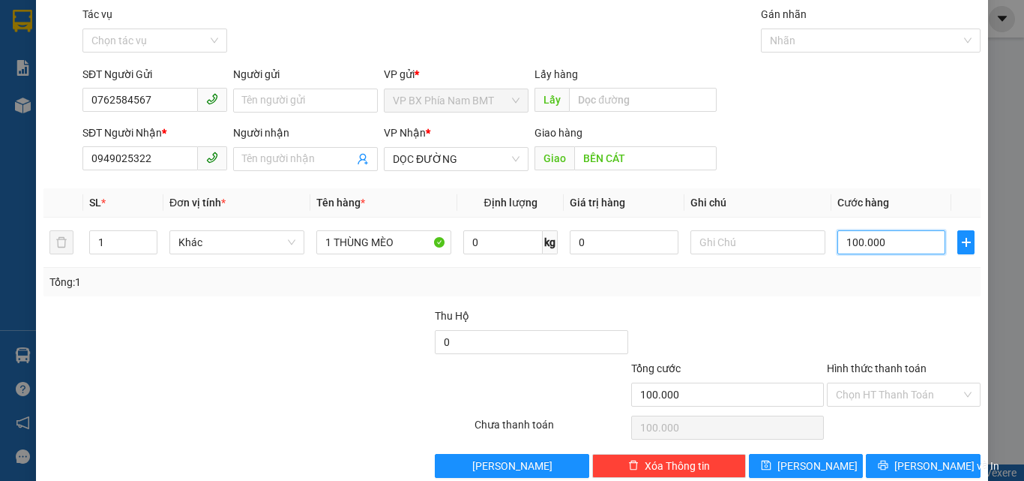
scroll to position [74, 0]
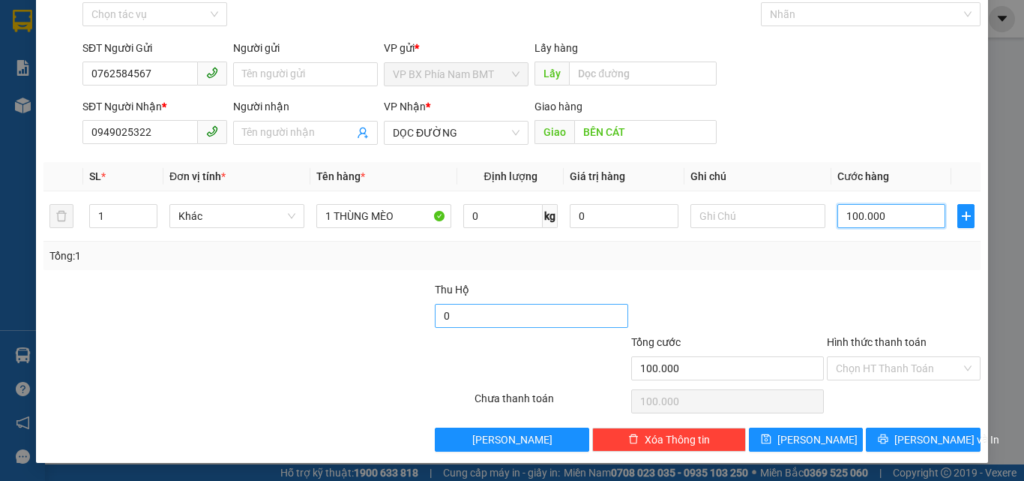
type input "100.000"
click at [457, 317] on input "0" at bounding box center [531, 316] width 193 height 24
type input "1.050.000"
click at [894, 383] on div "Hình thức thanh toán Chọn HT Thanh Toán" at bounding box center [904, 360] width 154 height 52
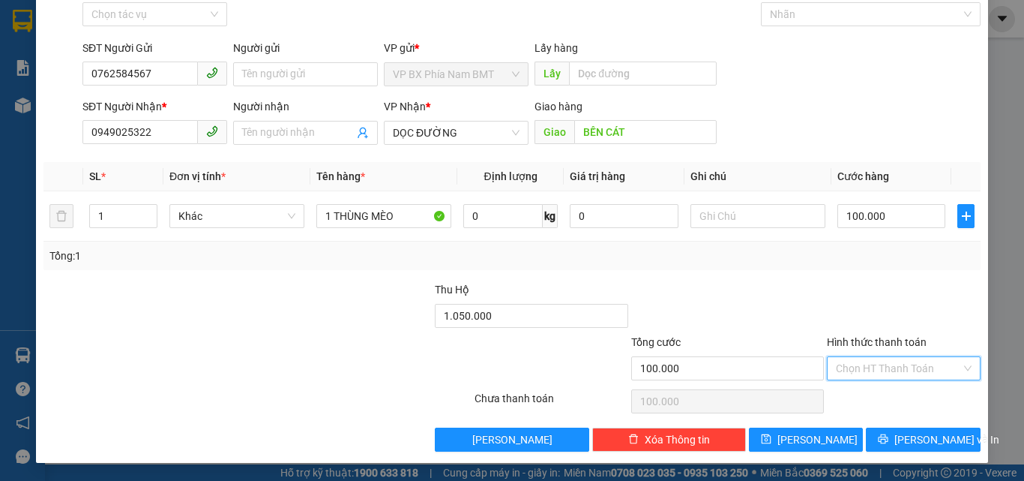
click at [891, 379] on input "Hình thức thanh toán" at bounding box center [898, 368] width 125 height 22
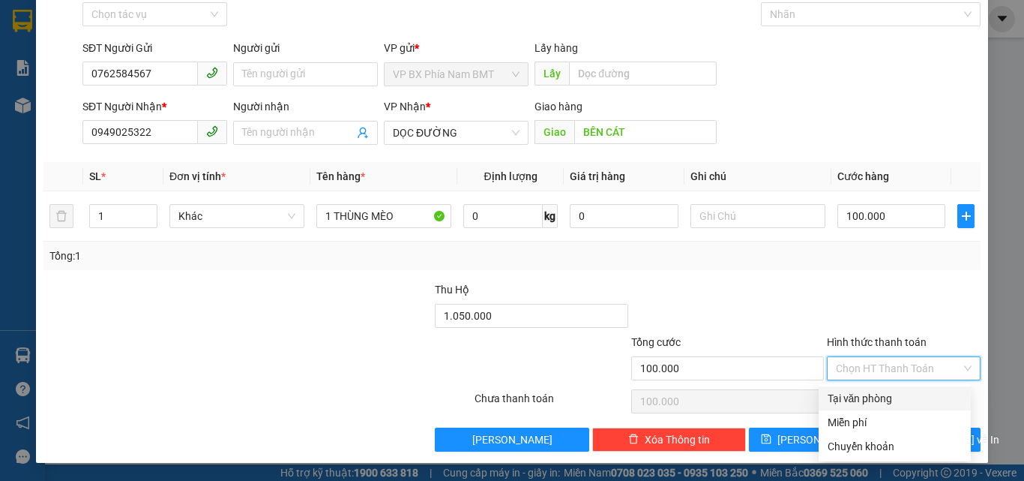
click at [885, 400] on div "Tại văn phòng" at bounding box center [895, 398] width 134 height 16
type input "0"
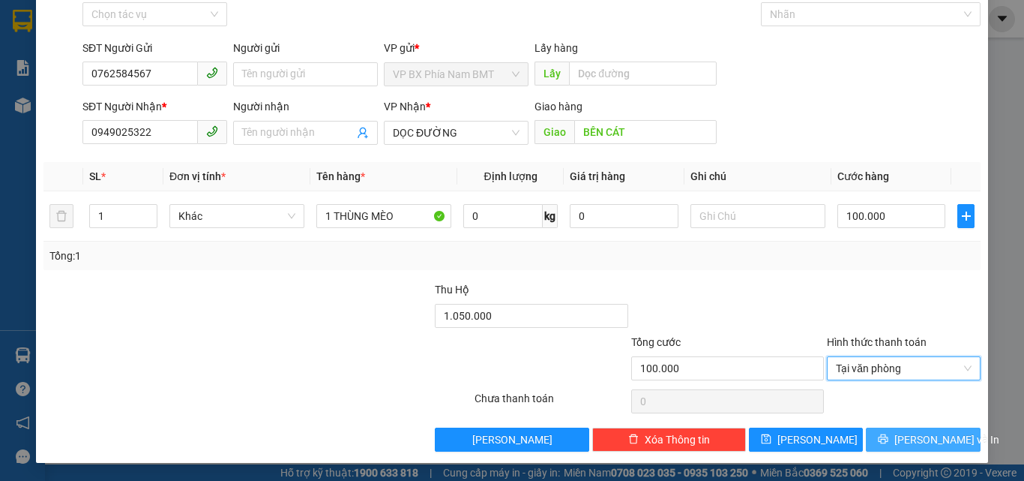
click at [886, 441] on icon "printer" at bounding box center [883, 438] width 10 height 10
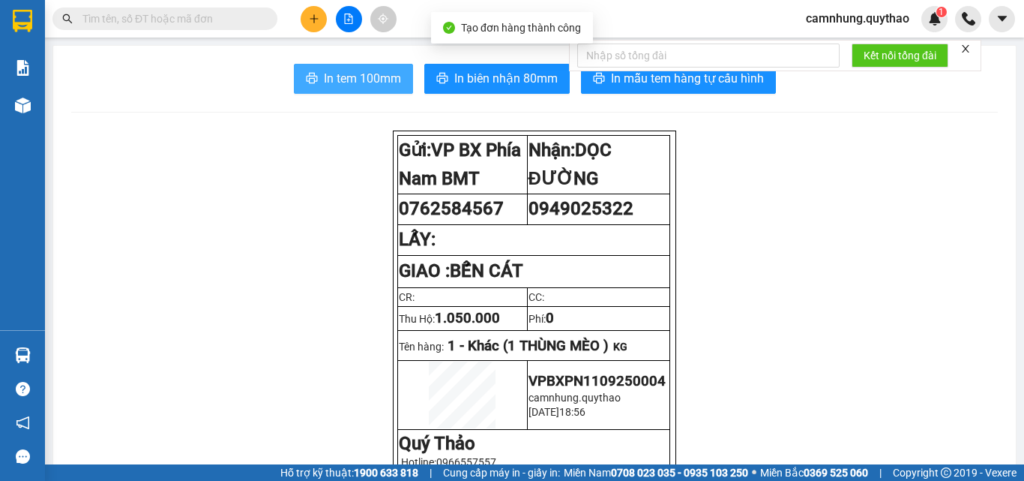
click at [349, 87] on span "In tem 100mm" at bounding box center [362, 78] width 77 height 19
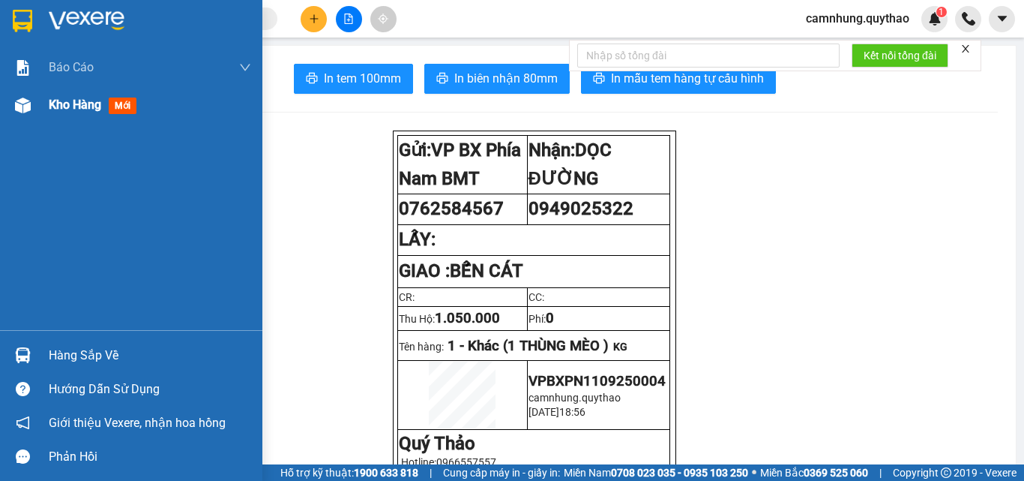
click at [49, 91] on div "Kho hàng mới" at bounding box center [150, 104] width 202 height 37
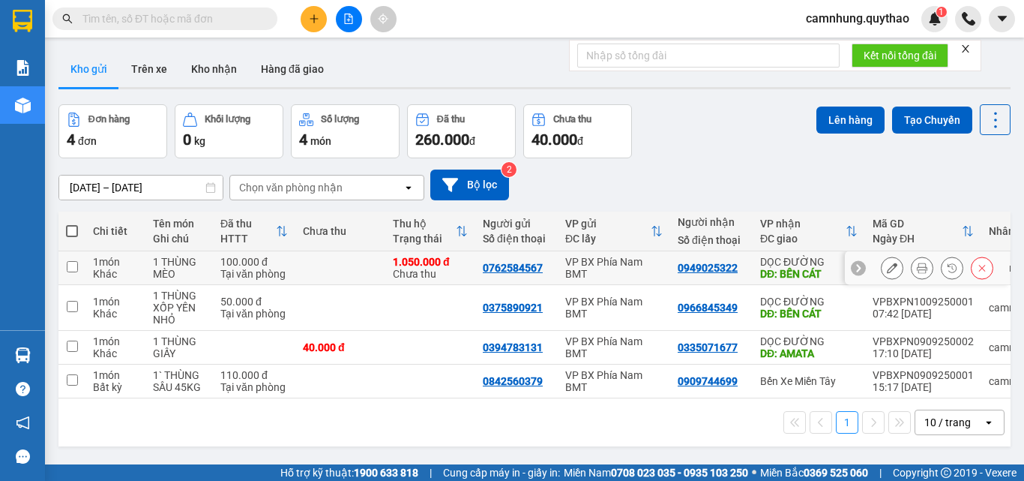
click at [259, 268] on div "Tại văn phòng" at bounding box center [253, 274] width 67 height 12
checkbox input "true"
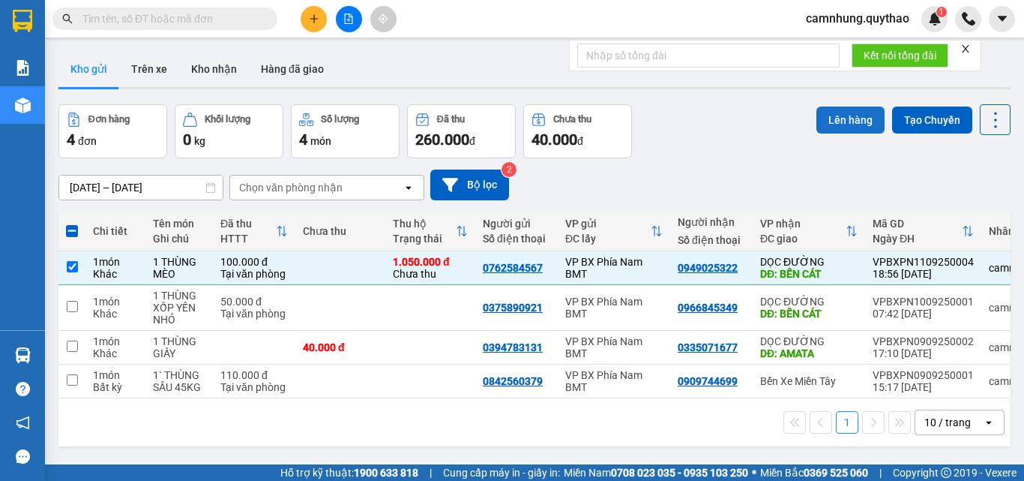
click at [829, 109] on button "Lên hàng" at bounding box center [851, 119] width 68 height 27
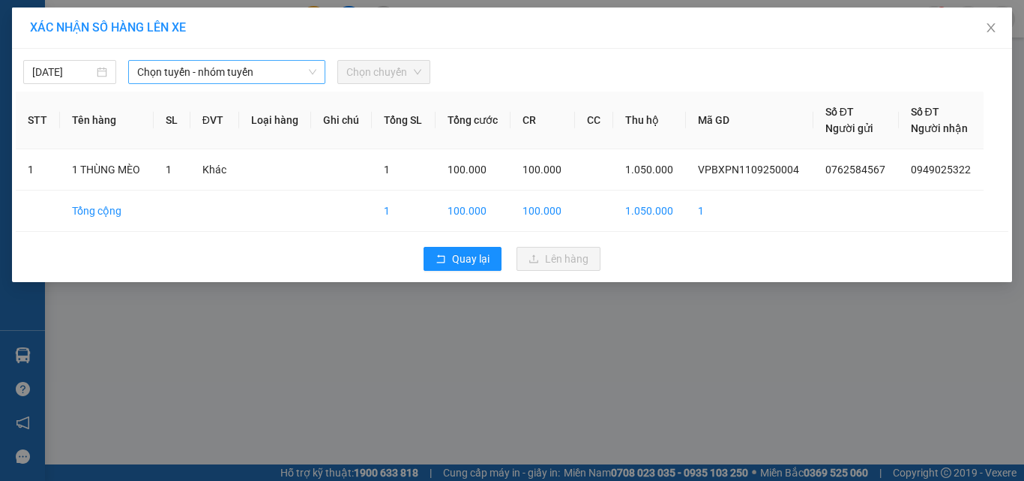
click at [214, 65] on span "Chọn tuyến - nhóm tuyến" at bounding box center [226, 72] width 179 height 22
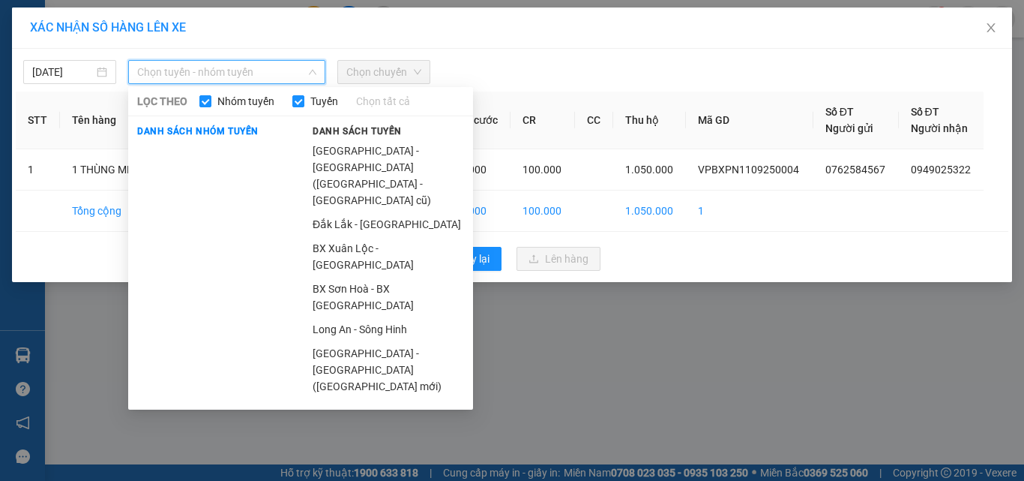
click at [371, 439] on li "Sông Hinh - Long An" at bounding box center [388, 451] width 169 height 24
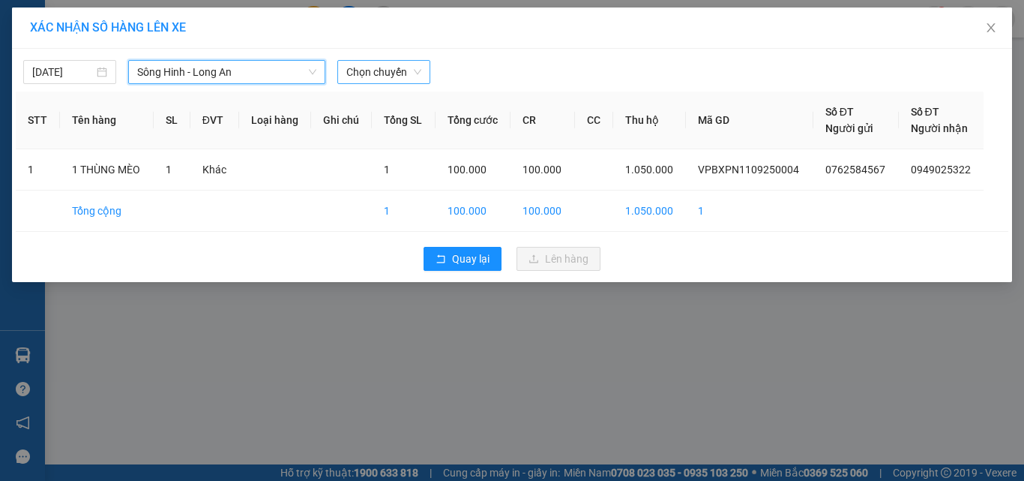
click at [367, 70] on span "Chọn chuyến" at bounding box center [383, 72] width 75 height 22
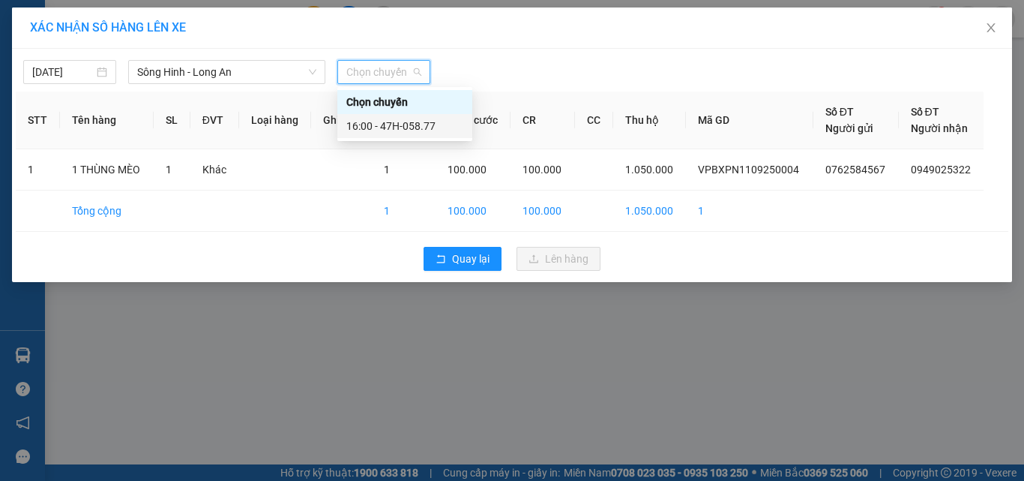
click at [388, 121] on div "16:00 - 47H-058.77" at bounding box center [404, 126] width 117 height 16
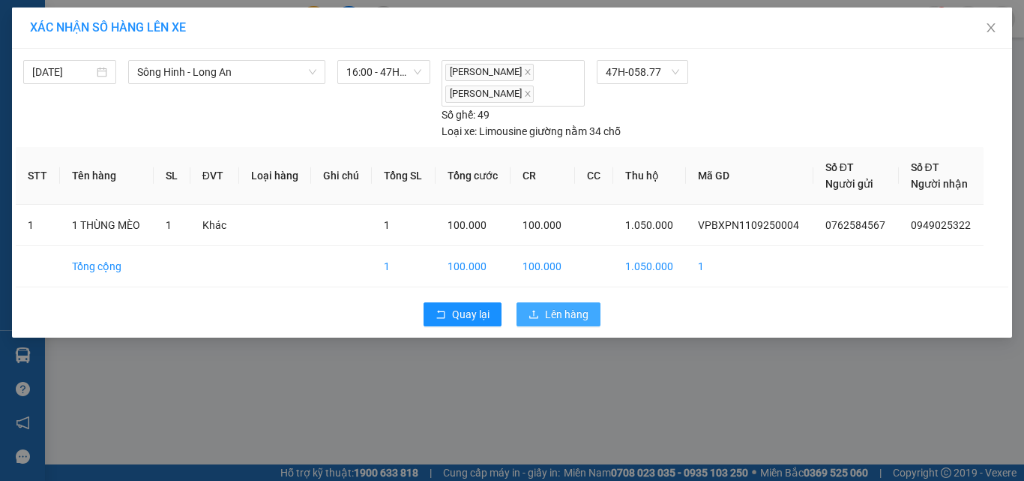
click at [558, 318] on span "Lên hàng" at bounding box center [566, 314] width 43 height 16
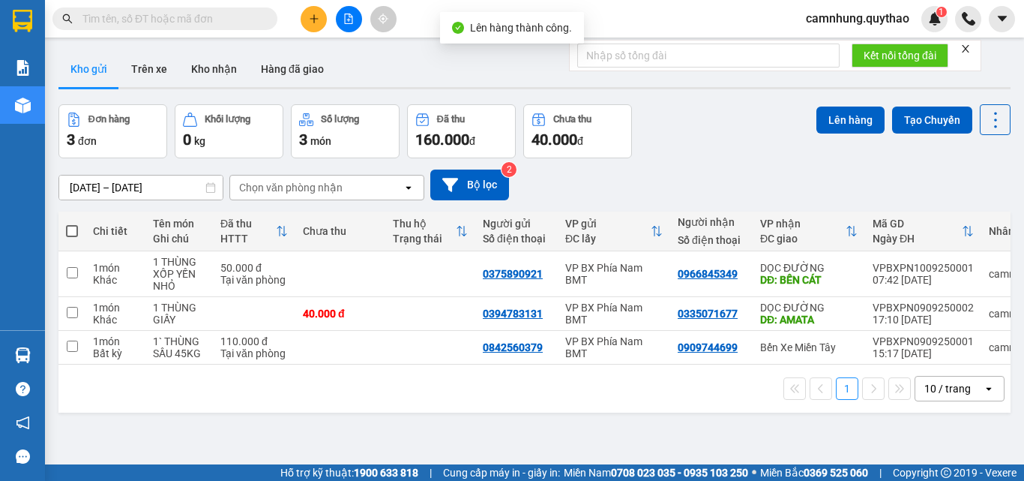
click at [344, 20] on icon "file-add" at bounding box center [348, 18] width 10 height 10
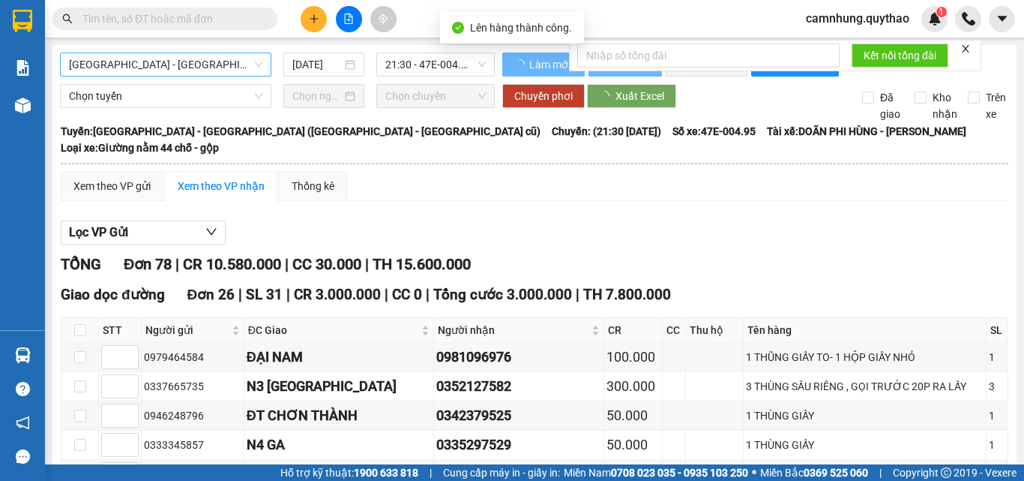
click at [205, 70] on span "[GEOGRAPHIC_DATA] - [GEOGRAPHIC_DATA] ([GEOGRAPHIC_DATA] - [GEOGRAPHIC_DATA] cũ)" at bounding box center [165, 64] width 193 height 22
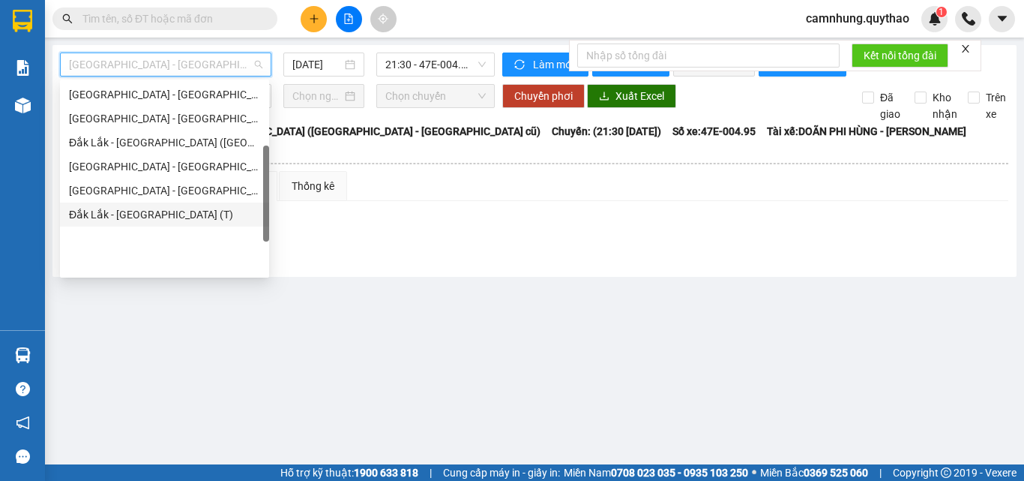
scroll to position [66, 0]
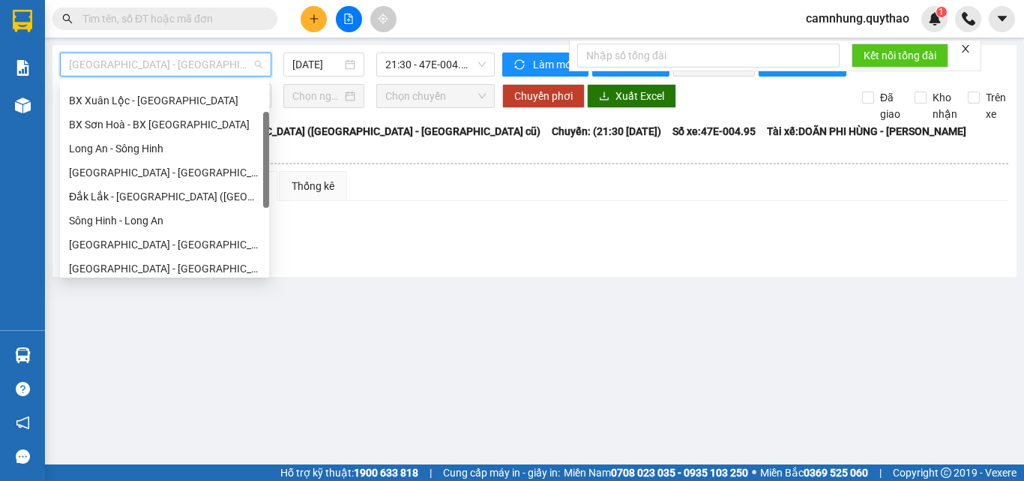
click at [124, 218] on div "Sông Hinh - Long An" at bounding box center [164, 220] width 191 height 16
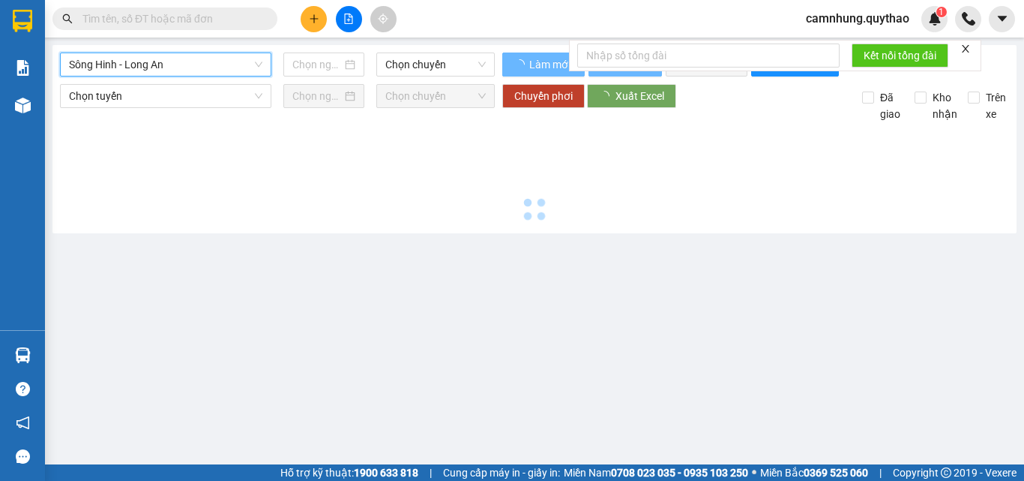
type input "[DATE]"
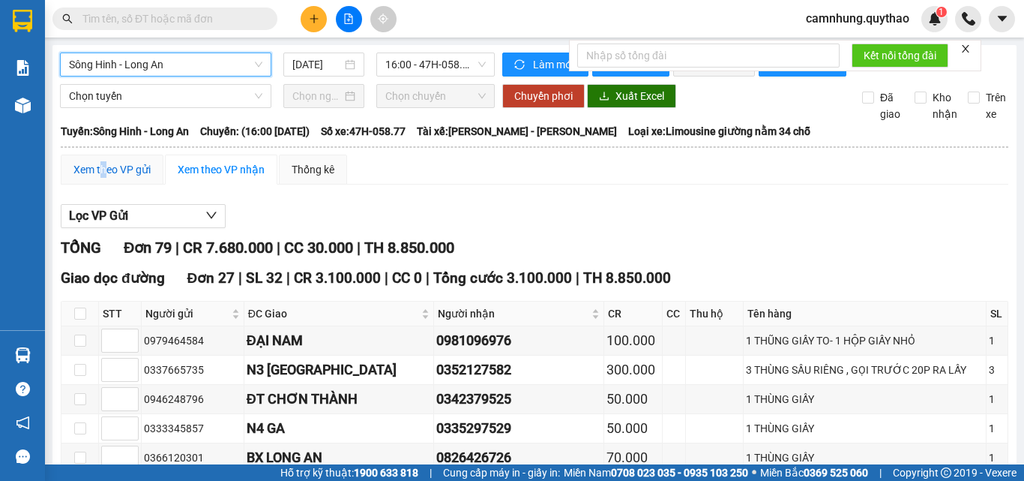
click at [104, 178] on div "Xem theo VP gửi" at bounding box center [111, 169] width 77 height 16
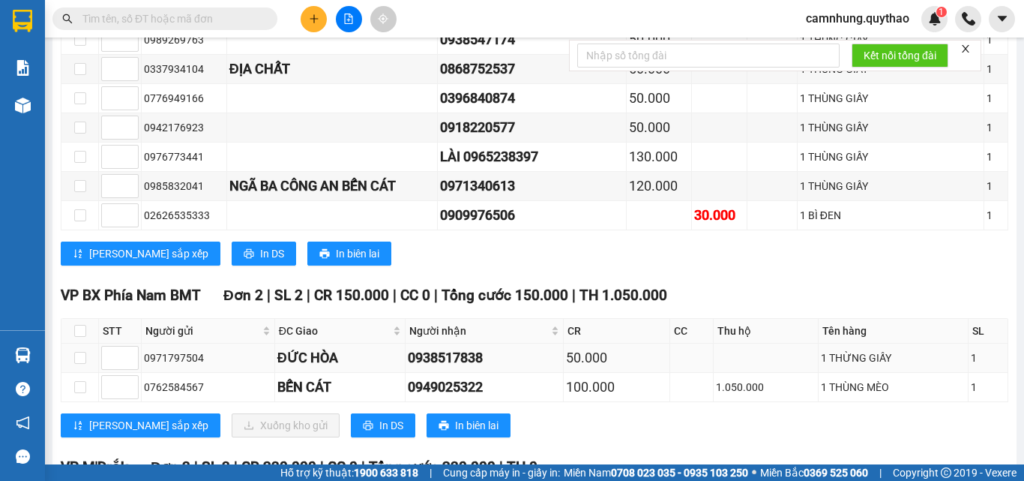
scroll to position [2024, 0]
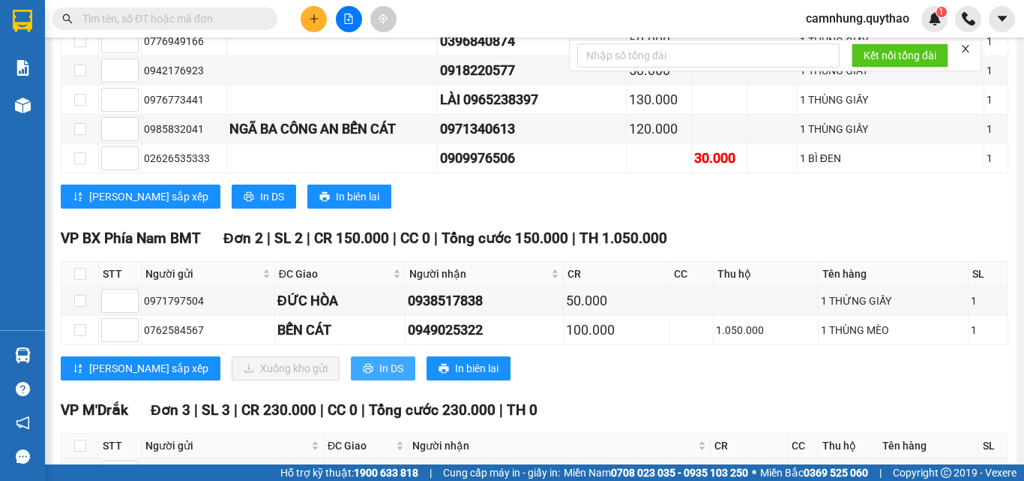
click at [363, 373] on icon "printer" at bounding box center [368, 368] width 10 height 10
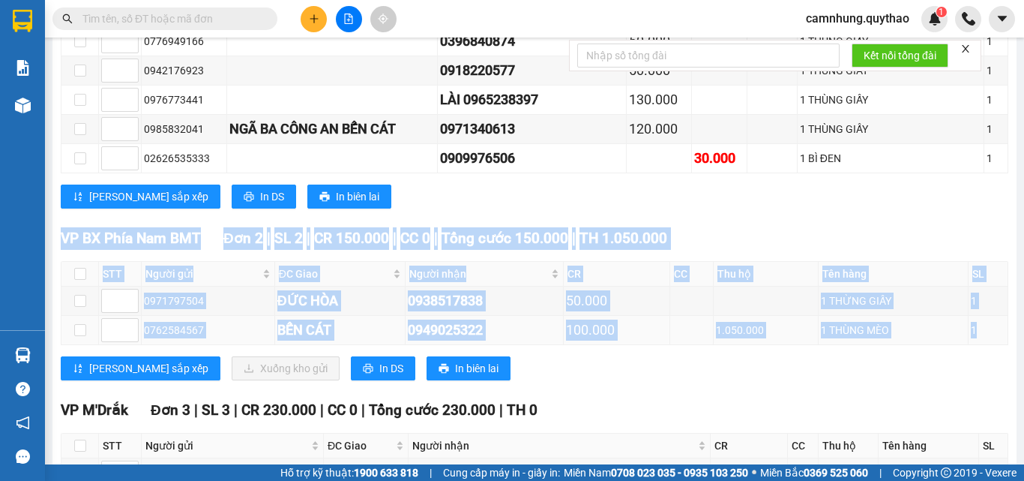
copy div "VP BX Phía Nam BMT Đơn 2 | SL 2 | CR 150.000 | CC 0 | Tổng cước 150.000 | TH 1.…"
drag, startPoint x: 61, startPoint y: 247, endPoint x: 968, endPoint y: 347, distance: 912.7
click at [972, 346] on div "VP BX Phía Nam BMT Đơn 2 | SL 2 | CR 150.000 | CC 0 | Tổng cước 150.000 | TH 1.…" at bounding box center [535, 309] width 948 height 164
